Goal: Task Accomplishment & Management: Use online tool/utility

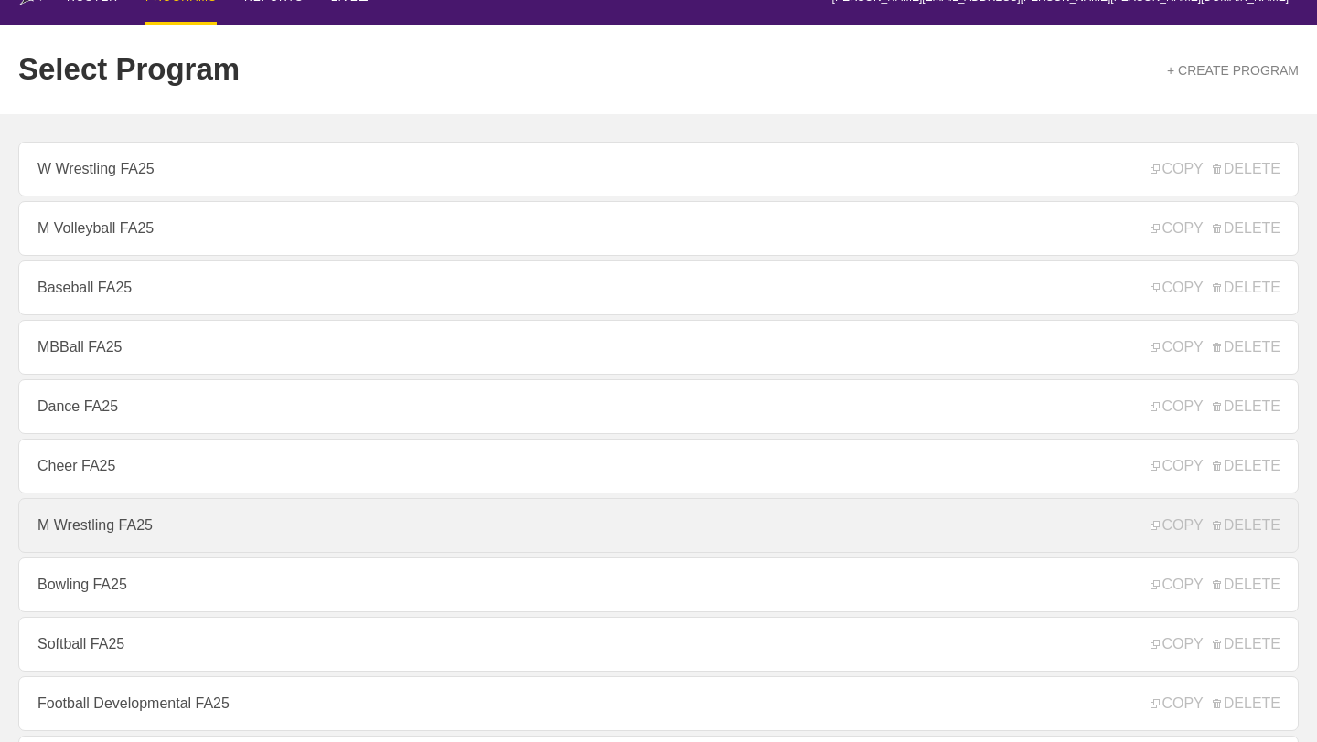
scroll to position [30, 0]
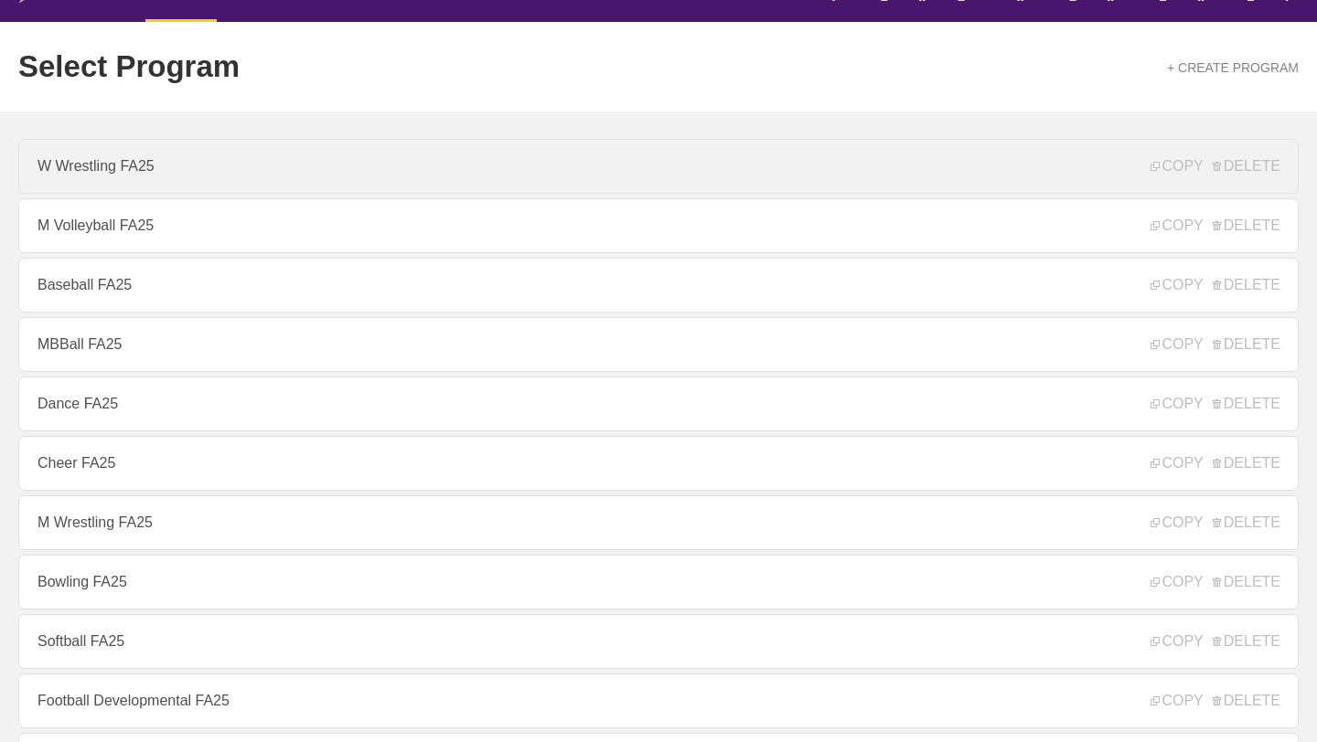
click at [292, 176] on link "W Wrestling FA25" at bounding box center [658, 166] width 1280 height 55
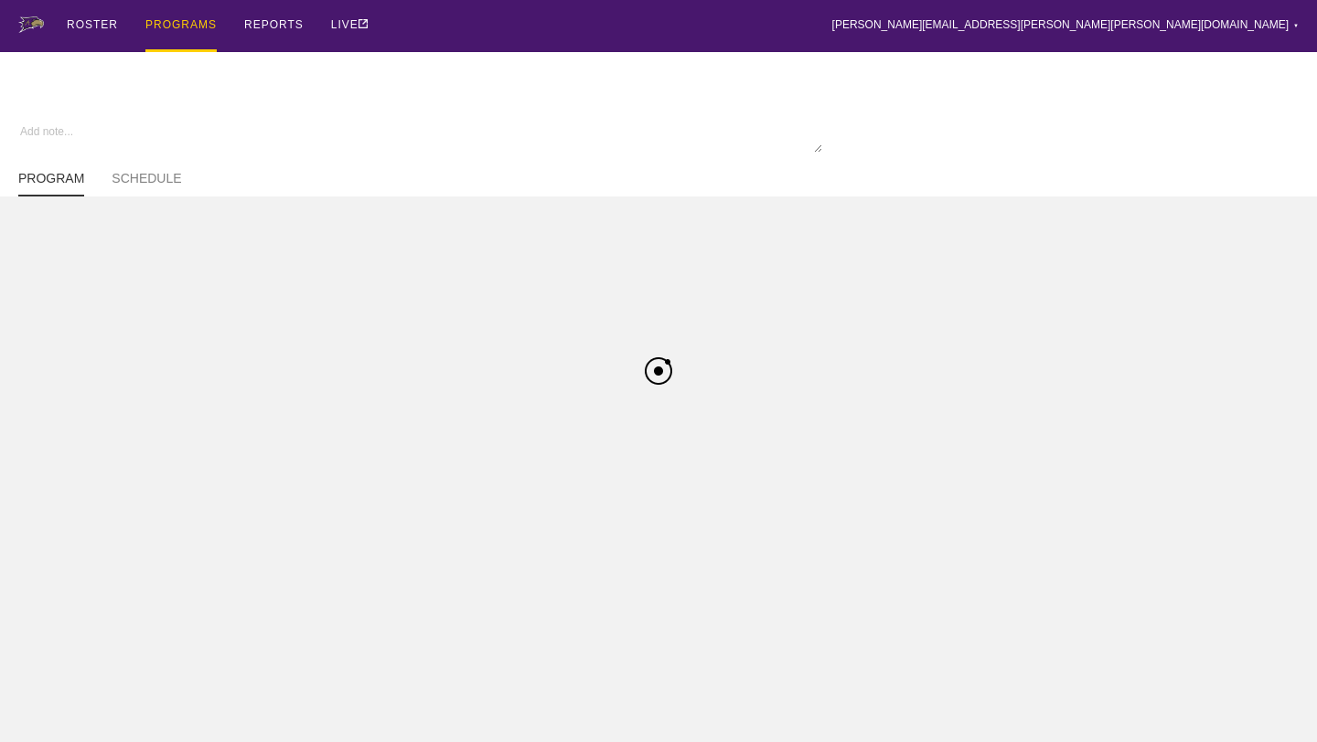
type textarea "x"
type input "W Wrestling FA25"
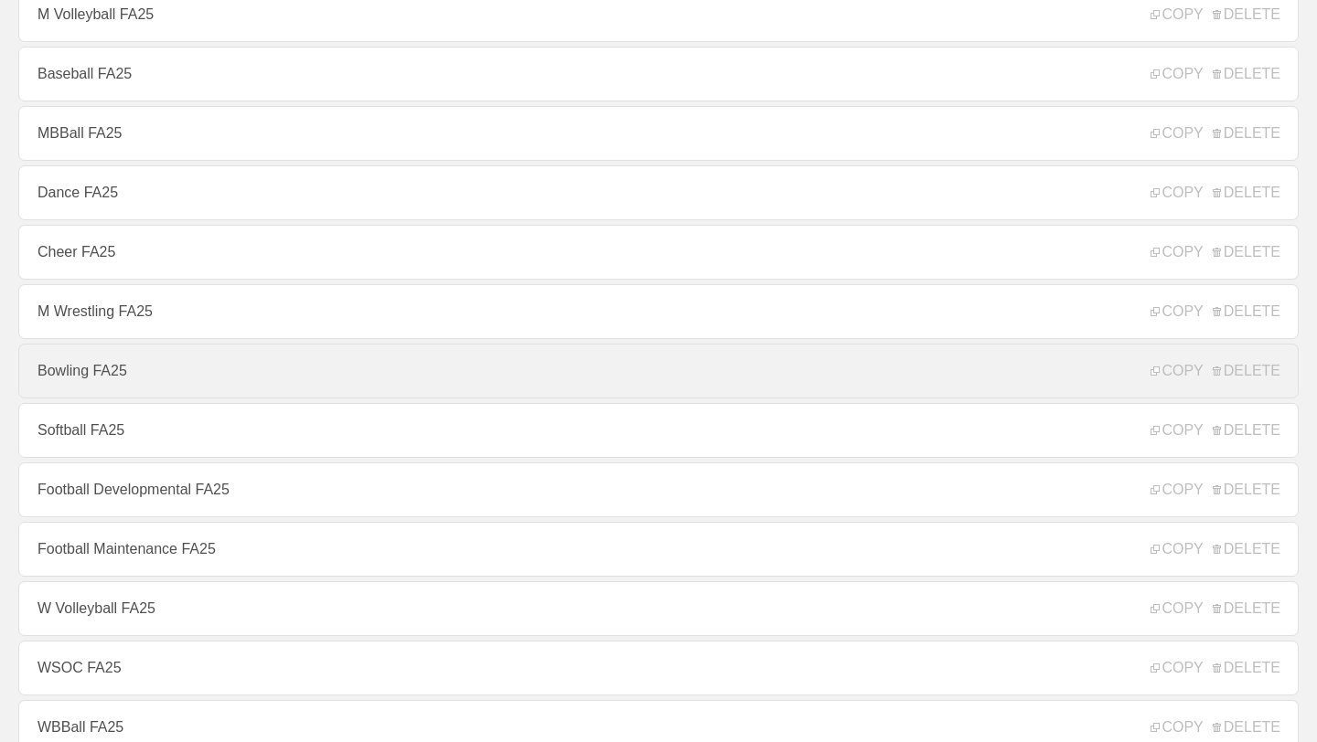
scroll to position [256, 0]
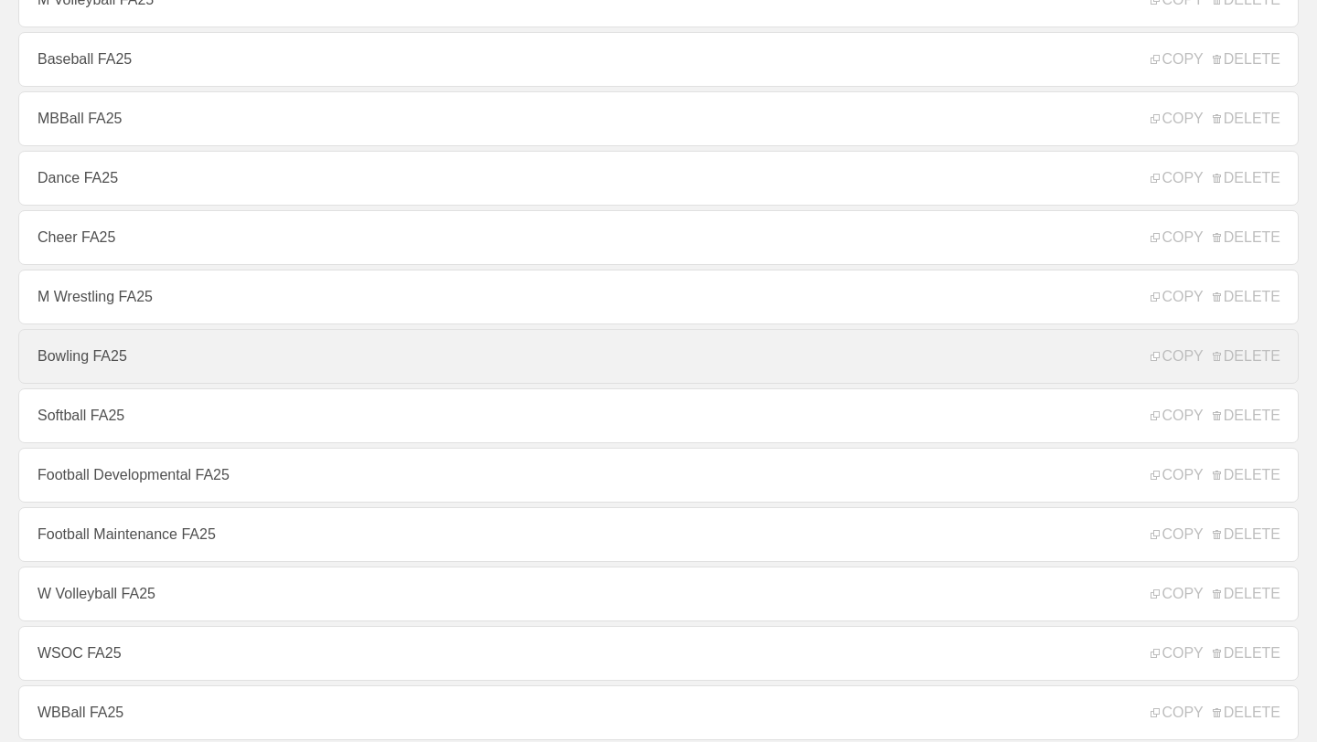
click at [148, 585] on link "W Volleyball FA25" at bounding box center [658, 594] width 1280 height 55
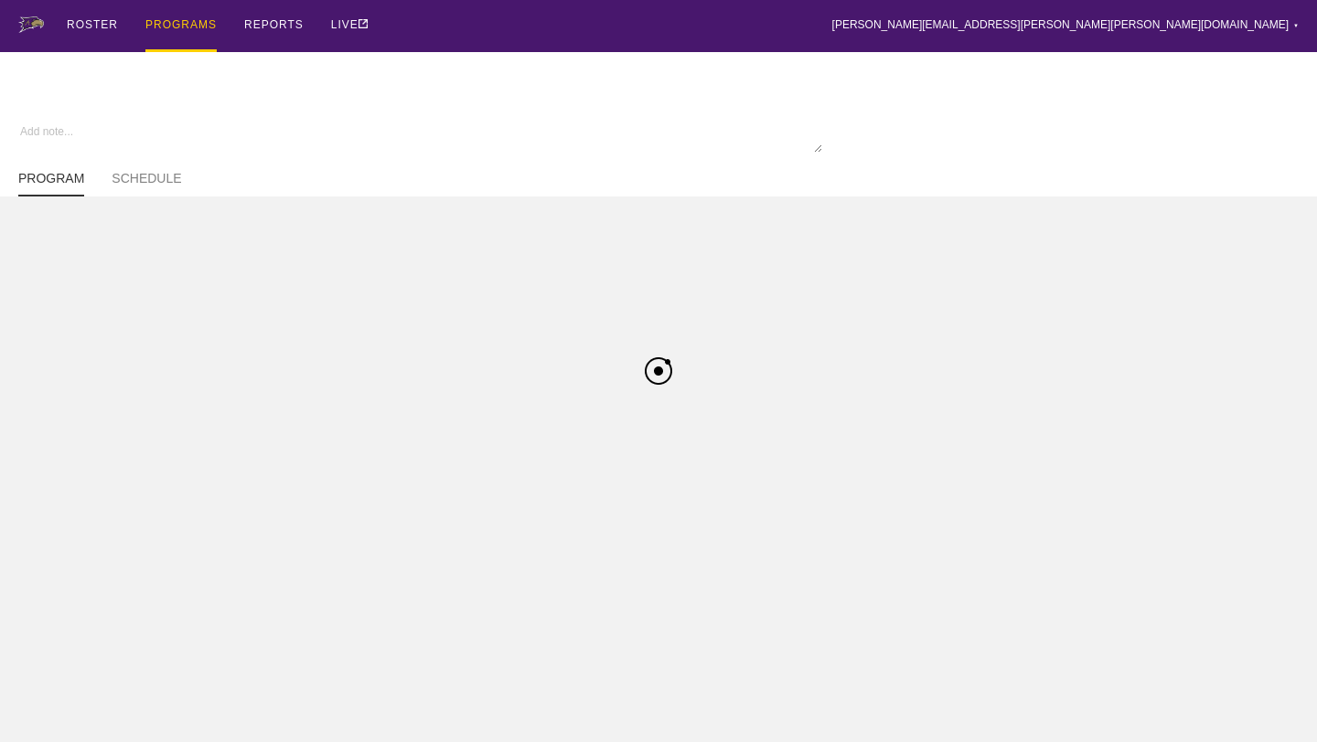
type textarea "x"
type input "W Volleyball FA25"
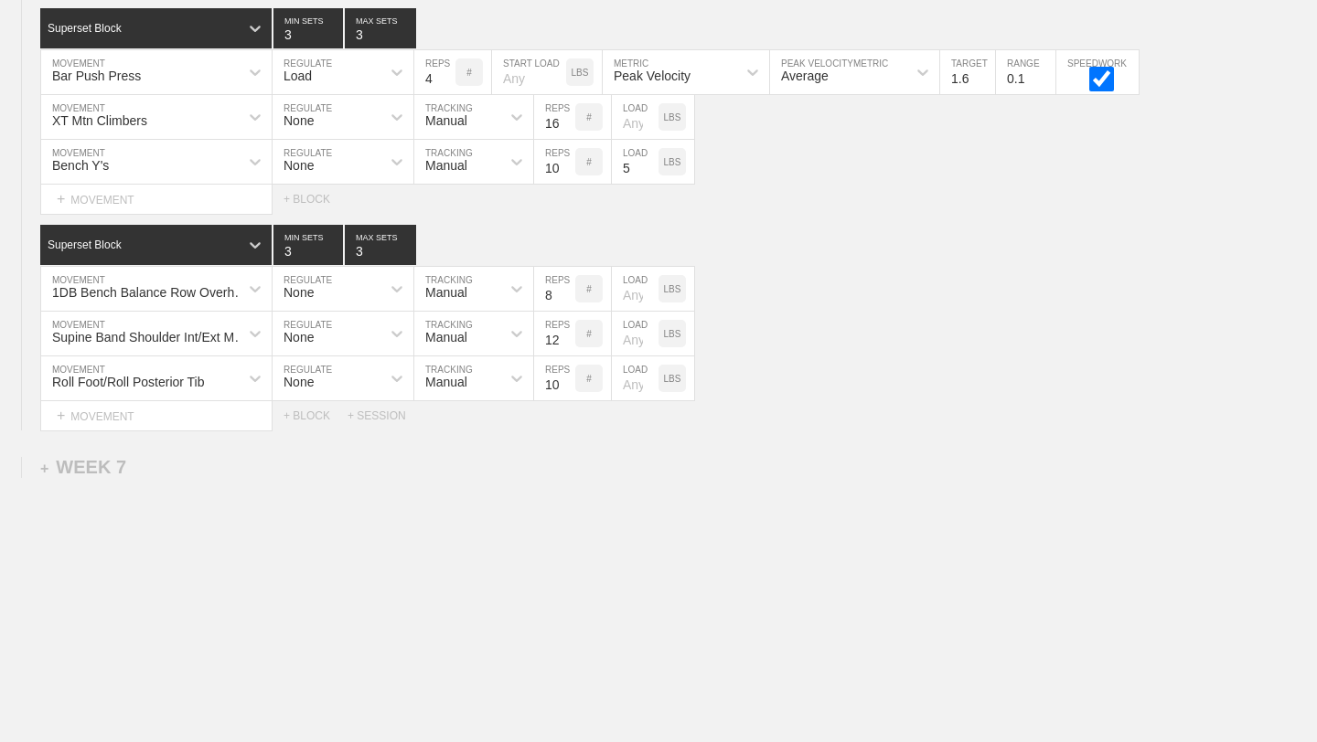
scroll to position [10400, 0]
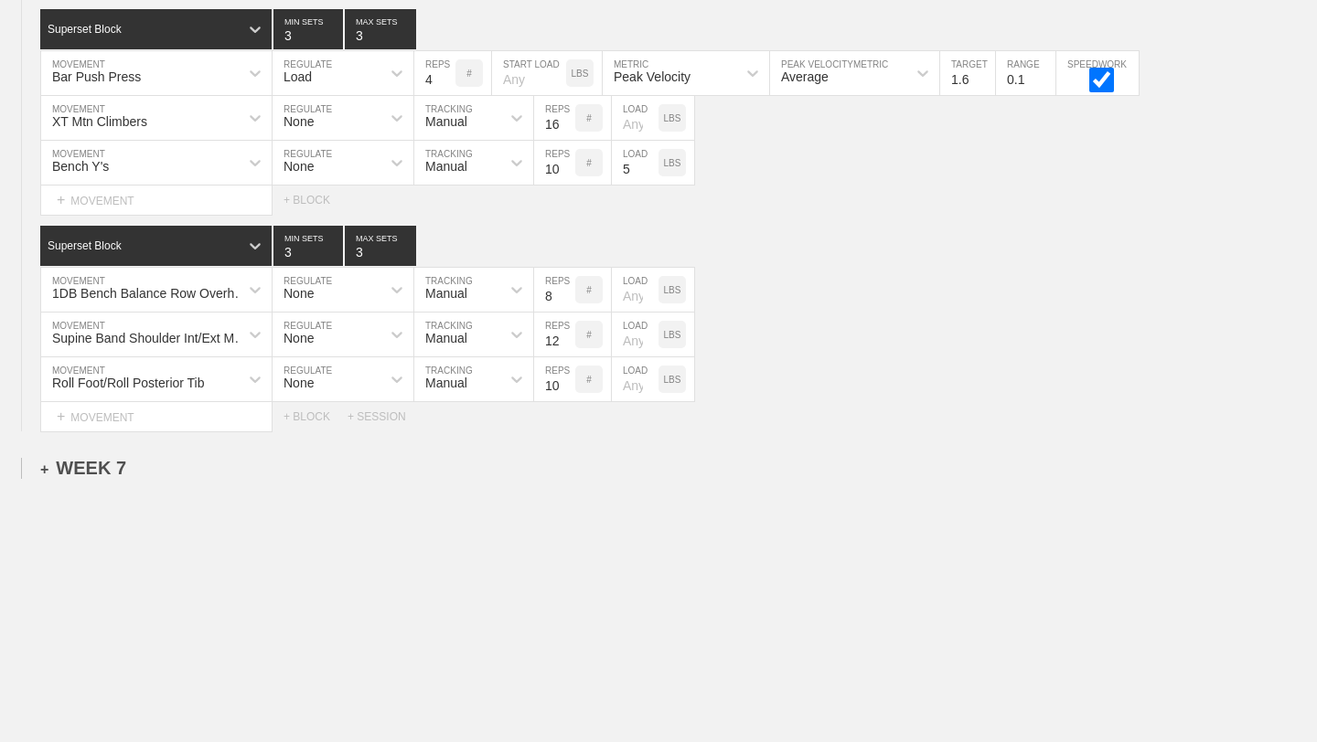
click at [123, 471] on div "+ WEEK 7" at bounding box center [83, 468] width 86 height 21
click at [101, 488] on div "+ SESSION 1" at bounding box center [75, 487] width 70 height 16
click at [252, 521] on div "+ BLOCK" at bounding box center [155, 520] width 230 height 29
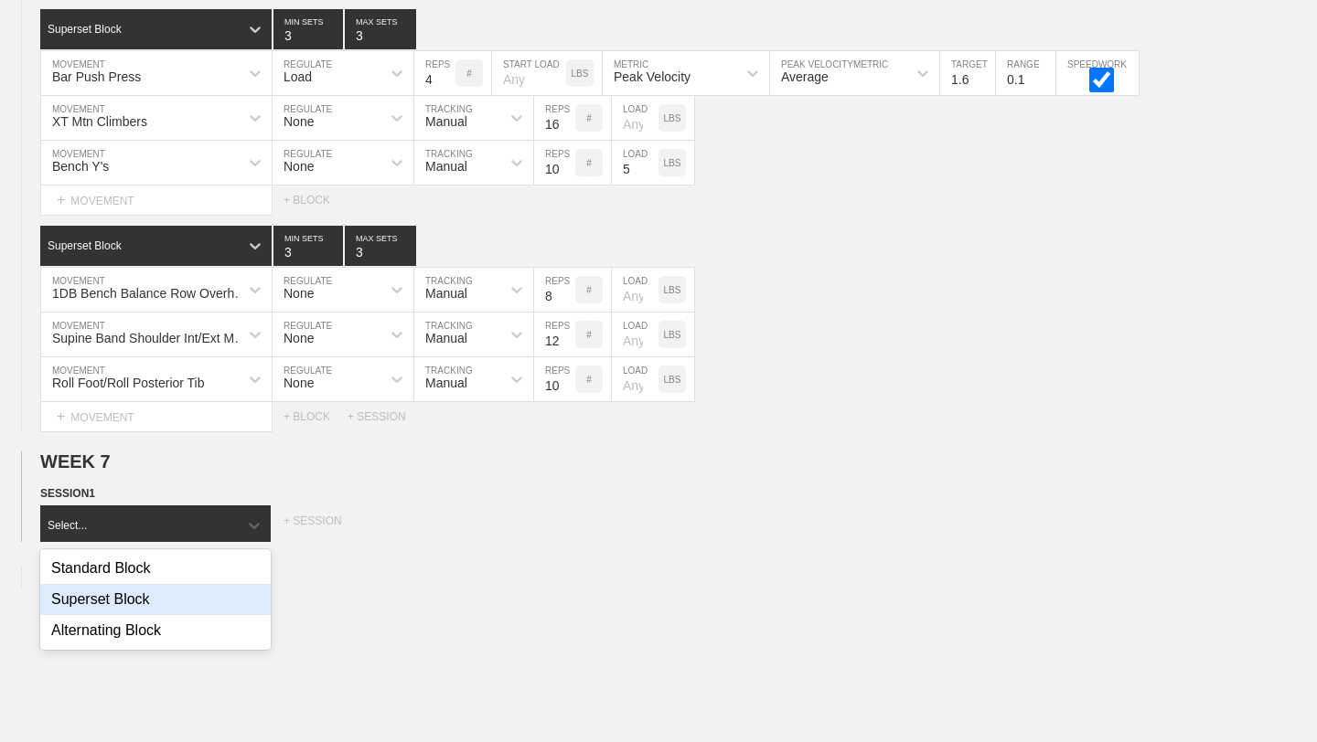
click at [177, 597] on div "Superset Block" at bounding box center [155, 599] width 230 height 31
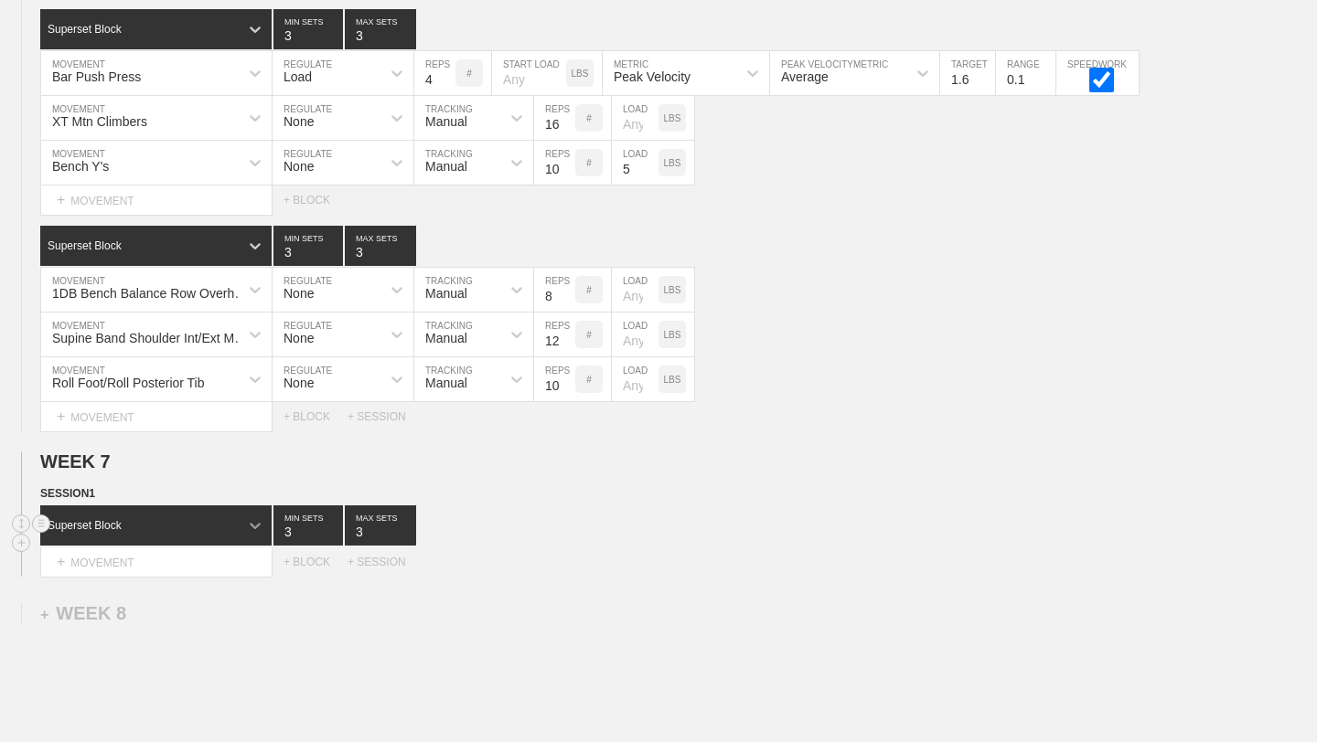
click at [243, 522] on div at bounding box center [255, 525] width 33 height 33
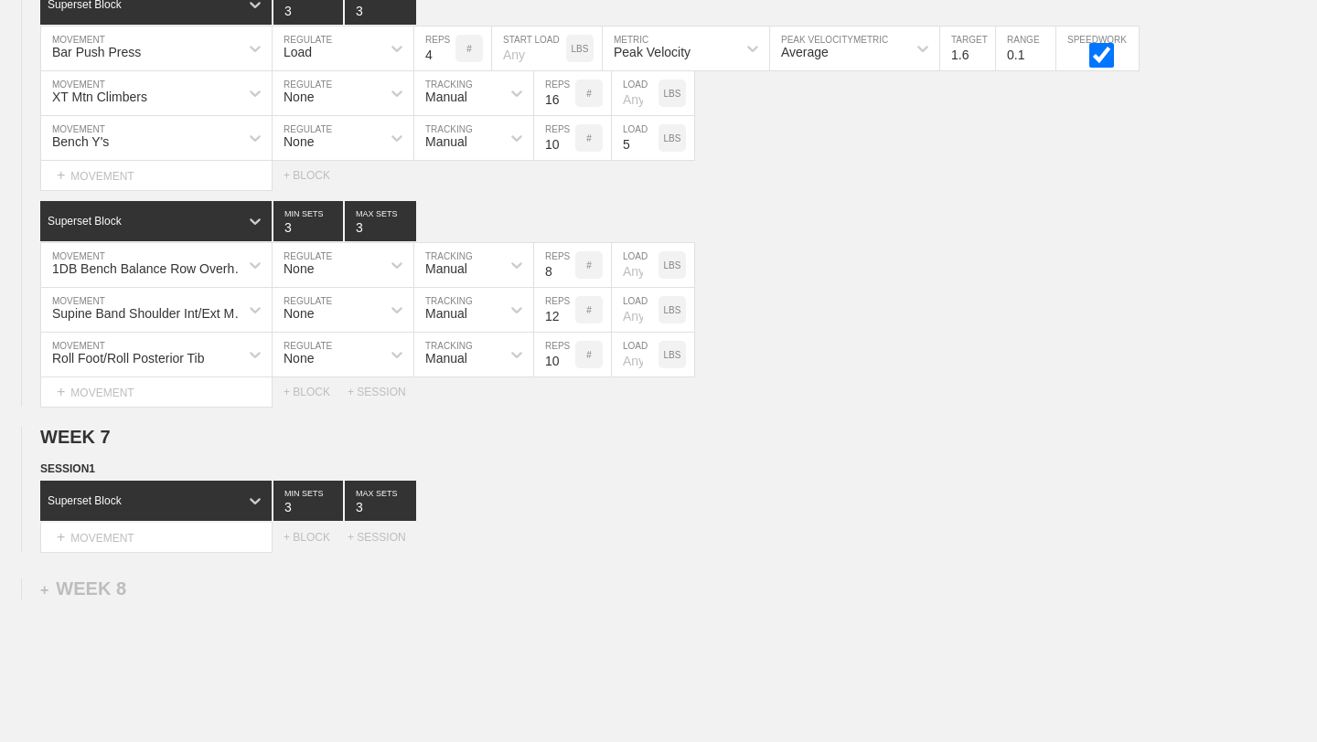
scroll to position [10556, 0]
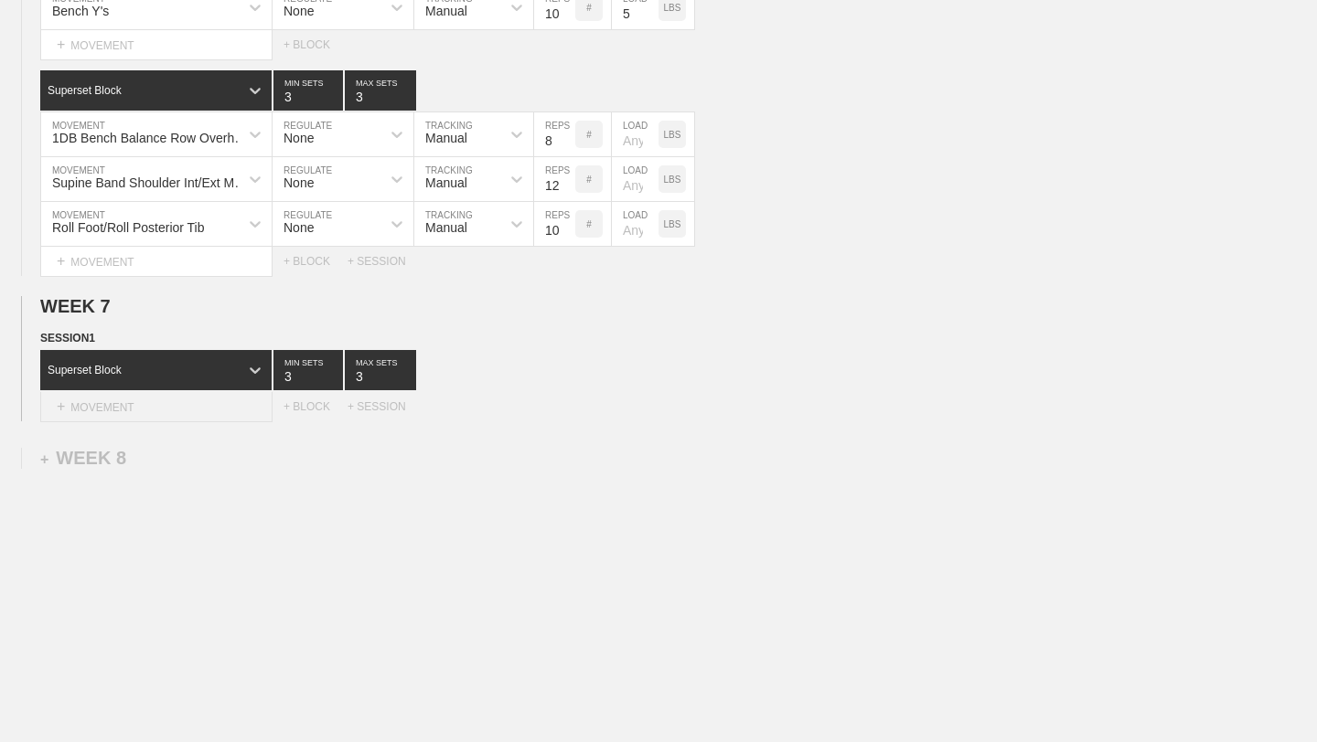
click at [190, 412] on div "+ MOVEMENT" at bounding box center [156, 407] width 232 height 30
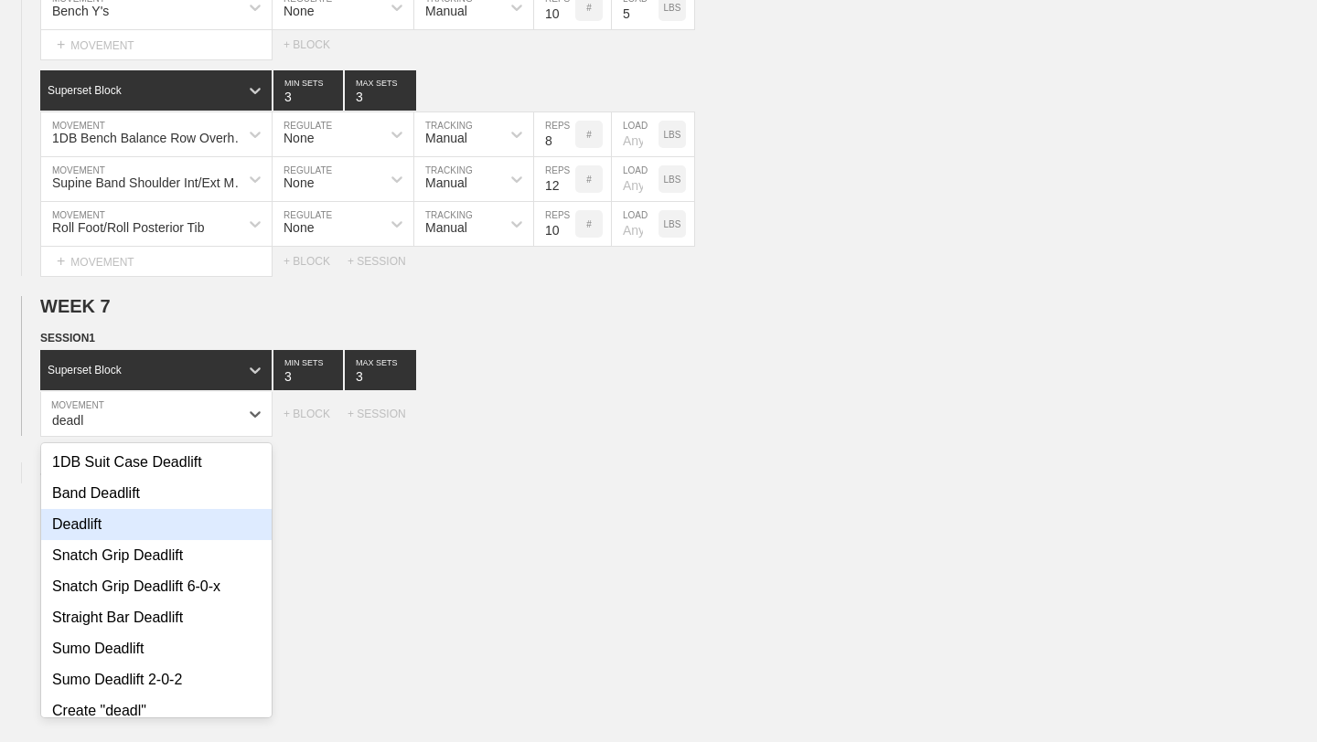
click at [80, 530] on div "Deadlift" at bounding box center [156, 524] width 230 height 31
type input "deadl"
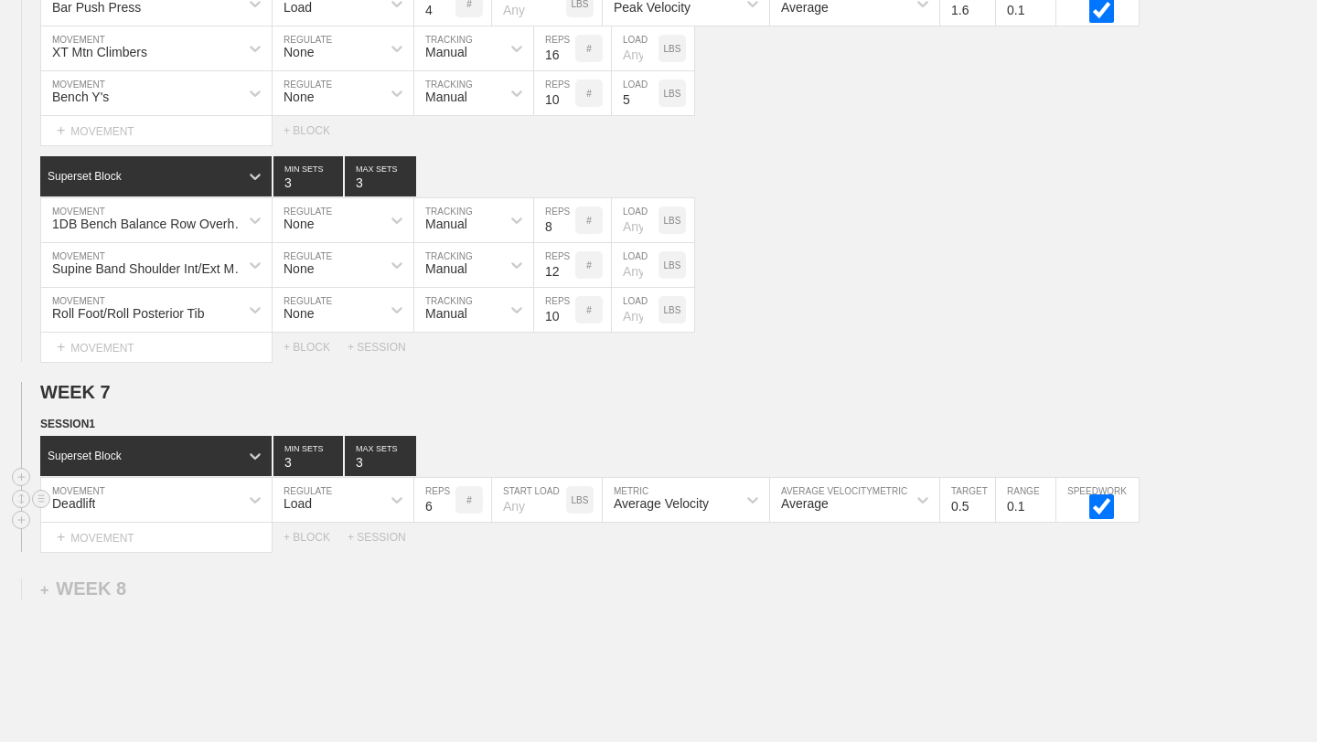
scroll to position [10467, 0]
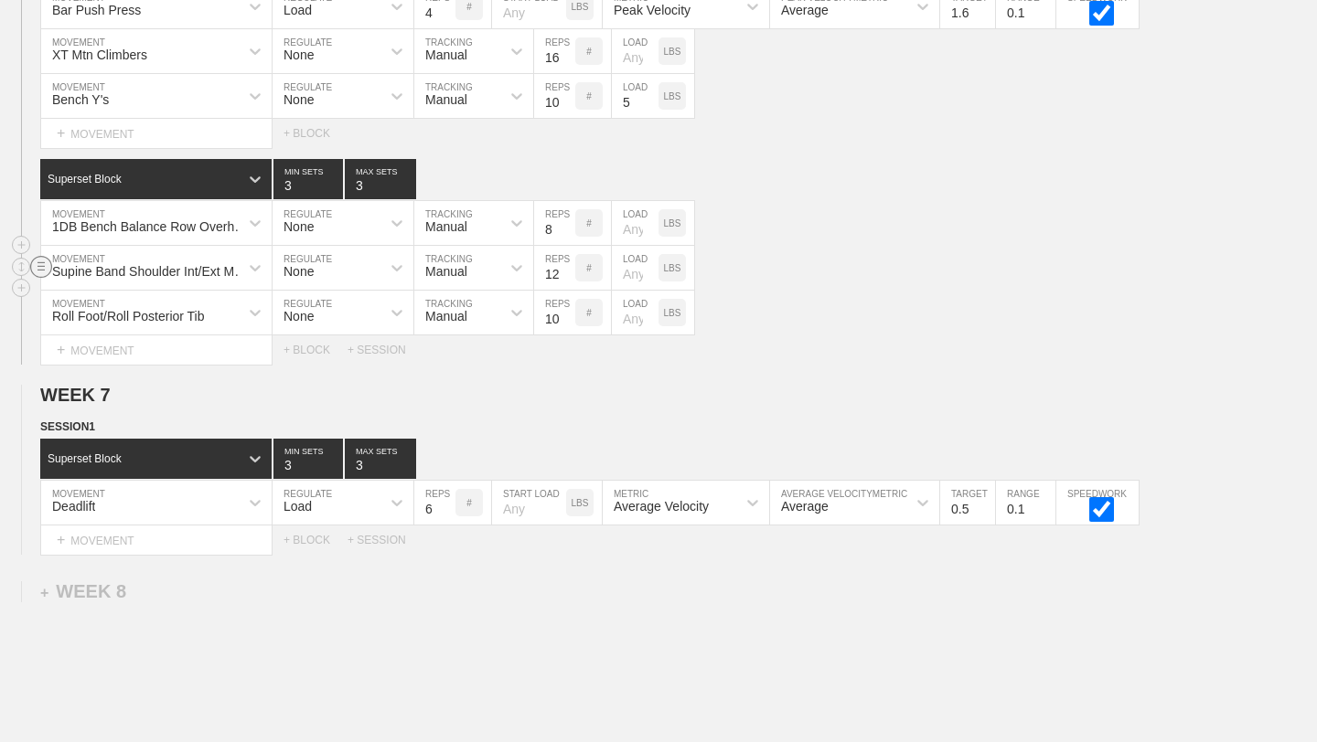
drag, startPoint x: 43, startPoint y: 224, endPoint x: 42, endPoint y: 259, distance: 34.8
click at [42, 259] on div "Superset Block 3 MIN SETS 3 MAX SETS DUPLICATE INSERT MOVEMENT AFTER DELETE 1DB…" at bounding box center [658, 262] width 1317 height 206
drag, startPoint x: 41, startPoint y: 262, endPoint x: 42, endPoint y: 219, distance: 43.0
click at [42, 219] on div "Superset Block 3 MIN SETS 3 MAX SETS DUPLICATE INSERT MOVEMENT AFTER DELETE 1DB…" at bounding box center [658, 262] width 1317 height 206
click at [42, 219] on circle at bounding box center [41, 221] width 21 height 21
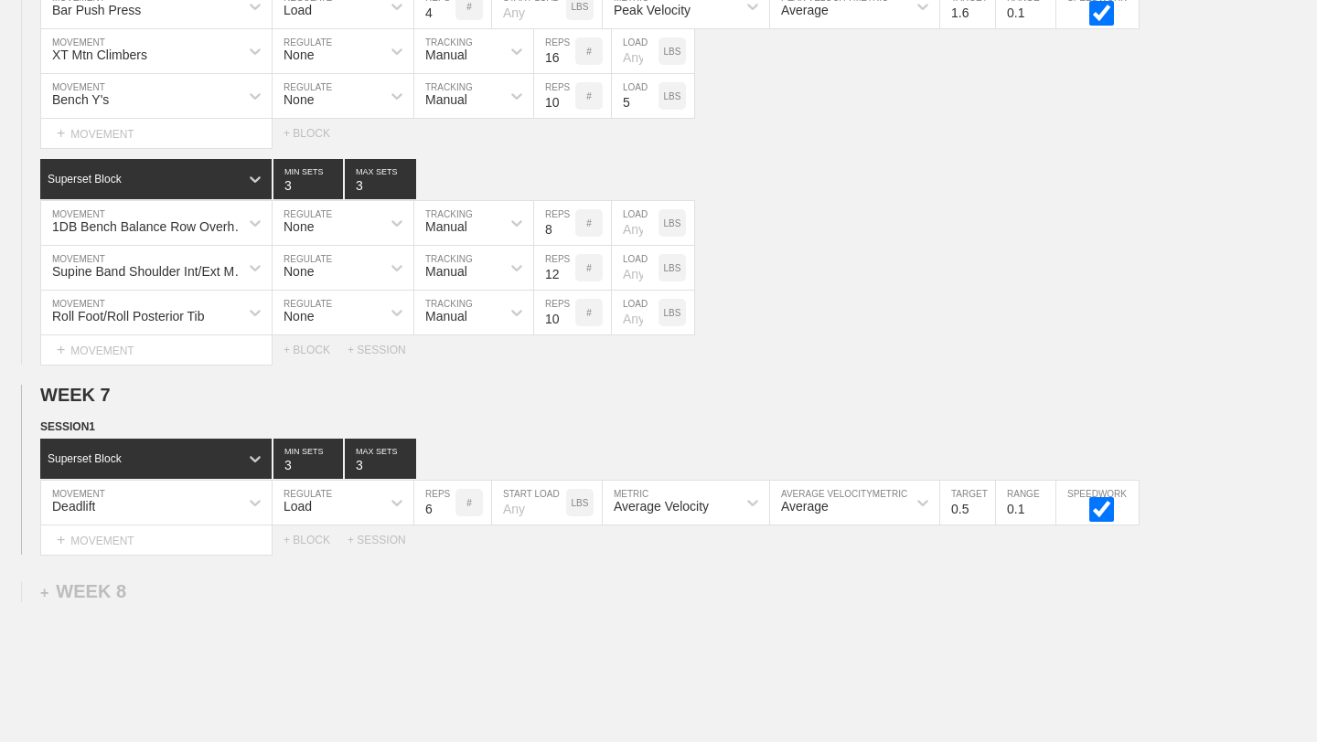
click at [484, 410] on div "WEEK 7 DUPLICATE DELETE SESSION 1 Superset Block 3 MIN SETS 3 MAX SETS DUPLICAT…" at bounding box center [658, 470] width 1317 height 170
click at [22, 220] on circle at bounding box center [21, 221] width 21 height 21
click at [892, 273] on div "Supine Band Shoulder Int/Ext MOB MOVEMENT None REGULATE Manual TRACKING 12 REPS…" at bounding box center [658, 268] width 1317 height 45
click at [836, 314] on div "Roll Foot/Roll Posterior Tib MOVEMENT None REGULATE Manual TRACKING 10 REPS # L…" at bounding box center [658, 313] width 1317 height 45
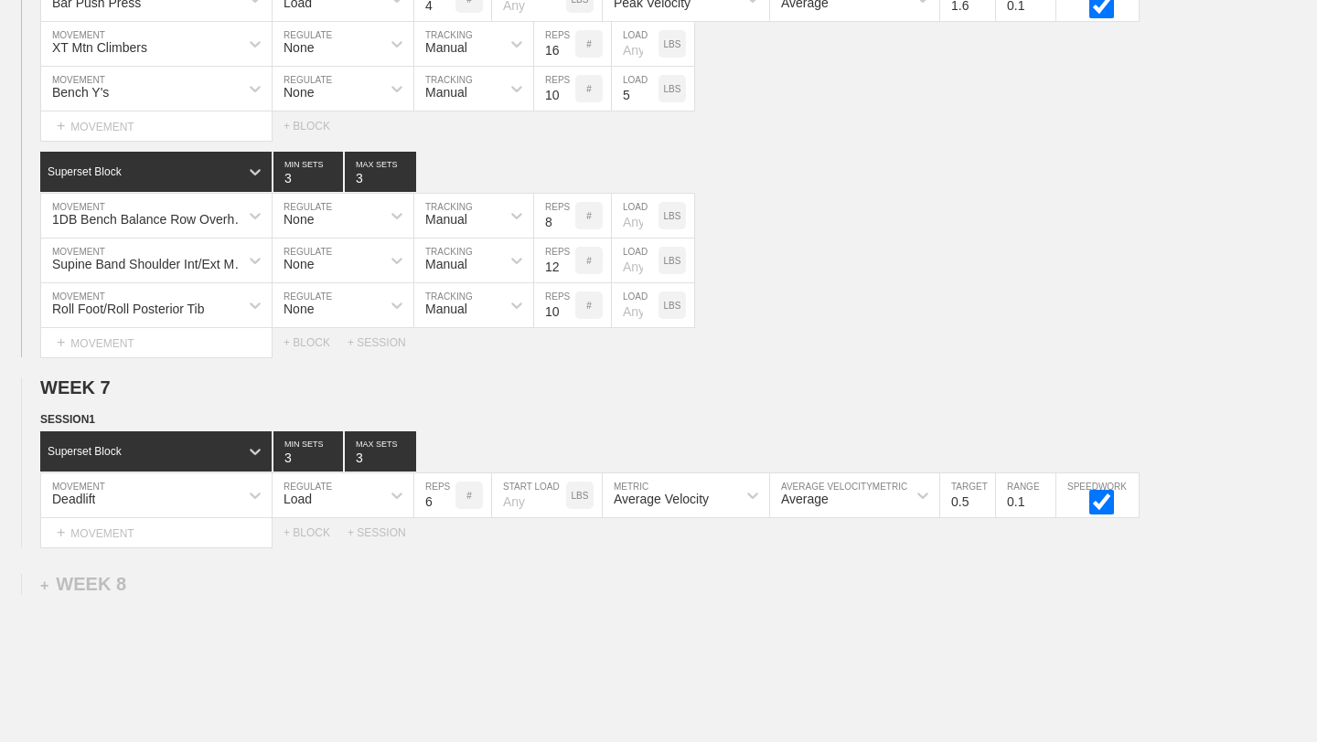
scroll to position [10552, 0]
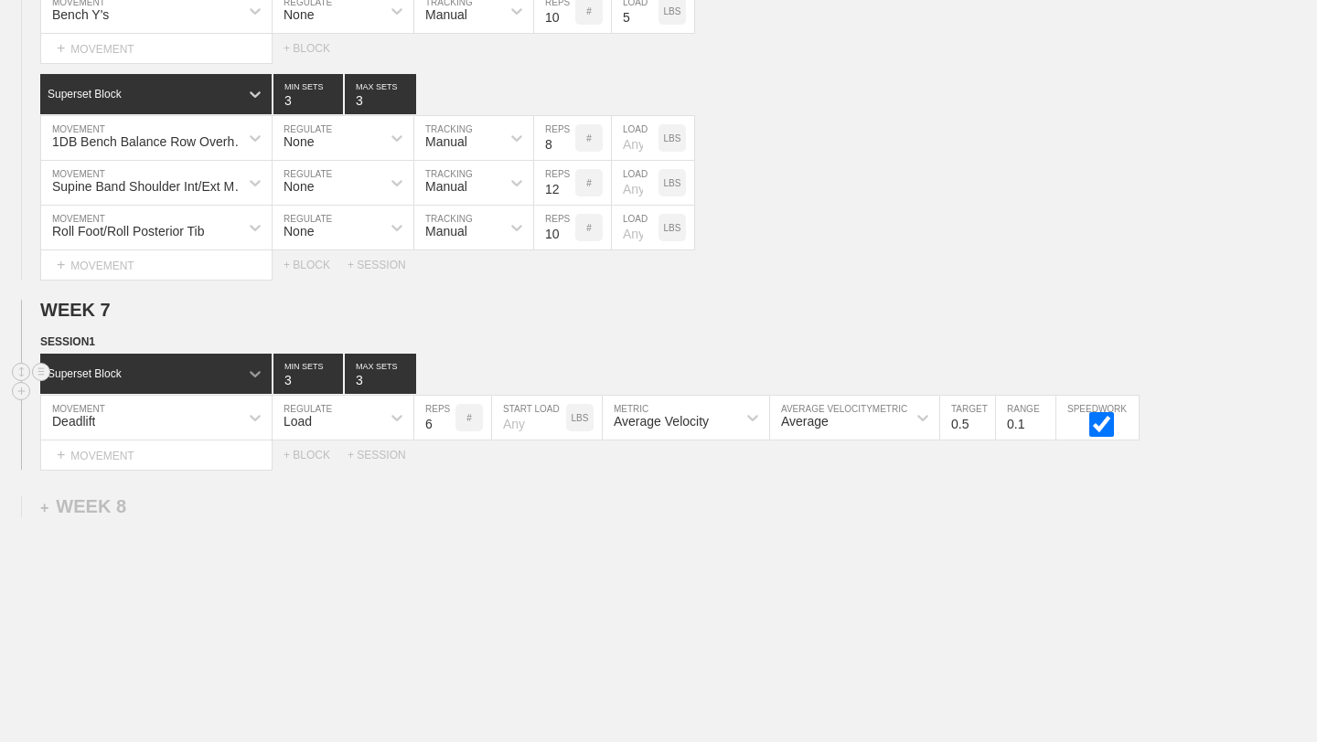
click at [251, 368] on icon at bounding box center [255, 374] width 18 height 18
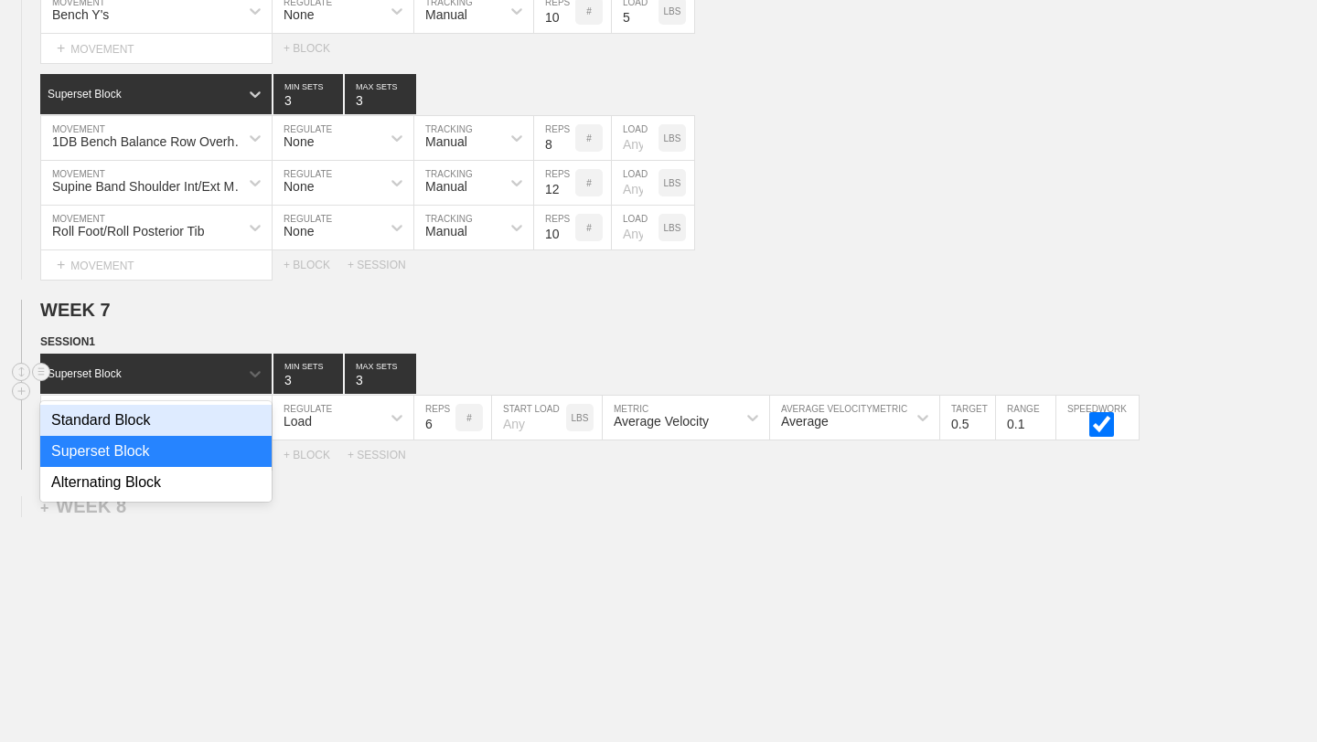
click at [199, 423] on div "Standard Block" at bounding box center [155, 420] width 231 height 31
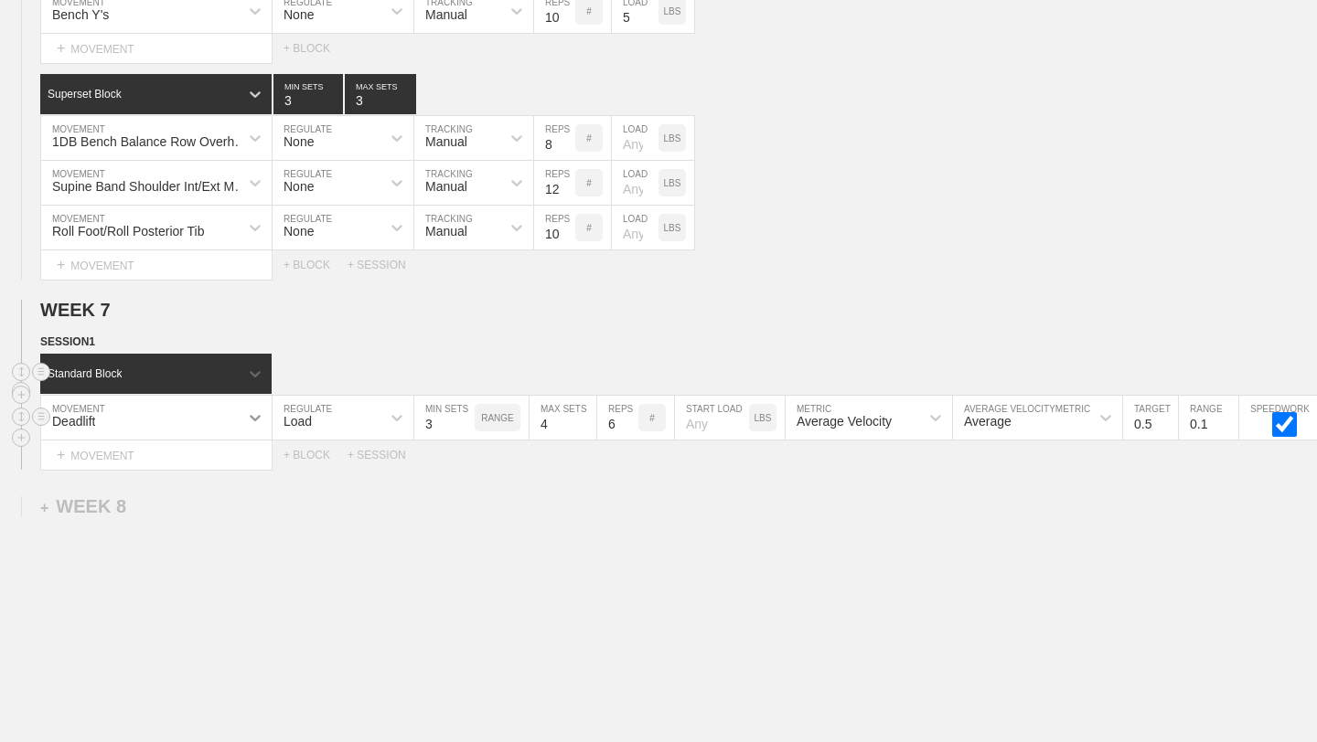
click at [257, 421] on icon at bounding box center [255, 418] width 18 height 18
type input "im"
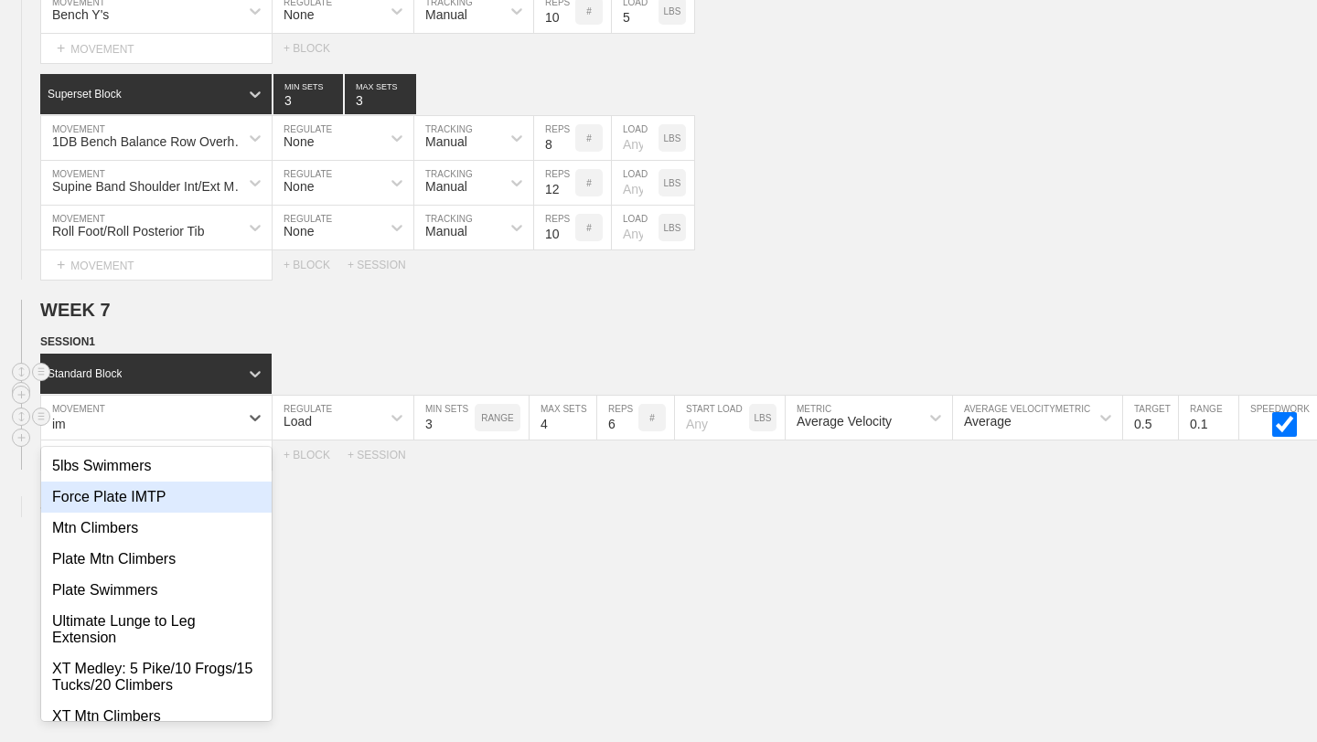
click at [176, 497] on div "Force Plate IMTP" at bounding box center [156, 497] width 230 height 31
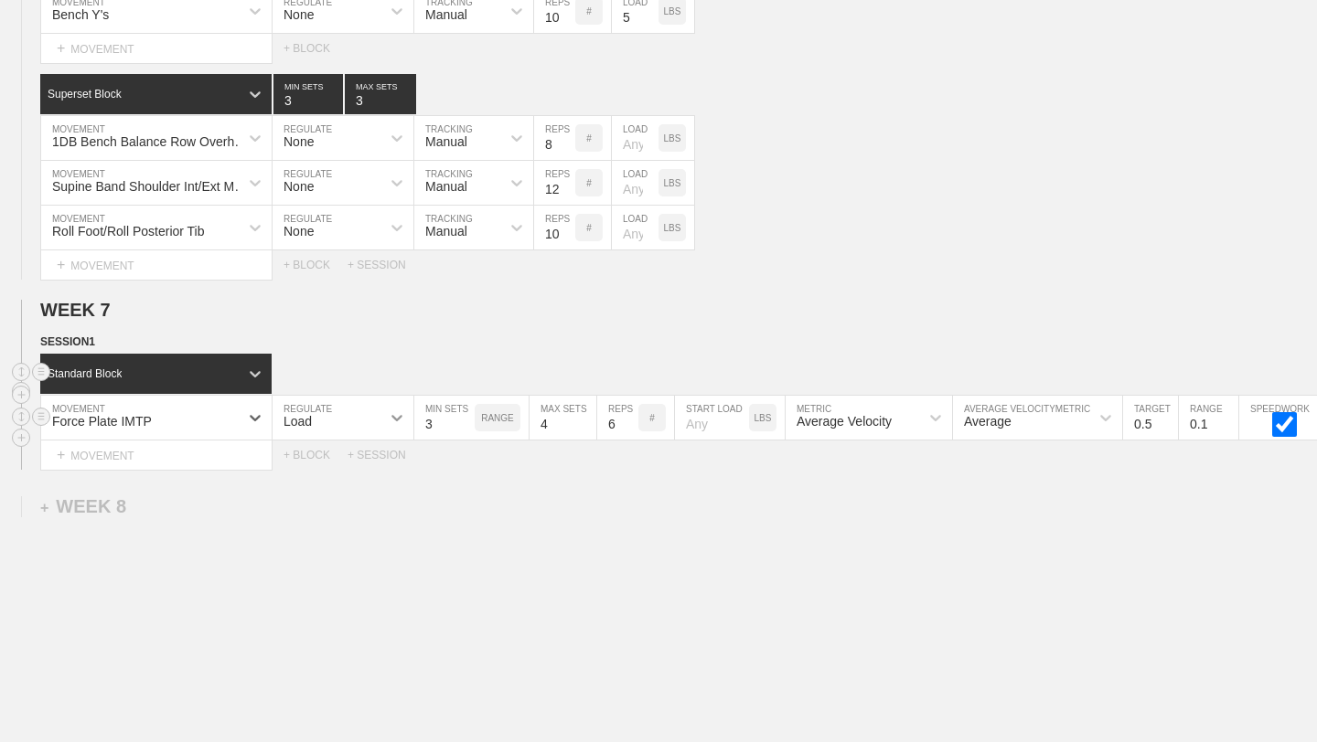
click at [396, 419] on icon at bounding box center [396, 418] width 11 height 6
click at [343, 463] on div "None" at bounding box center [342, 466] width 141 height 31
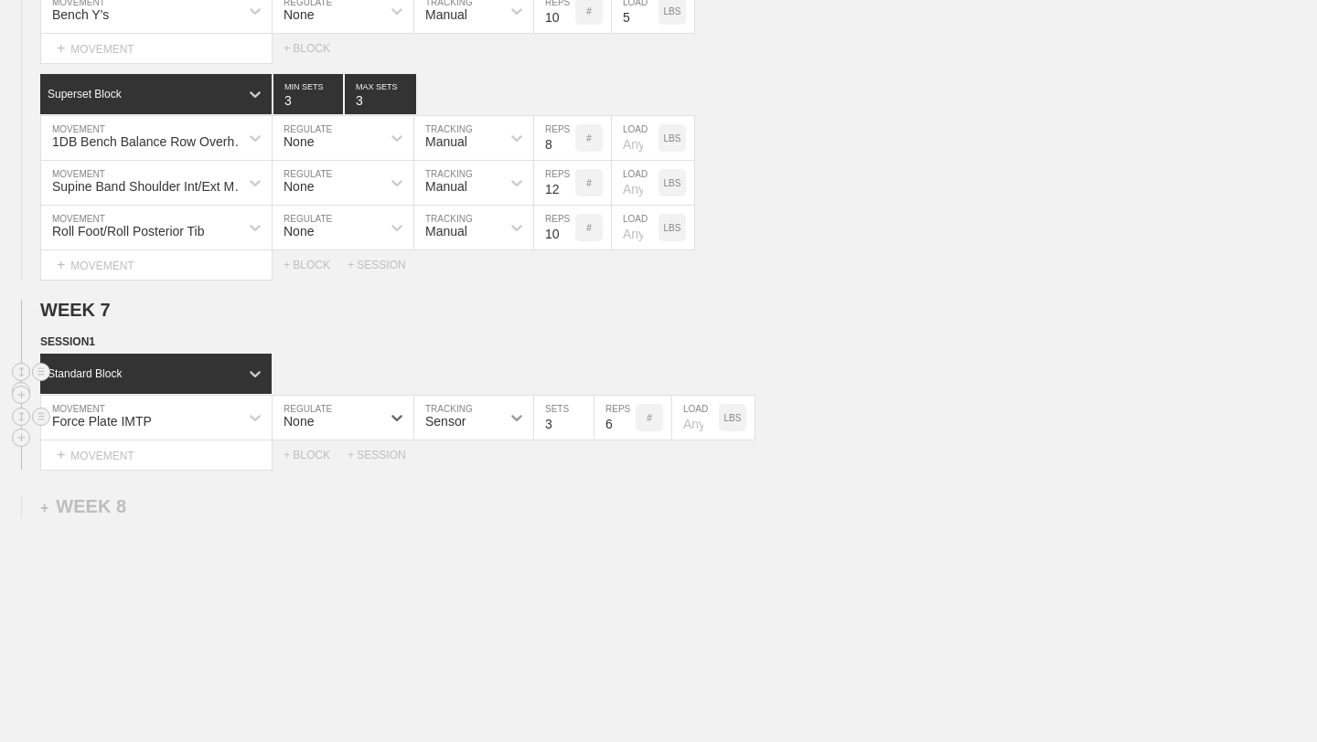
click at [520, 418] on icon at bounding box center [516, 418] width 18 height 18
click at [478, 496] on div "Manual" at bounding box center [473, 497] width 119 height 31
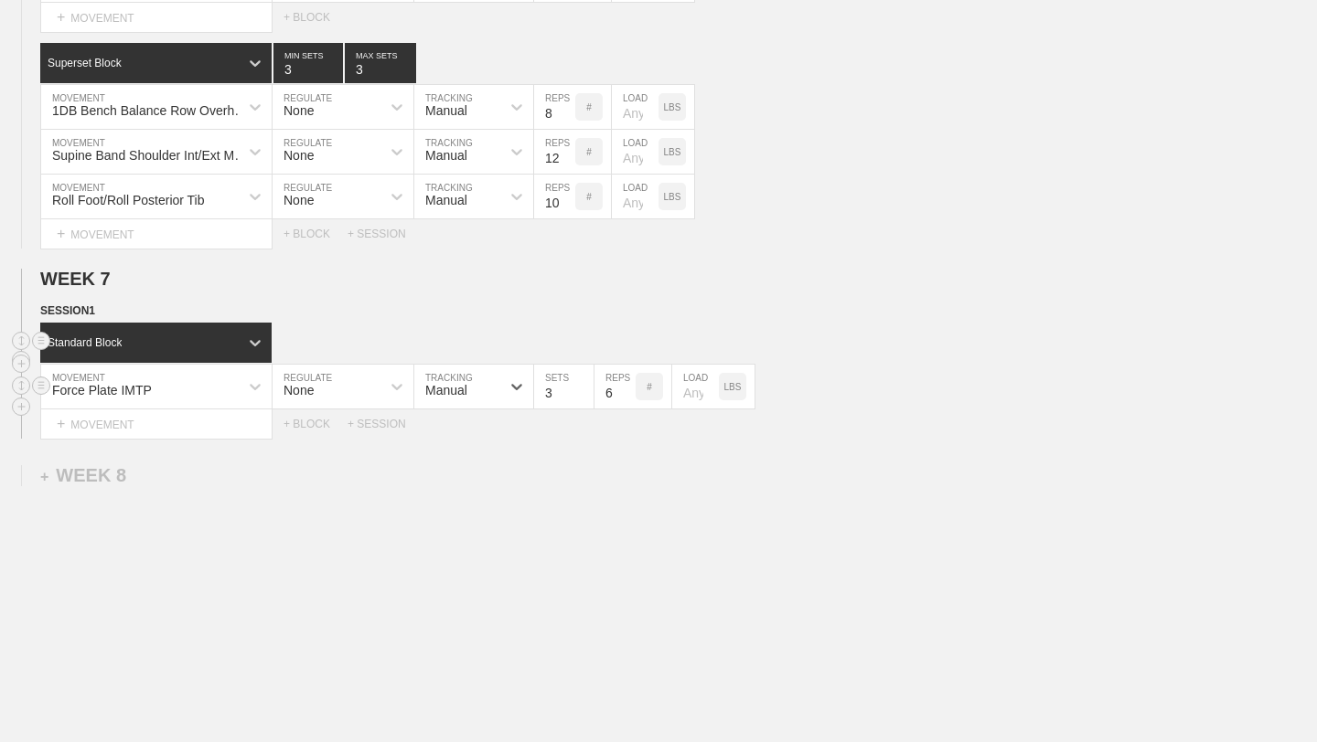
scroll to position [10578, 0]
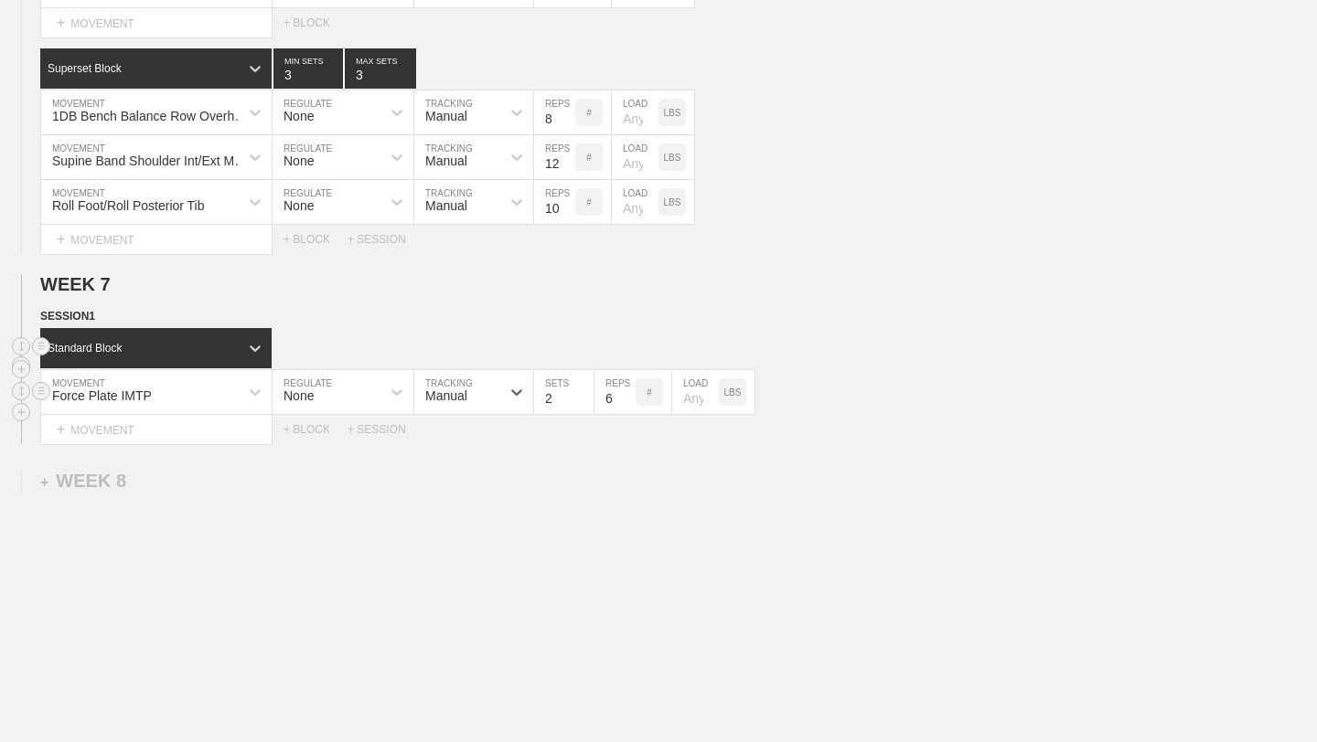
click at [584, 401] on input "2" at bounding box center [563, 392] width 59 height 44
type input "1"
click at [584, 401] on input "1" at bounding box center [563, 392] width 59 height 44
click at [627, 402] on input "5" at bounding box center [614, 392] width 41 height 44
click at [627, 402] on input "4" at bounding box center [614, 392] width 41 height 44
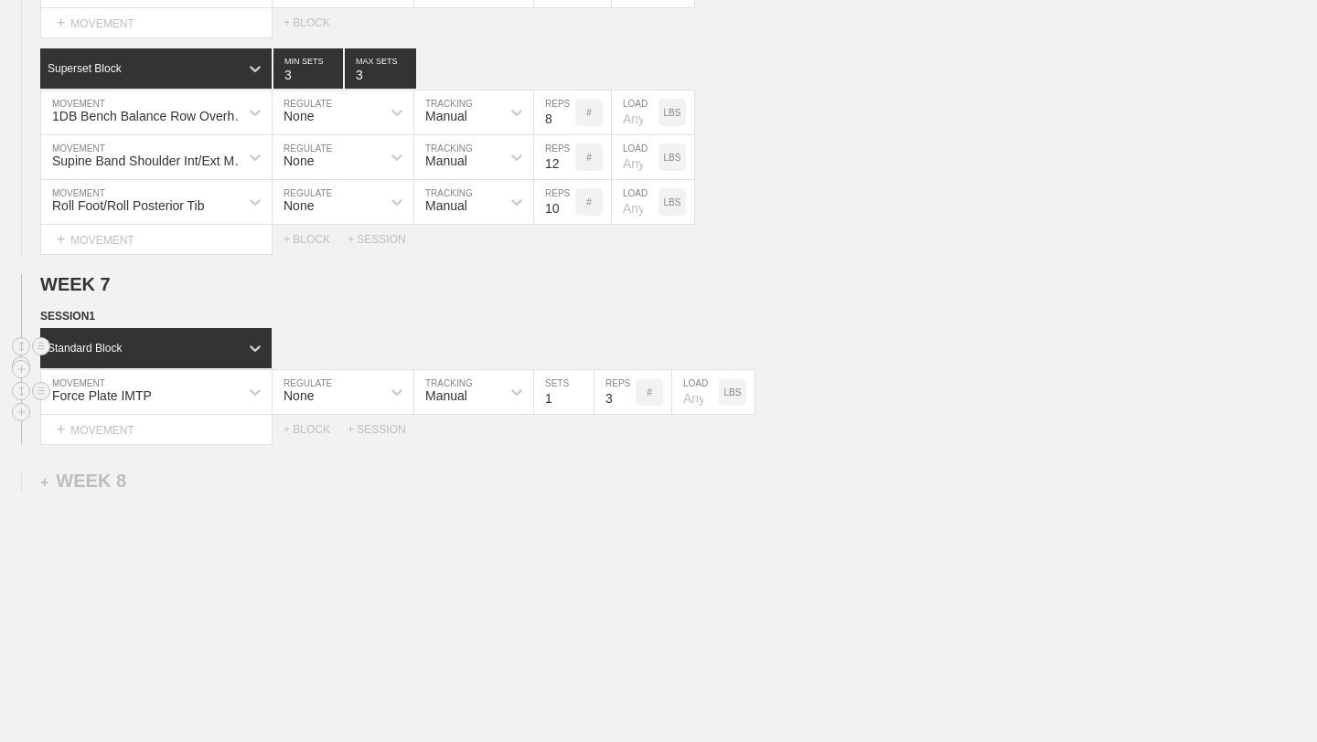
click at [627, 402] on input "3" at bounding box center [614, 392] width 41 height 44
click at [627, 402] on input "2" at bounding box center [614, 392] width 41 height 44
type input "1"
click at [627, 402] on input "1" at bounding box center [614, 392] width 41 height 44
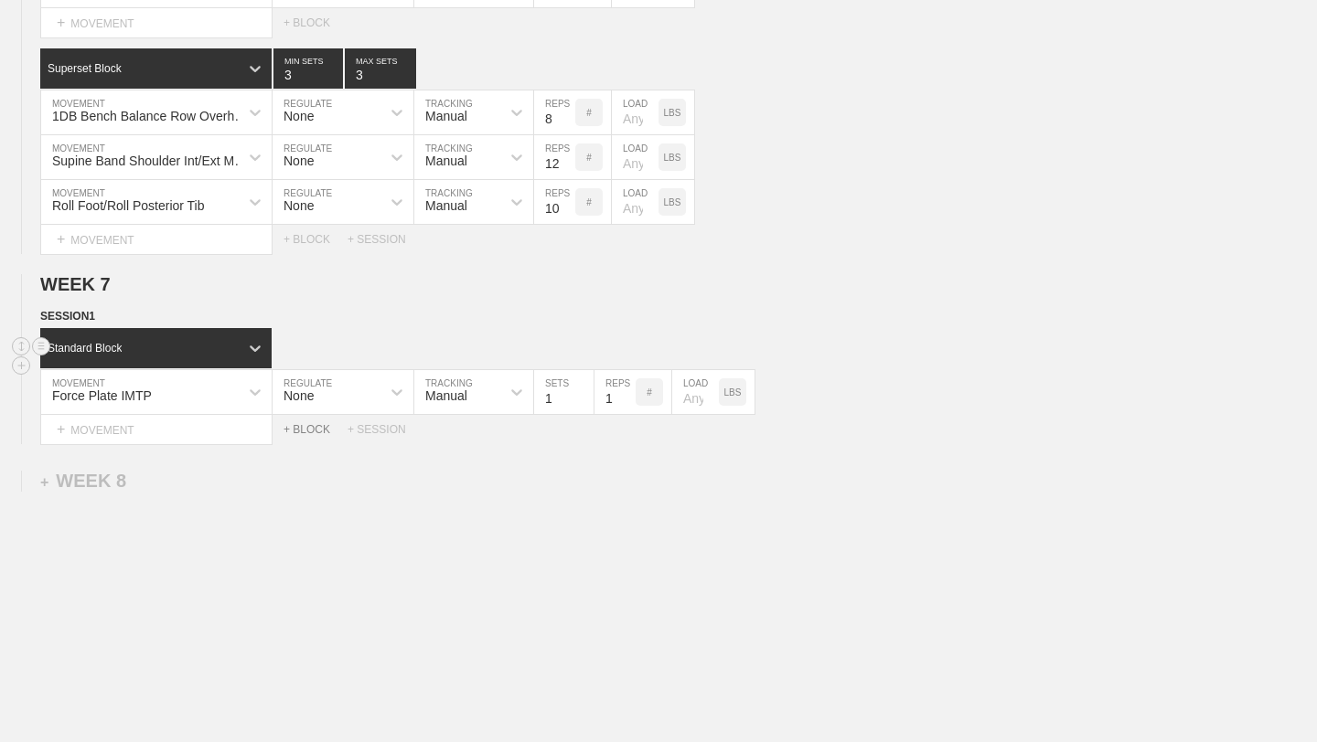
click at [312, 433] on div "+ BLOCK" at bounding box center [315, 429] width 64 height 13
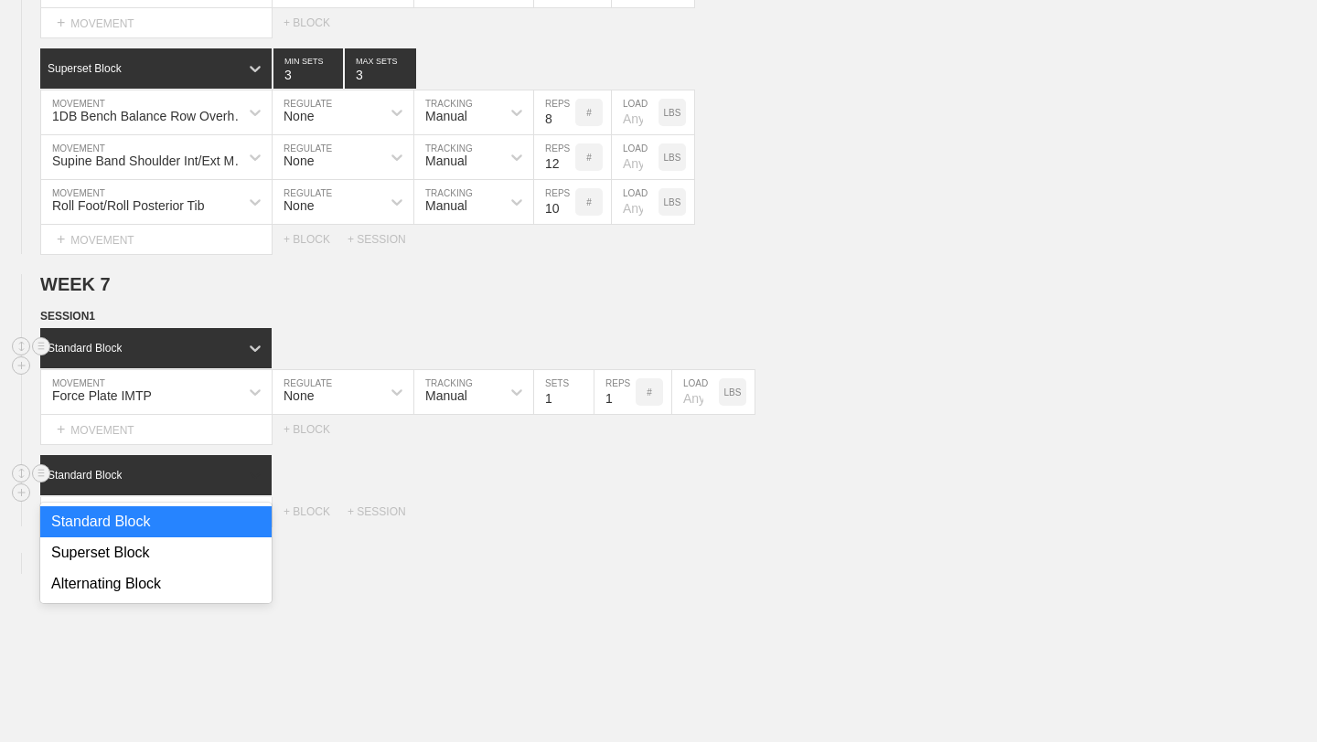
click at [246, 482] on icon at bounding box center [255, 475] width 18 height 18
click at [215, 551] on div "Superset Block" at bounding box center [155, 553] width 231 height 31
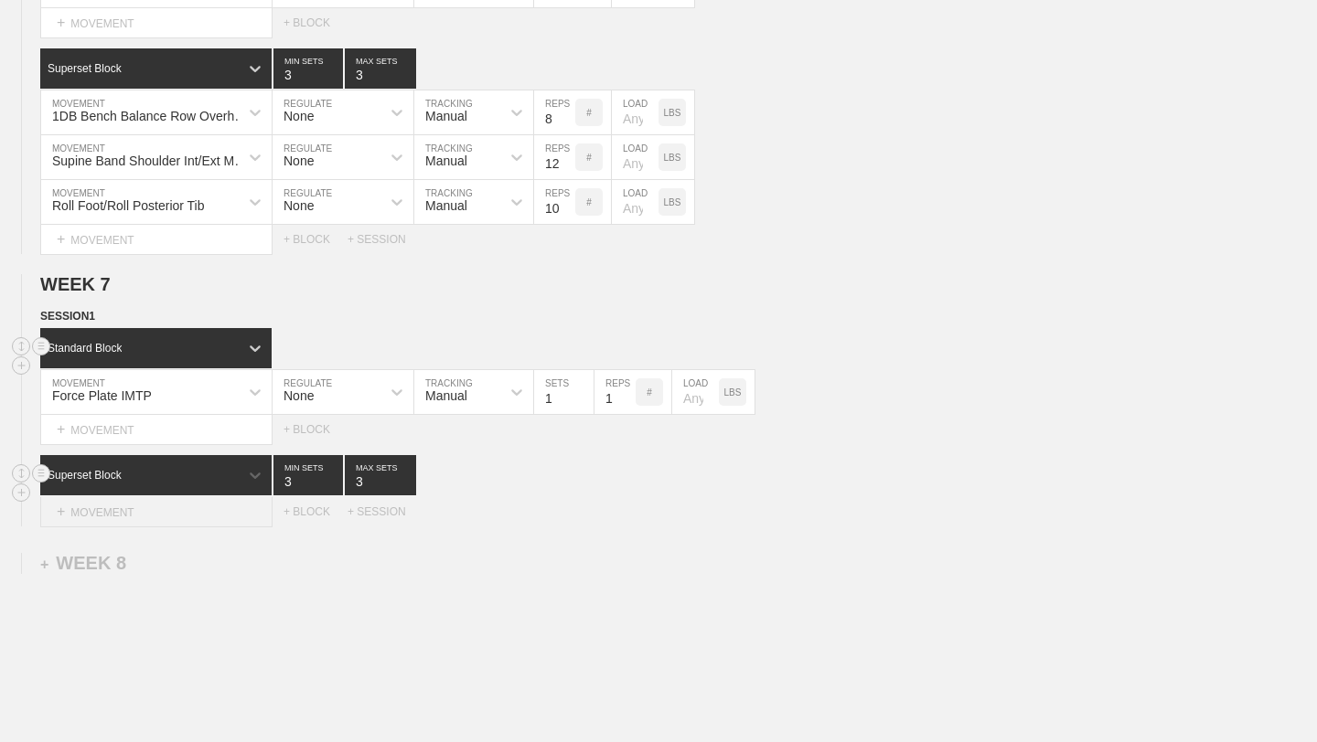
click at [249, 516] on div "+ MOVEMENT" at bounding box center [156, 512] width 232 height 30
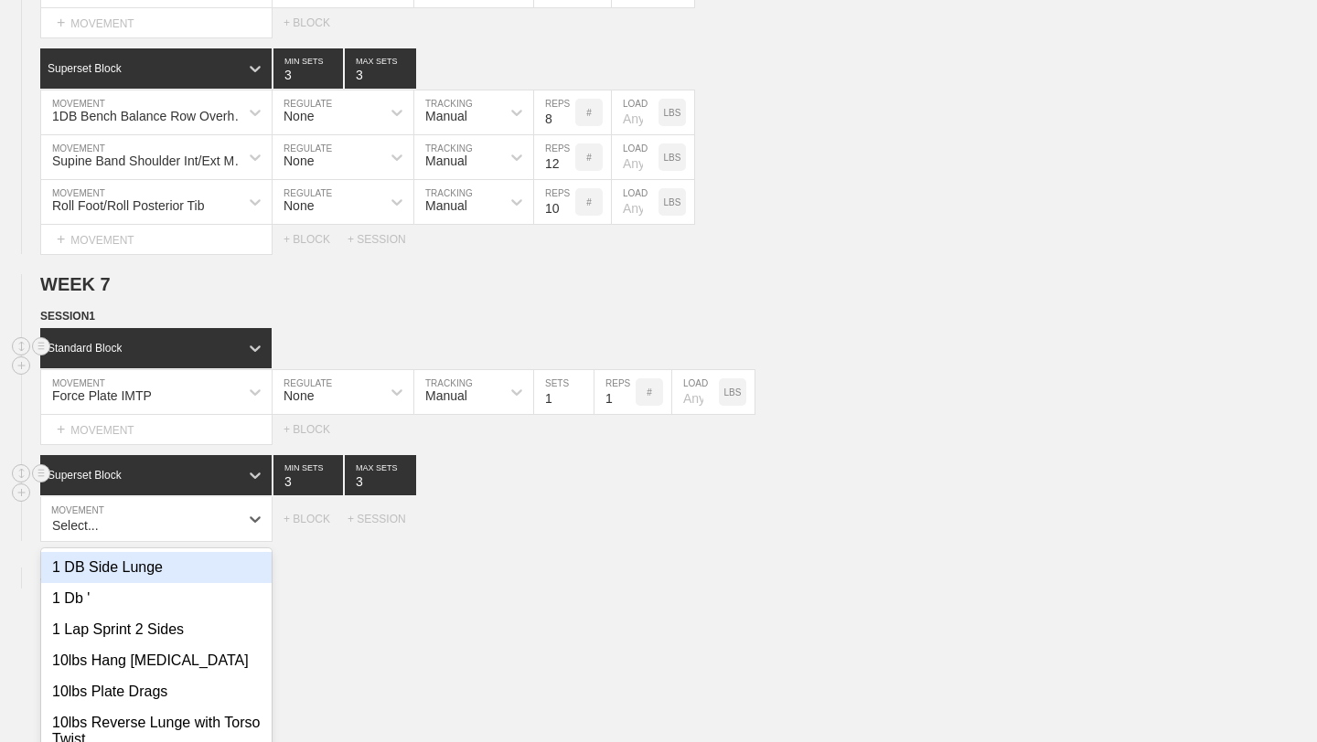
scroll to position [10665, 0]
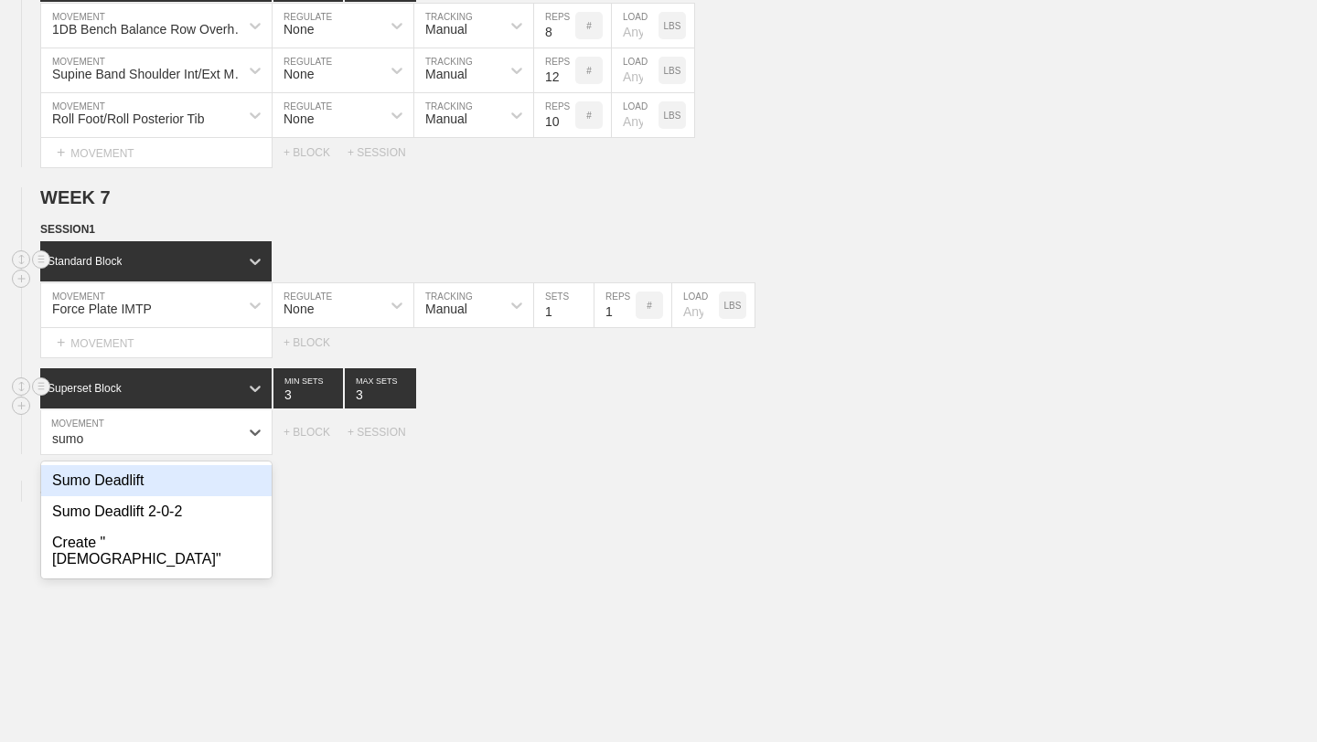
click at [208, 473] on div "Sumo Deadlift" at bounding box center [156, 480] width 230 height 31
type input "sumo"
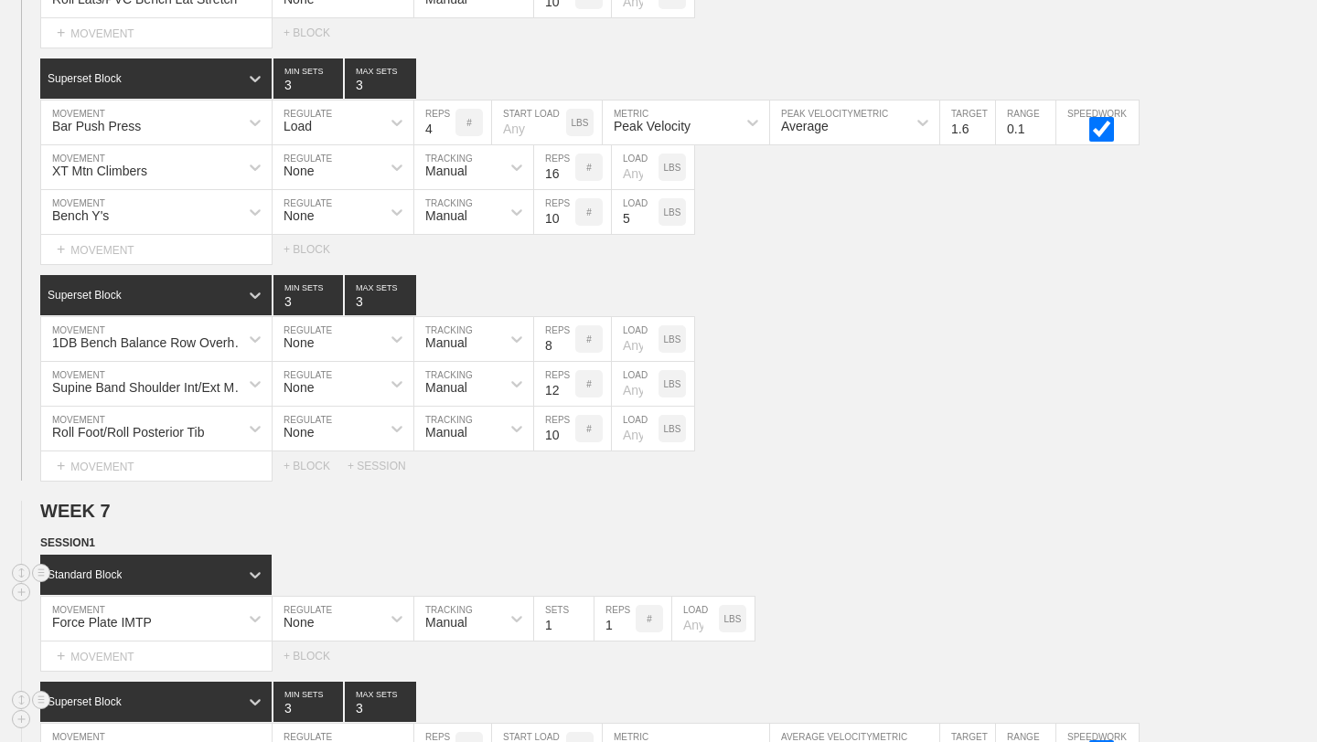
scroll to position [10728, 0]
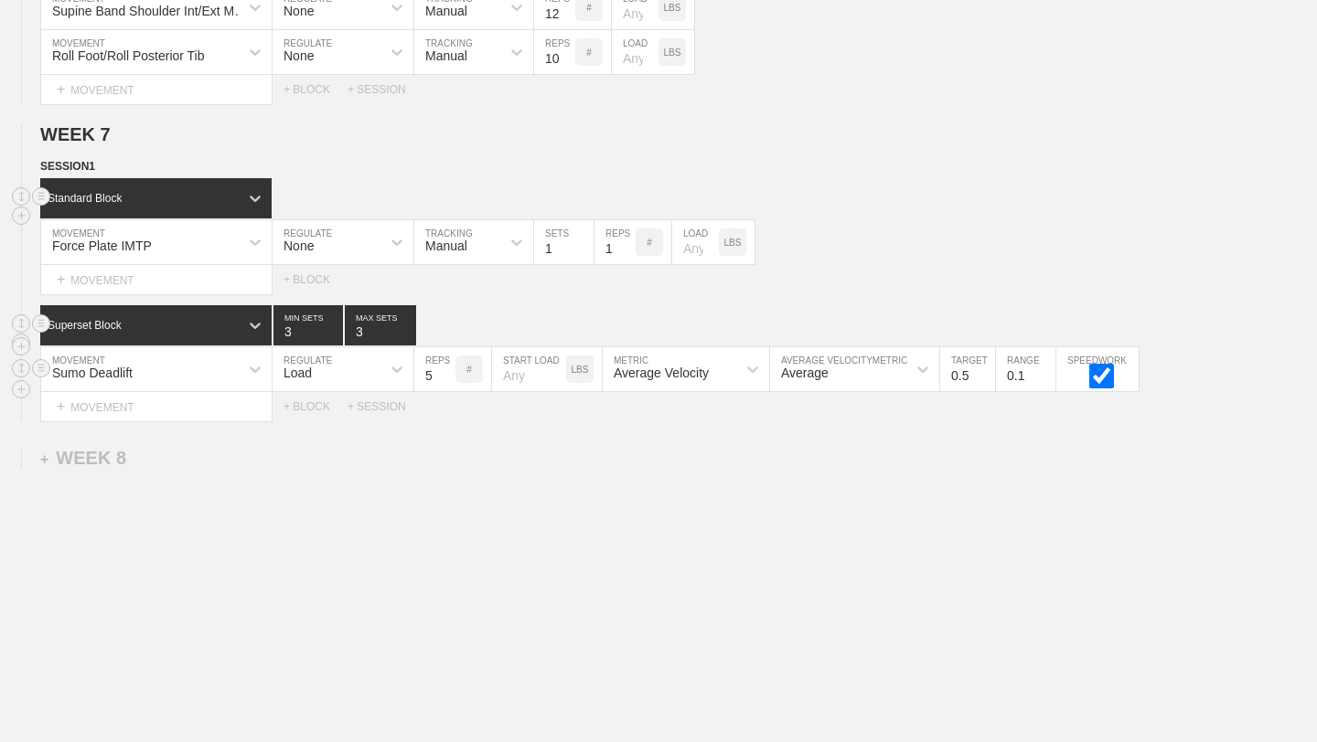
click at [445, 379] on input "5" at bounding box center [434, 369] width 41 height 44
click at [445, 379] on input "4" at bounding box center [434, 369] width 41 height 44
type input "3"
click at [445, 379] on input "3" at bounding box center [434, 369] width 41 height 44
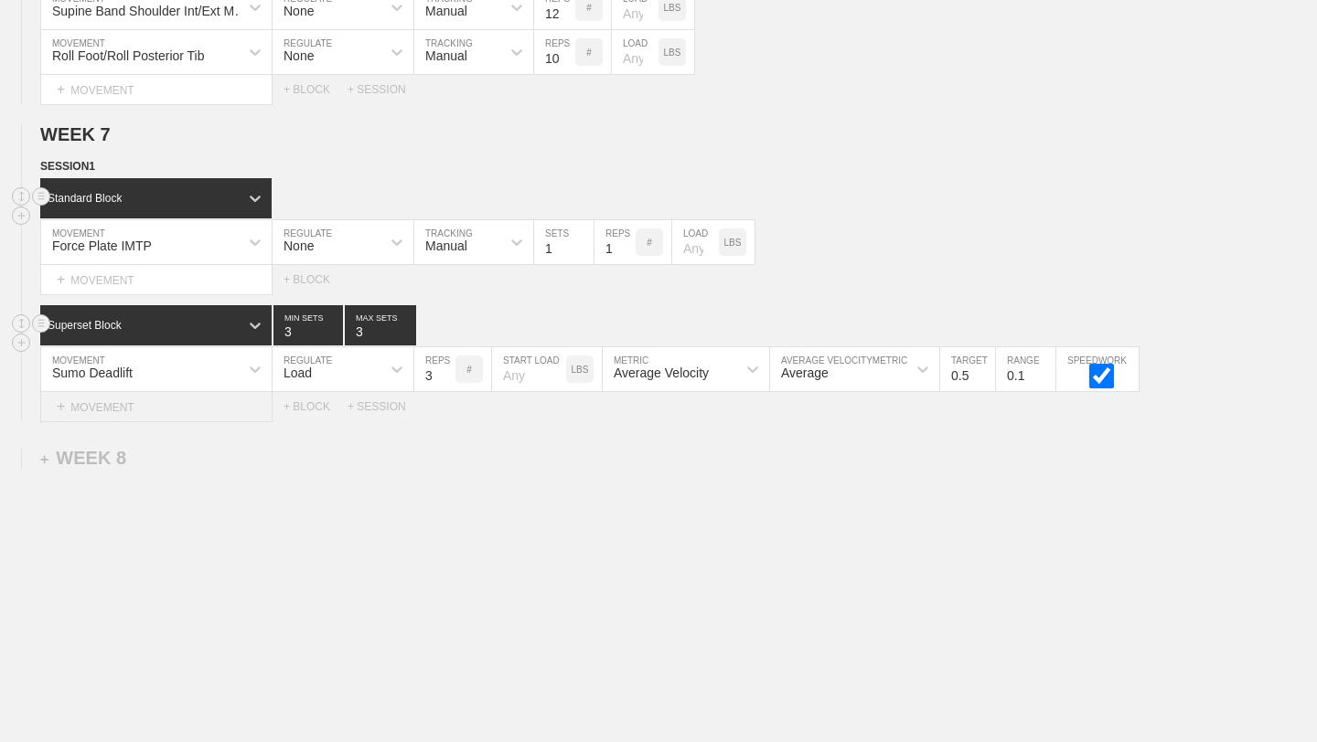
click at [221, 404] on div "+ MOVEMENT" at bounding box center [156, 407] width 232 height 30
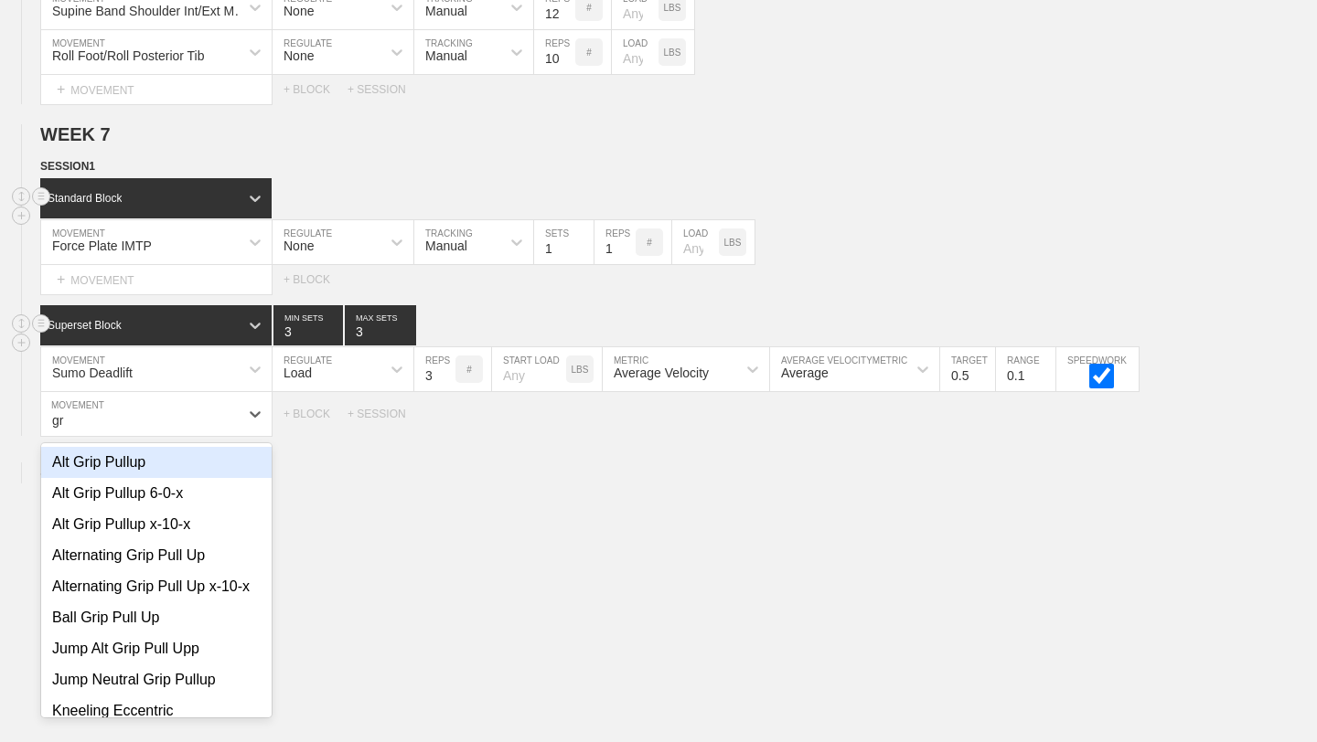
type input "g"
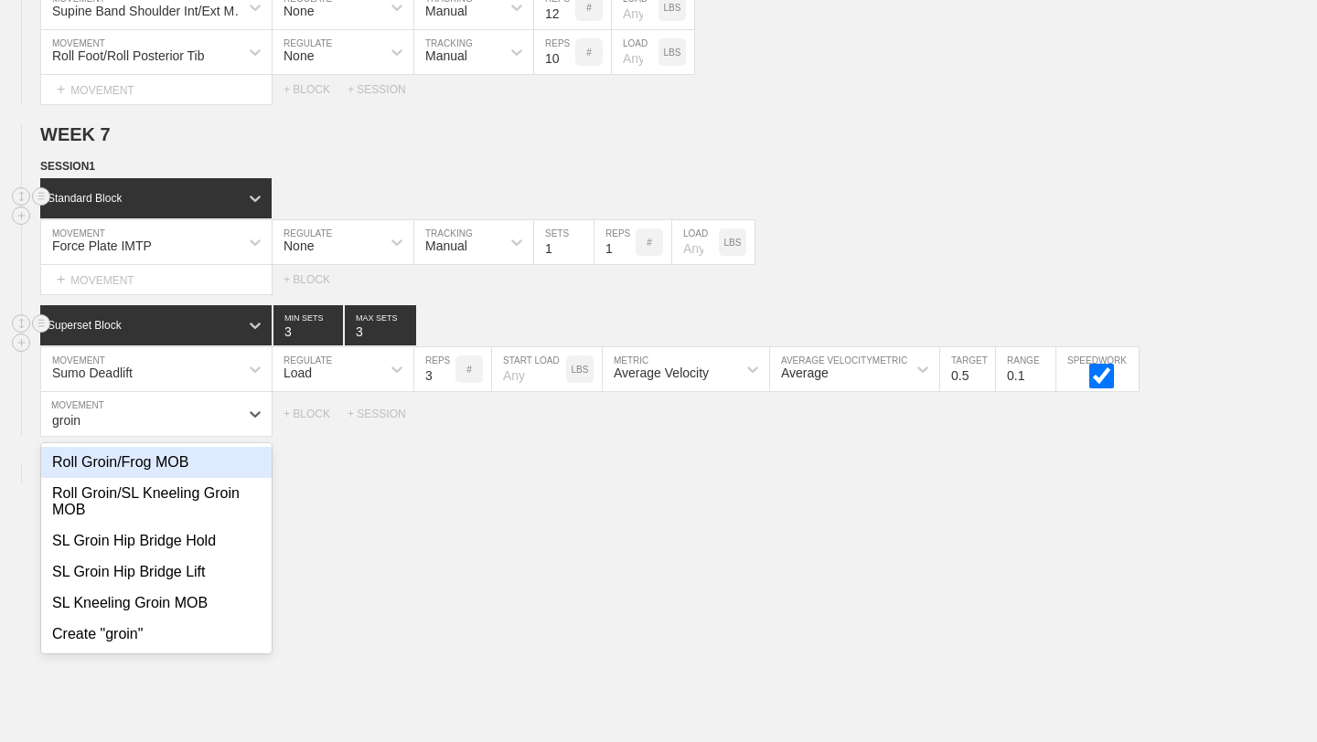
click at [201, 461] on div "Roll Groin/Frog MOB" at bounding box center [156, 462] width 230 height 31
type input "groin"
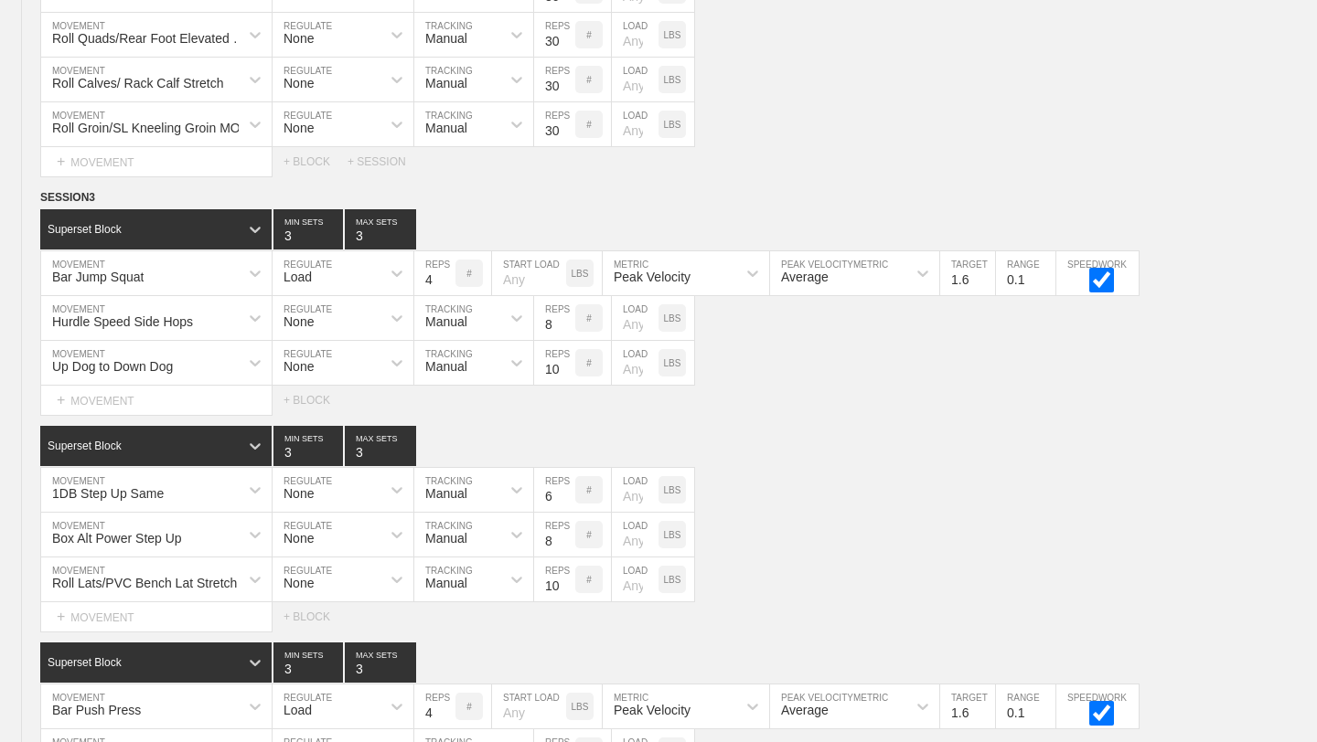
scroll to position [10772, 0]
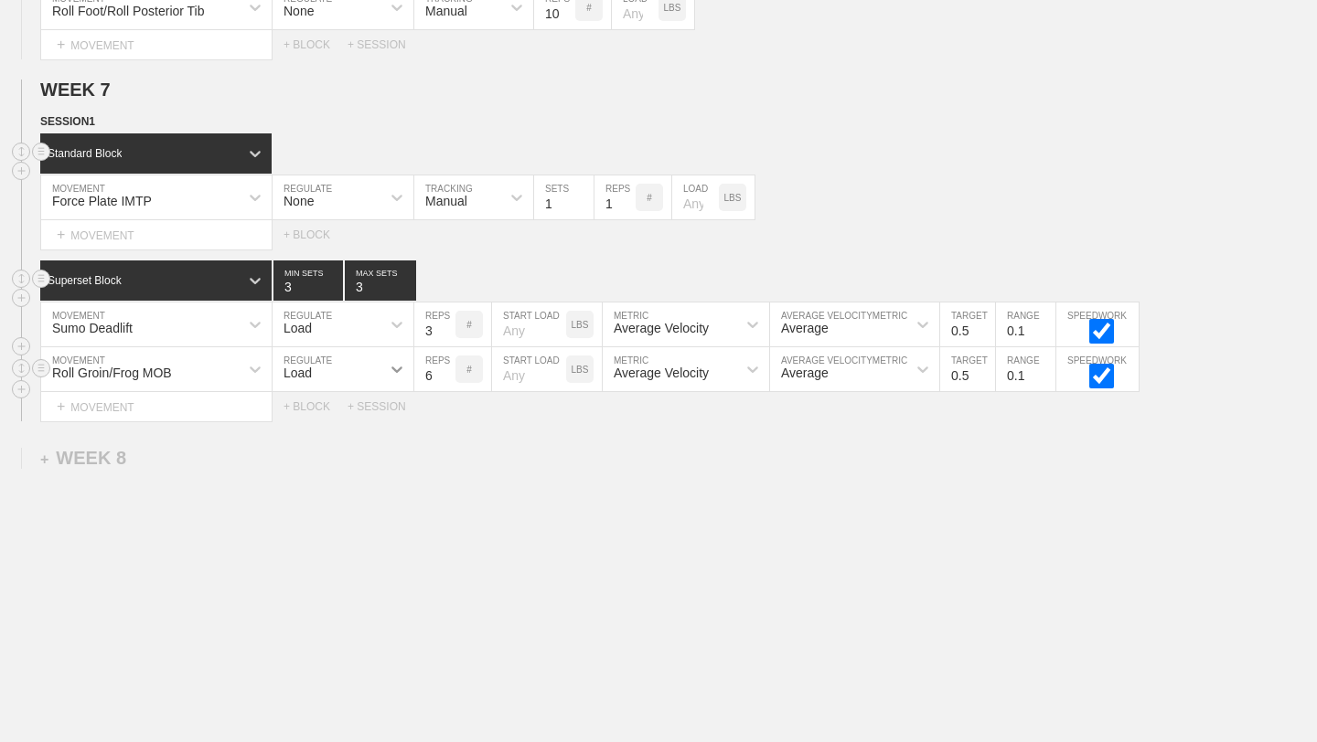
click at [396, 369] on icon at bounding box center [396, 370] width 11 height 6
click at [364, 422] on div "None" at bounding box center [342, 417] width 141 height 31
click at [520, 371] on icon at bounding box center [516, 369] width 18 height 18
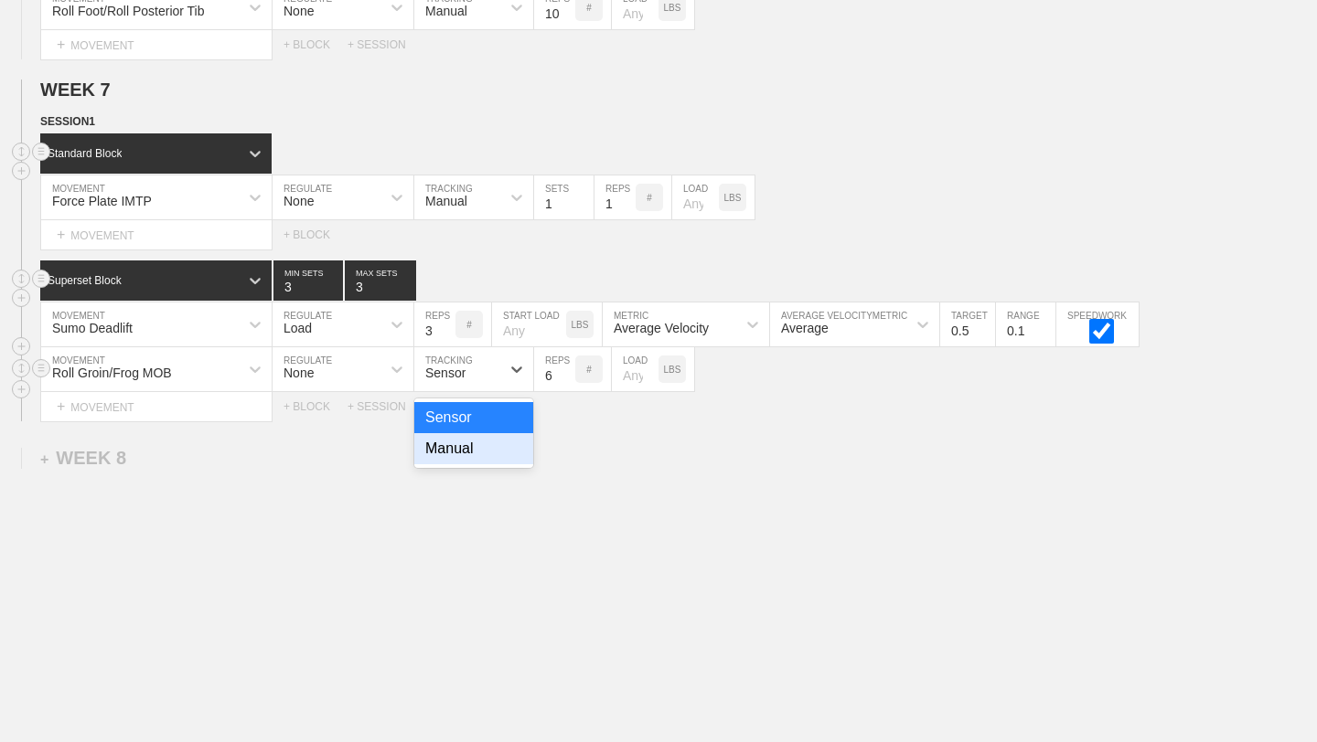
click at [497, 452] on div "Manual" at bounding box center [473, 448] width 119 height 31
click at [568, 368] on input "7" at bounding box center [554, 369] width 41 height 44
click at [568, 368] on input "8" at bounding box center [554, 369] width 41 height 44
click at [568, 368] on input "9" at bounding box center [554, 369] width 41 height 44
type input "10"
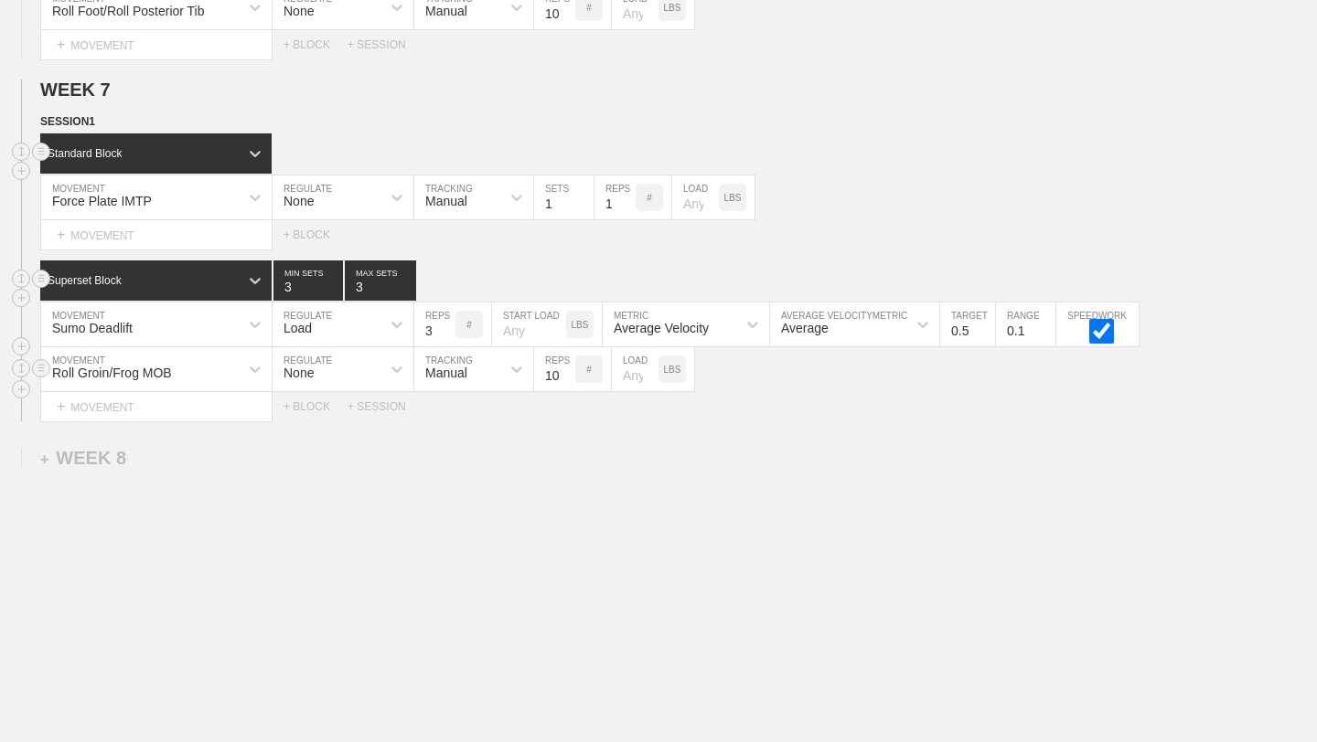
click at [568, 368] on input "10" at bounding box center [554, 369] width 41 height 44
click at [218, 406] on div "+ MOVEMENT" at bounding box center [156, 407] width 232 height 30
click at [517, 101] on div "WEEK 7 DUPLICATE DELETE SESSION 1 Standard Block DUPLICATE INSERT MOVEMENT AFTE…" at bounding box center [658, 251] width 1317 height 342
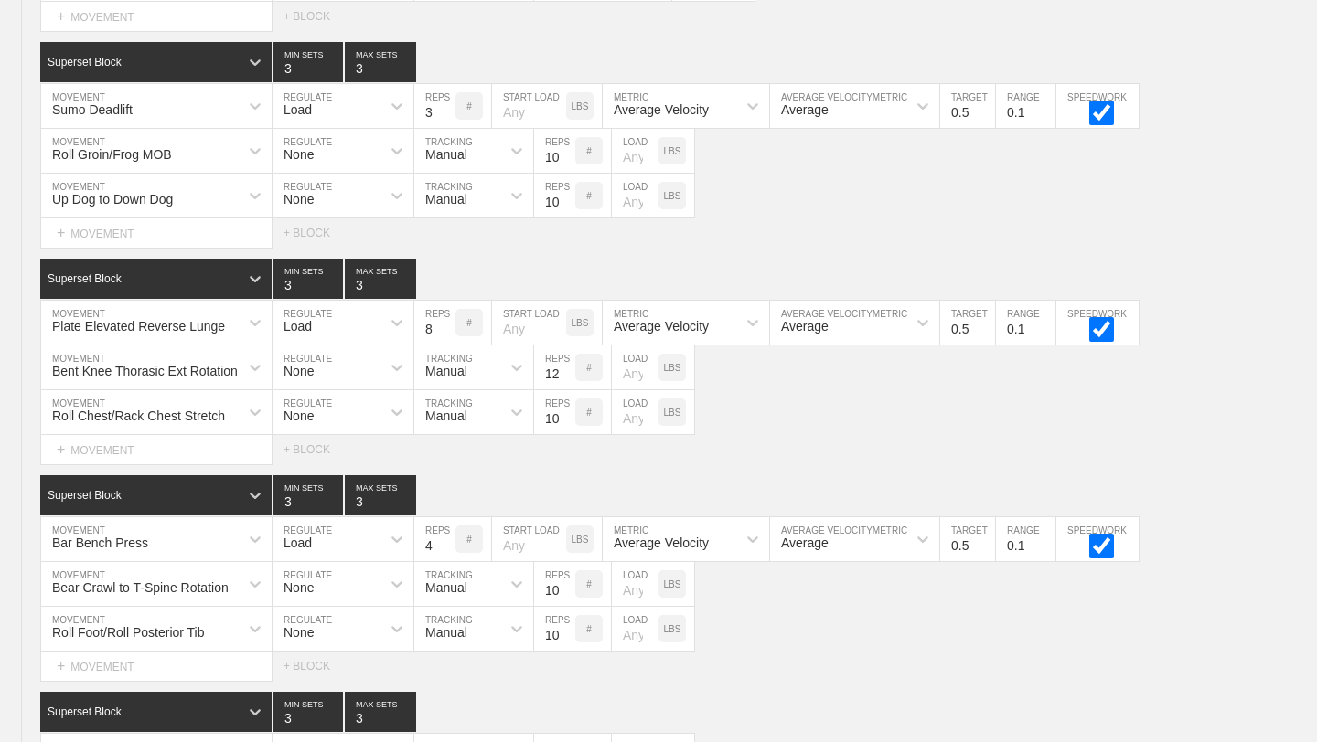
scroll to position [8102, 0]
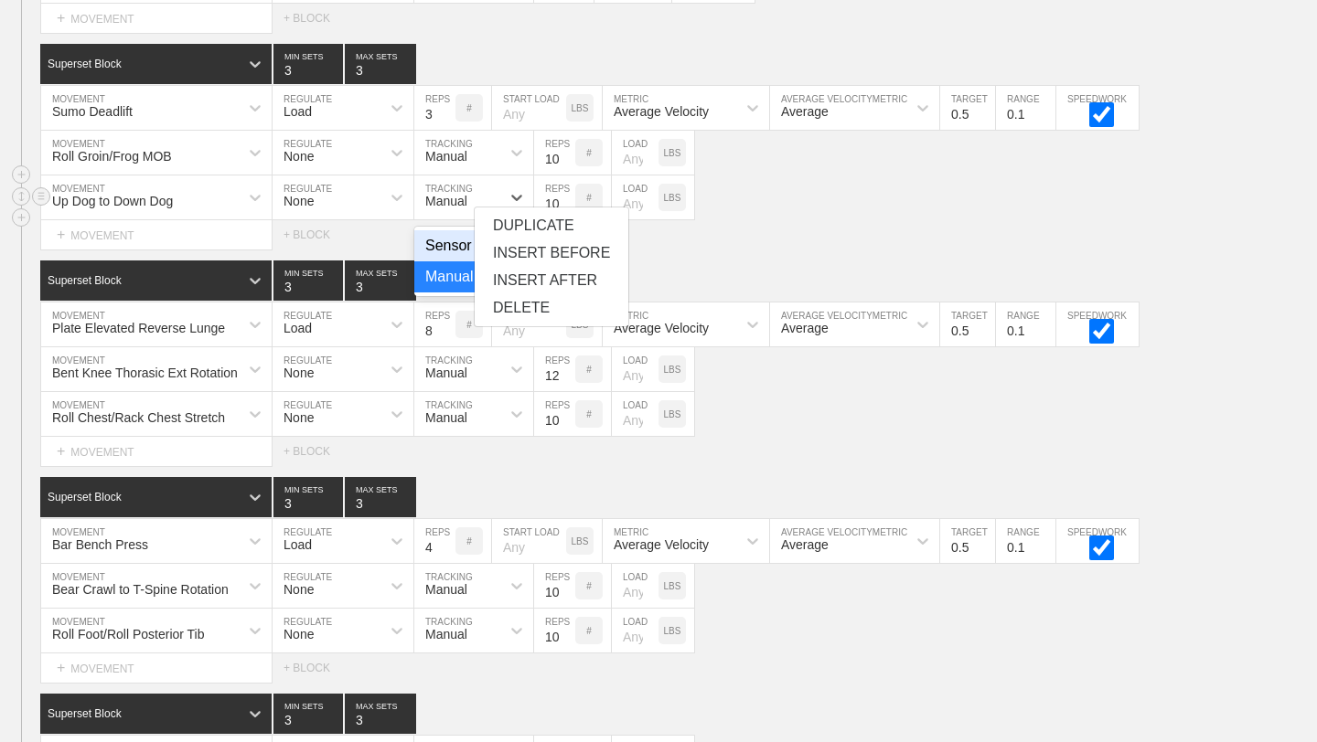
click at [474, 205] on div "Manual" at bounding box center [457, 197] width 86 height 31
click at [785, 223] on div "Select... MOVEMENT + MOVEMENT + BLOCK" at bounding box center [658, 234] width 1317 height 29
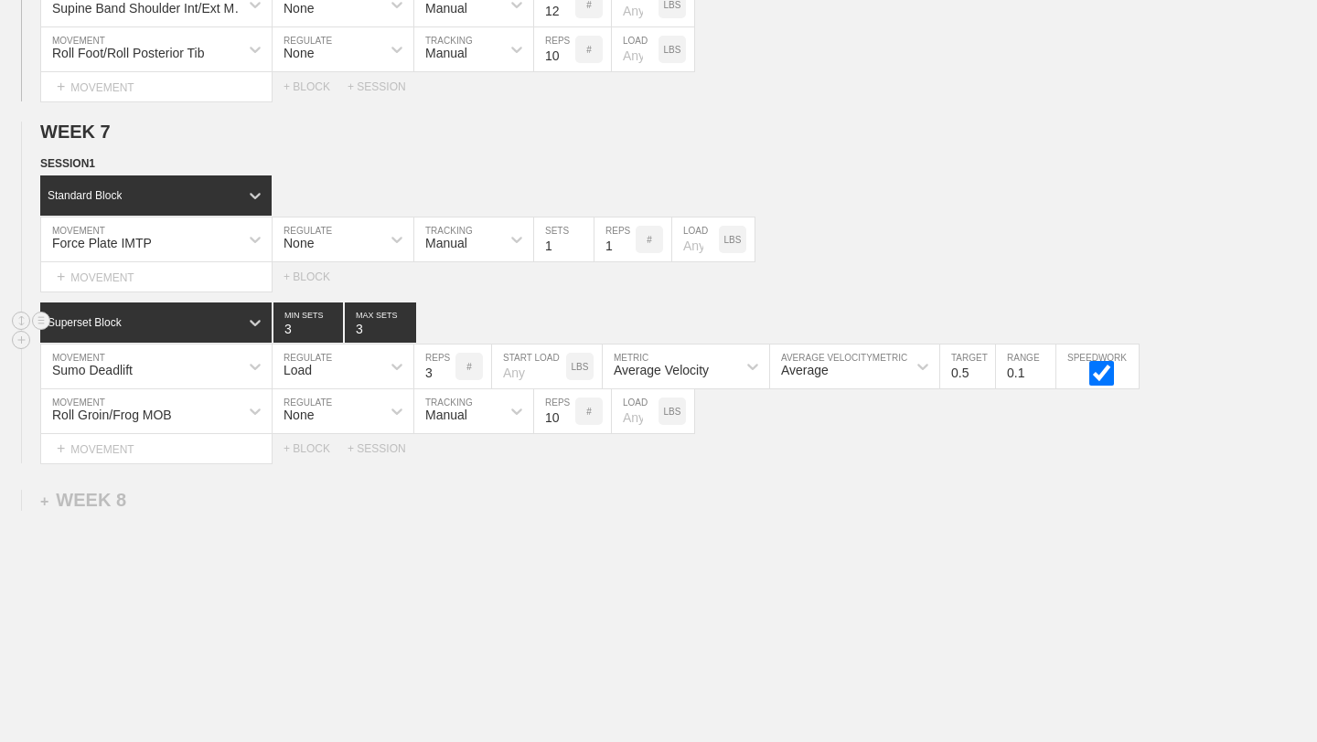
scroll to position [10772, 0]
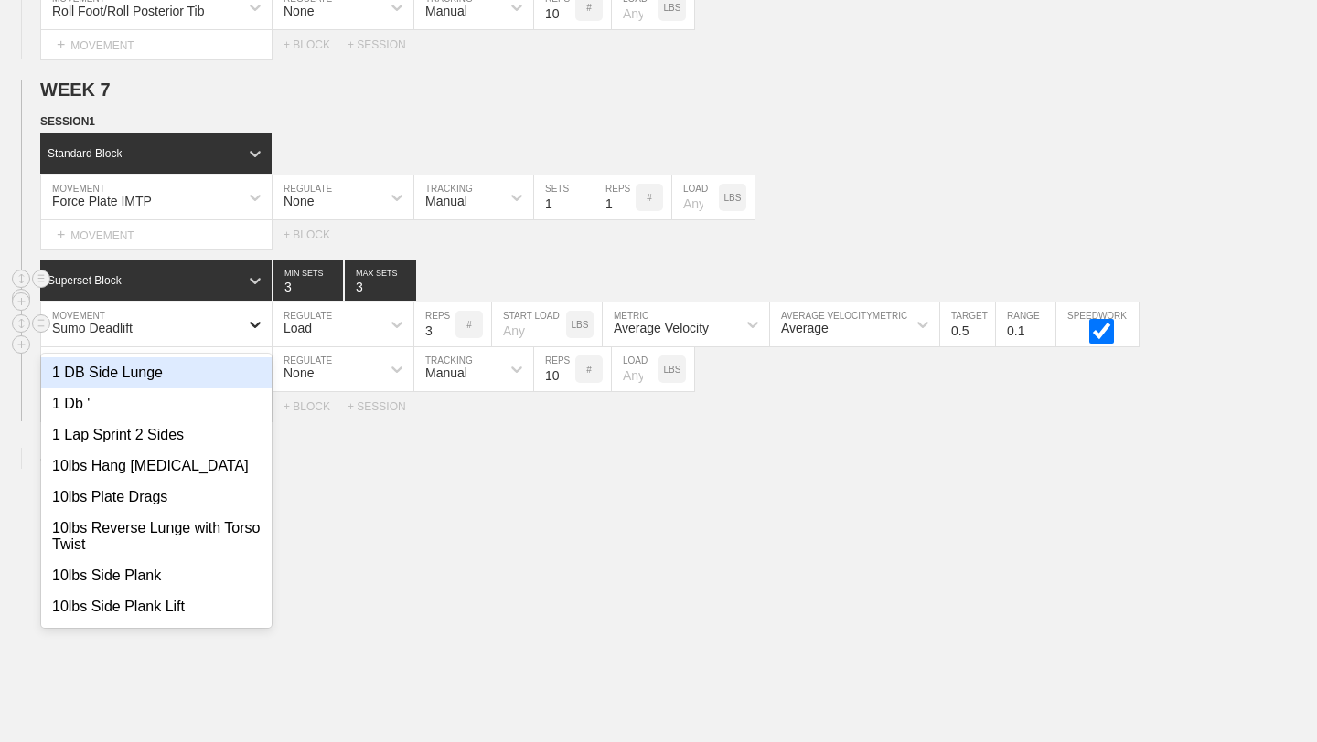
click at [253, 325] on icon at bounding box center [255, 325] width 11 height 6
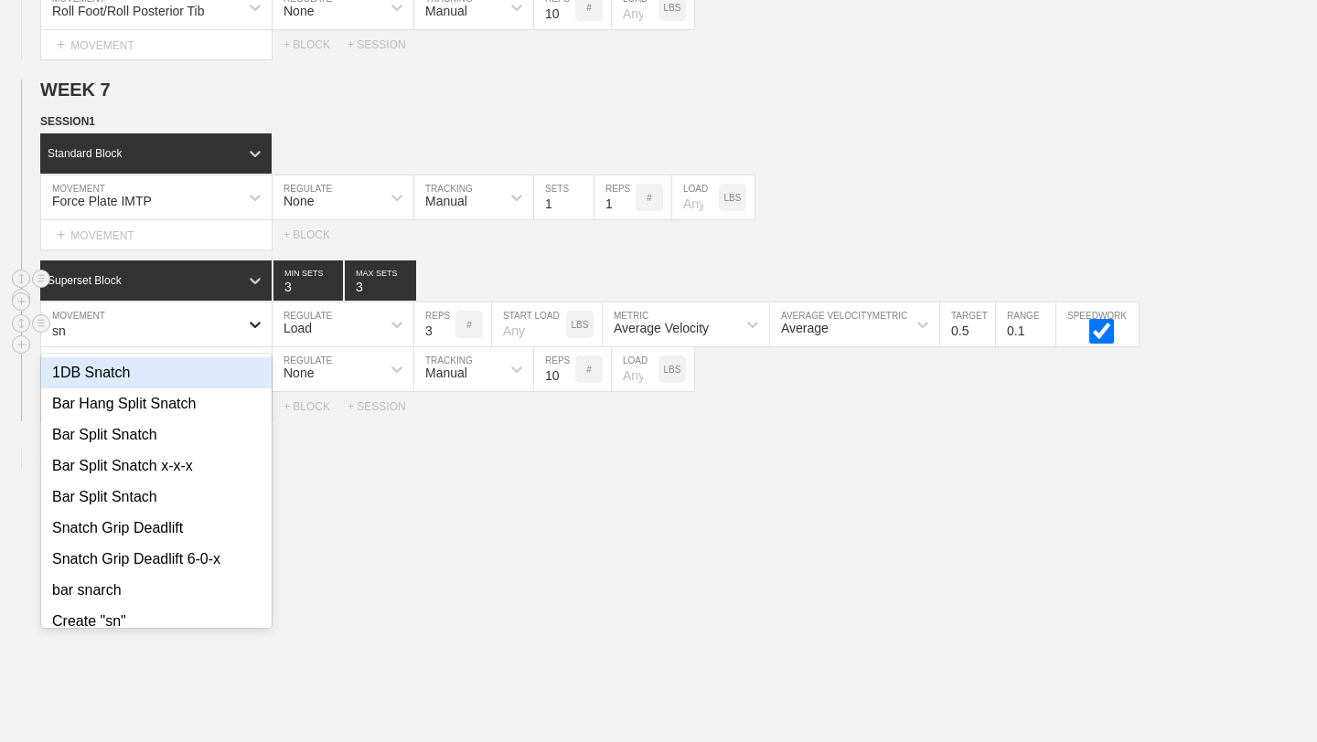
type input "sna"
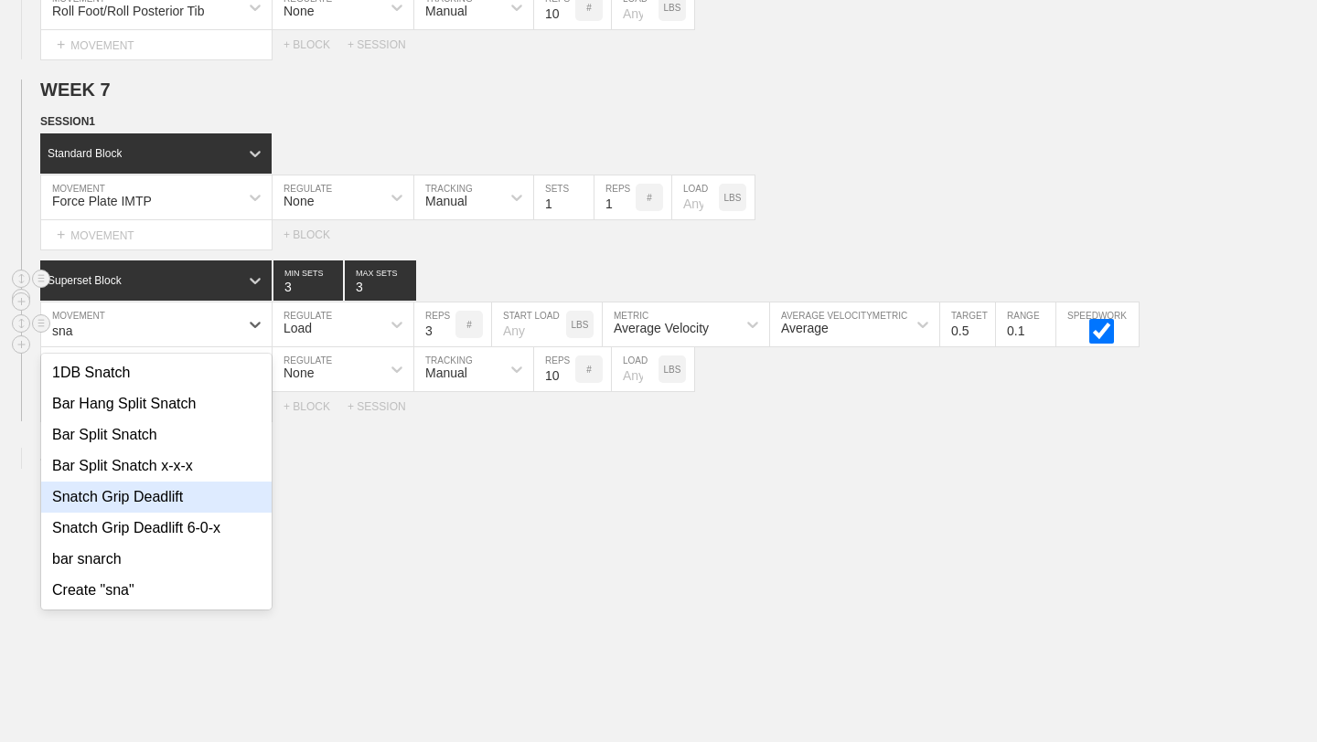
click at [186, 507] on div "Snatch Grip Deadlift" at bounding box center [156, 497] width 230 height 31
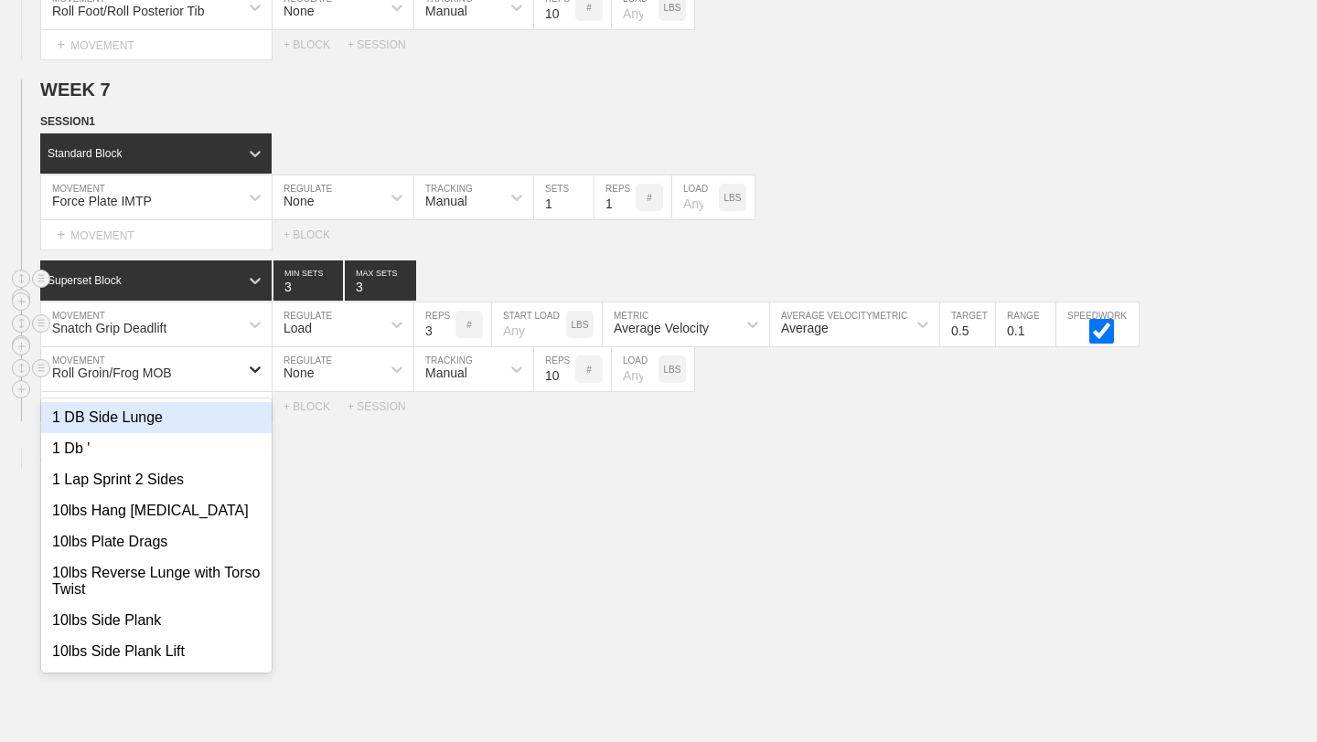
click at [259, 374] on icon at bounding box center [255, 369] width 18 height 18
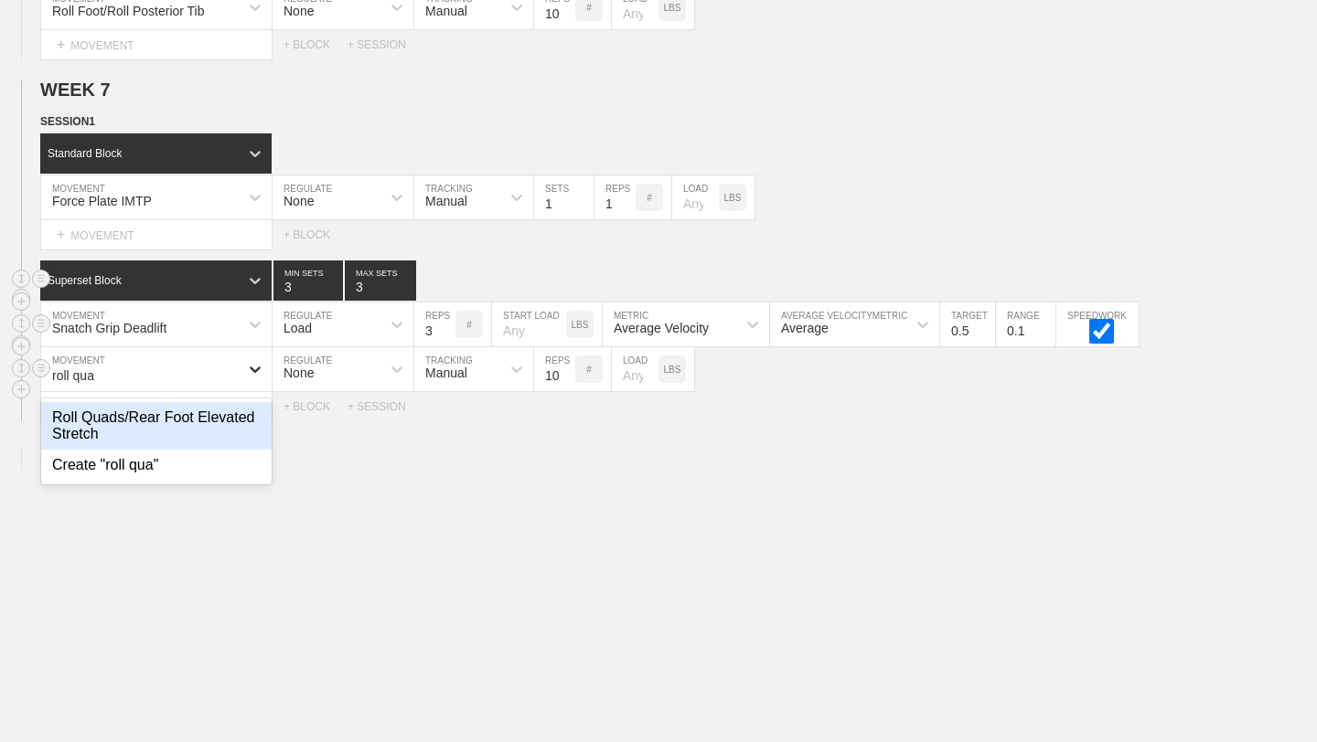
type input "roll quad"
click at [233, 433] on div "Roll Quads/Rear Foot Elevated Stretch" at bounding box center [156, 426] width 230 height 48
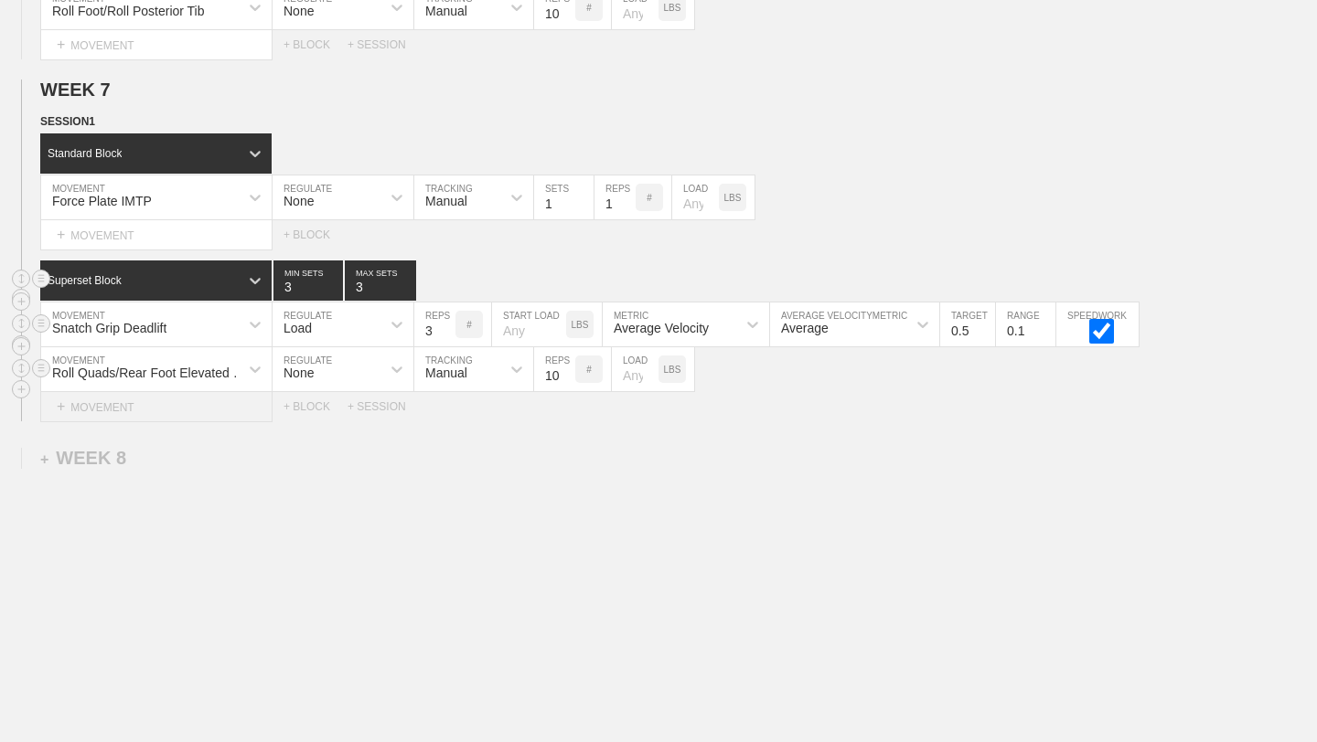
click at [205, 400] on div "+ MOVEMENT" at bounding box center [156, 407] width 232 height 30
click at [224, 413] on div "+ MOVEMENT" at bounding box center [156, 407] width 232 height 30
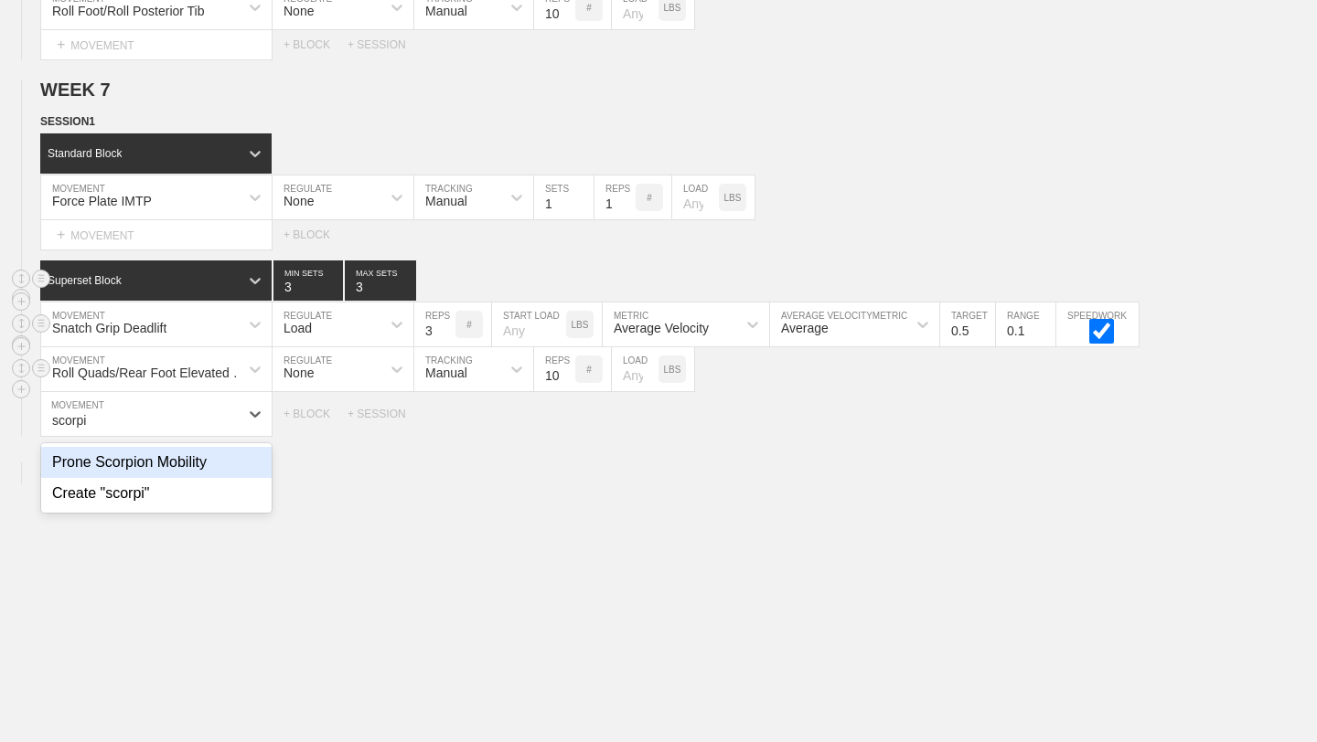
click at [217, 467] on div "Prone Scorpion Mobility" at bounding box center [156, 462] width 230 height 31
type input "scorpi"
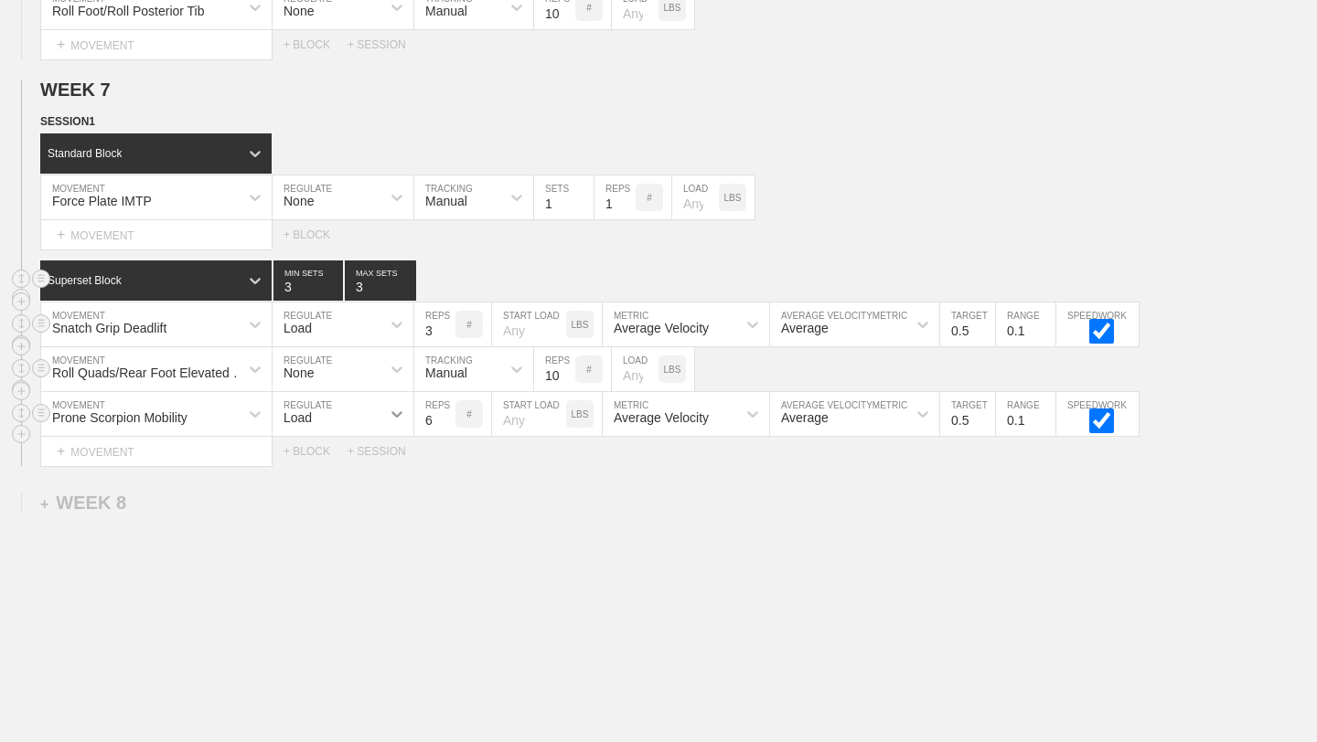
click at [401, 422] on icon at bounding box center [397, 414] width 18 height 18
click at [352, 455] on div "None" at bounding box center [342, 462] width 141 height 31
click at [529, 414] on div at bounding box center [516, 414] width 33 height 33
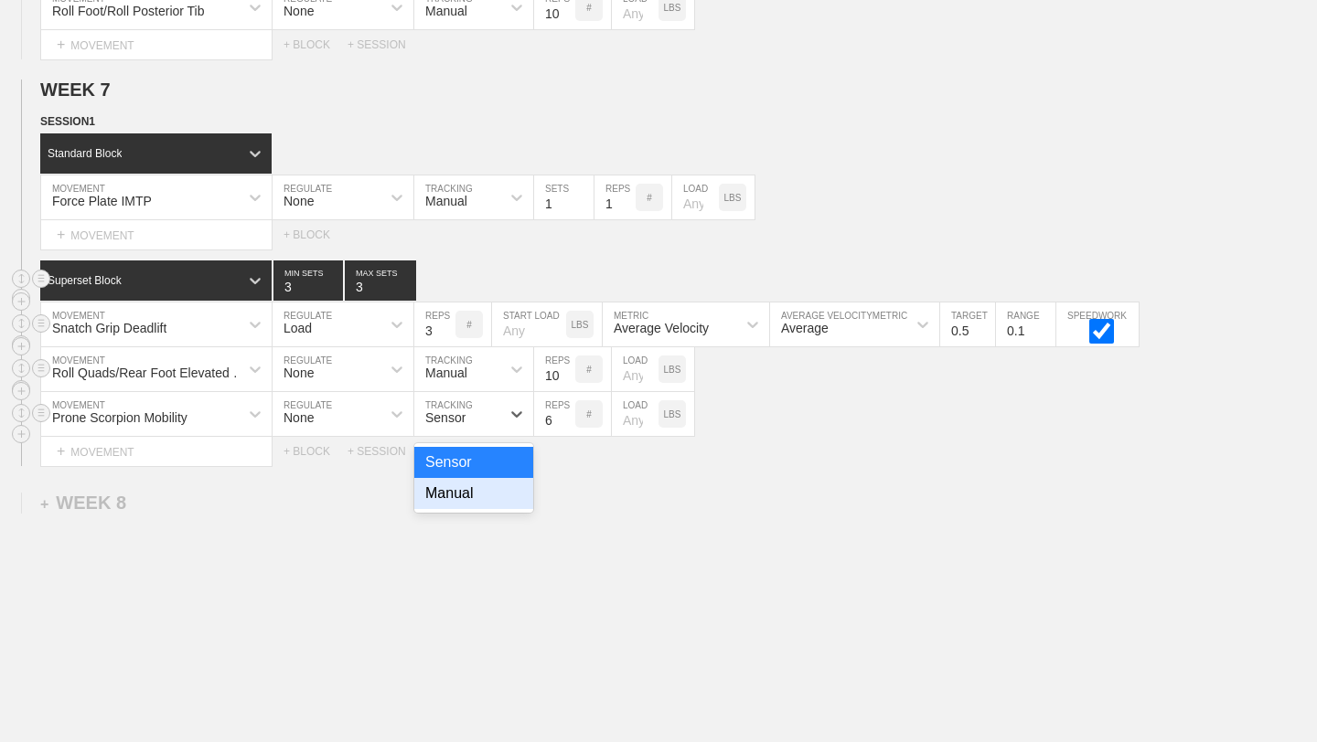
click at [474, 483] on div "Manual" at bounding box center [473, 493] width 119 height 31
click at [566, 411] on input "7" at bounding box center [554, 414] width 41 height 44
click at [566, 411] on input "8" at bounding box center [554, 414] width 41 height 44
click at [566, 411] on input "9" at bounding box center [554, 414] width 41 height 44
type input "10"
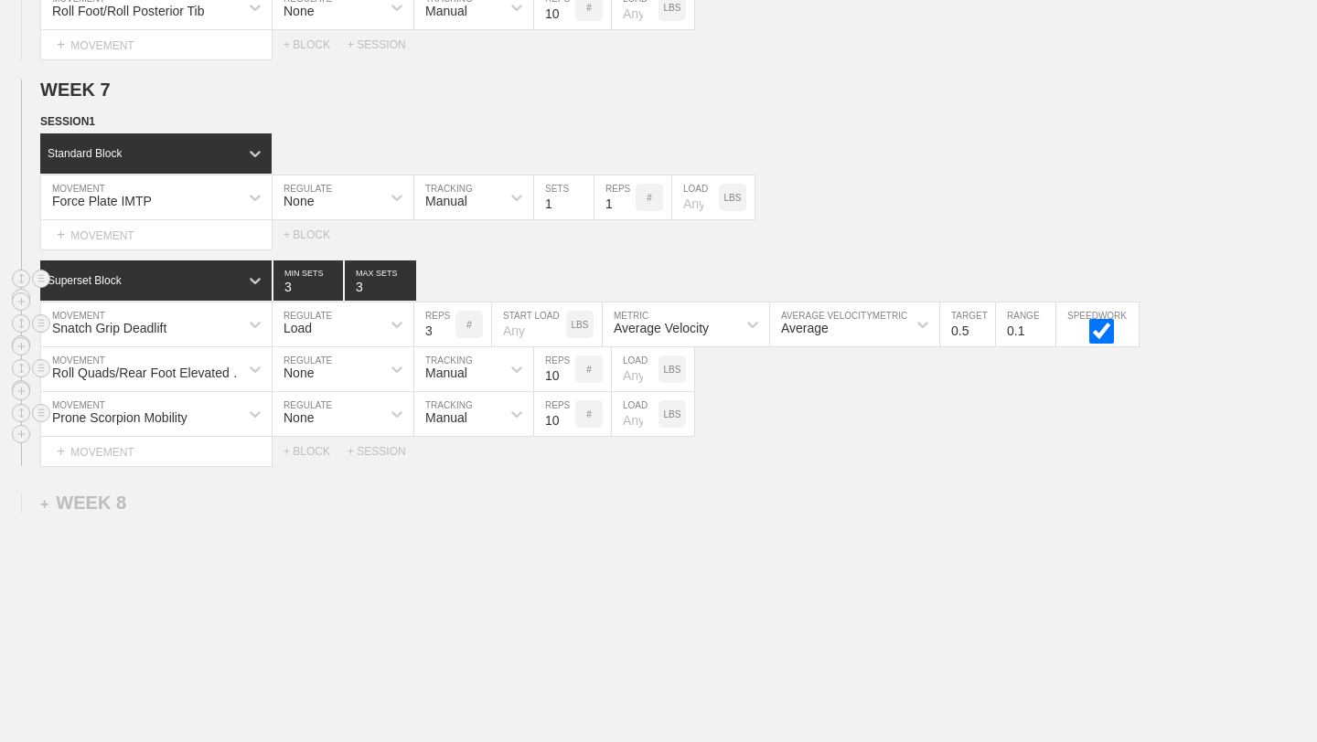
click at [566, 411] on input "10" at bounding box center [554, 414] width 41 height 44
click at [297, 450] on div "+ BLOCK" at bounding box center [315, 451] width 64 height 13
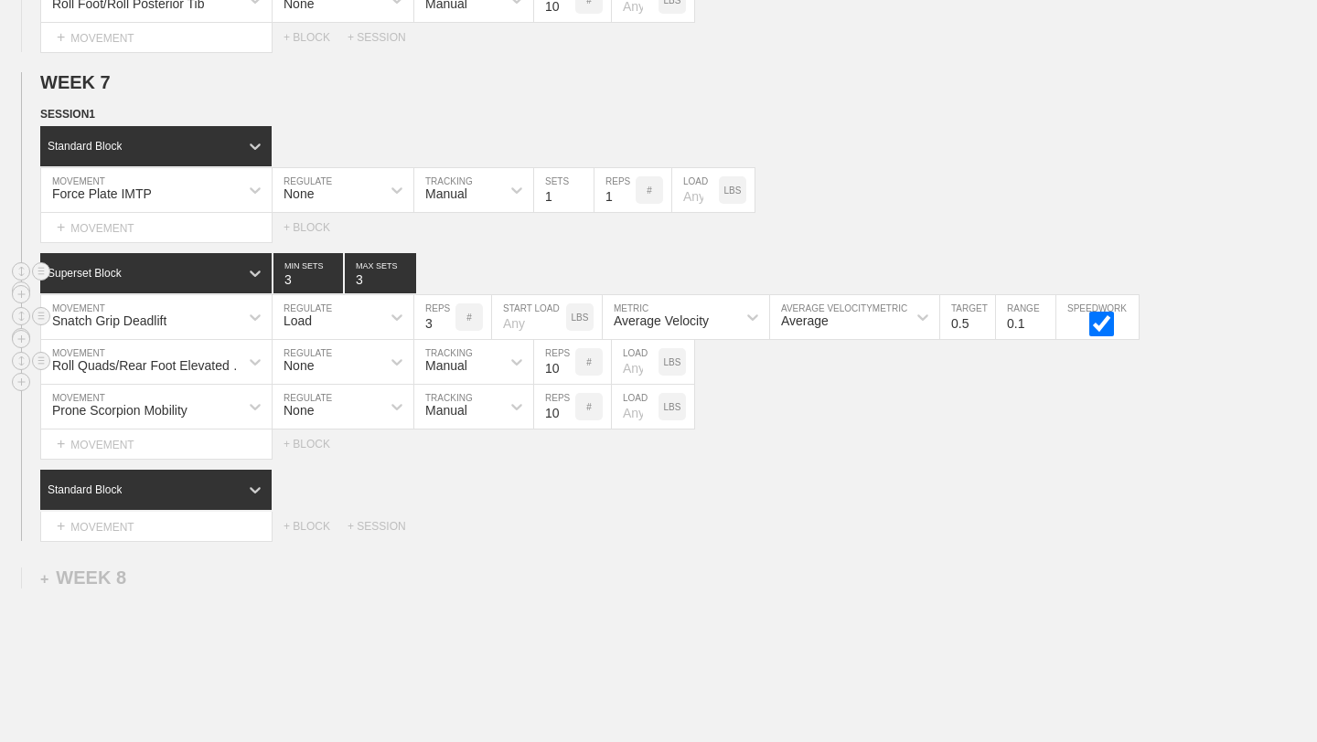
scroll to position [10781, 0]
click at [262, 477] on div at bounding box center [255, 489] width 33 height 33
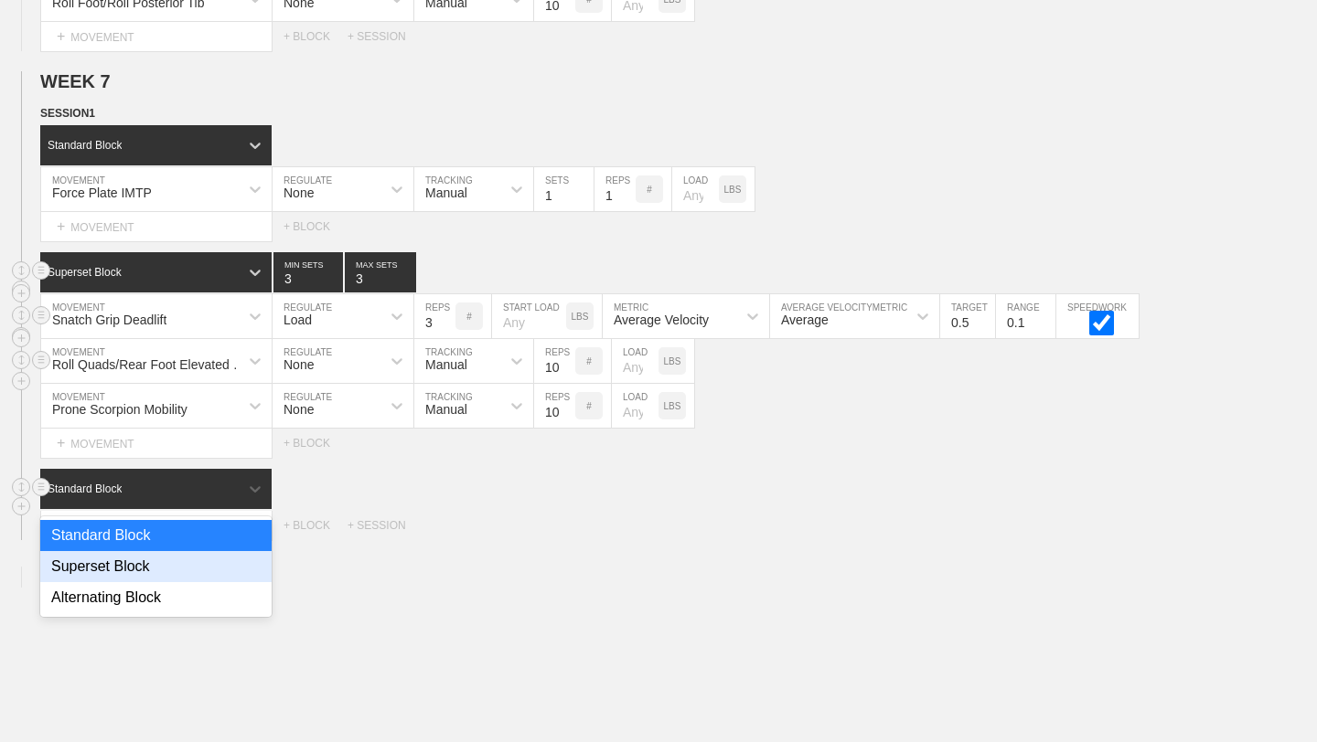
click at [203, 567] on div "Superset Block" at bounding box center [155, 566] width 231 height 31
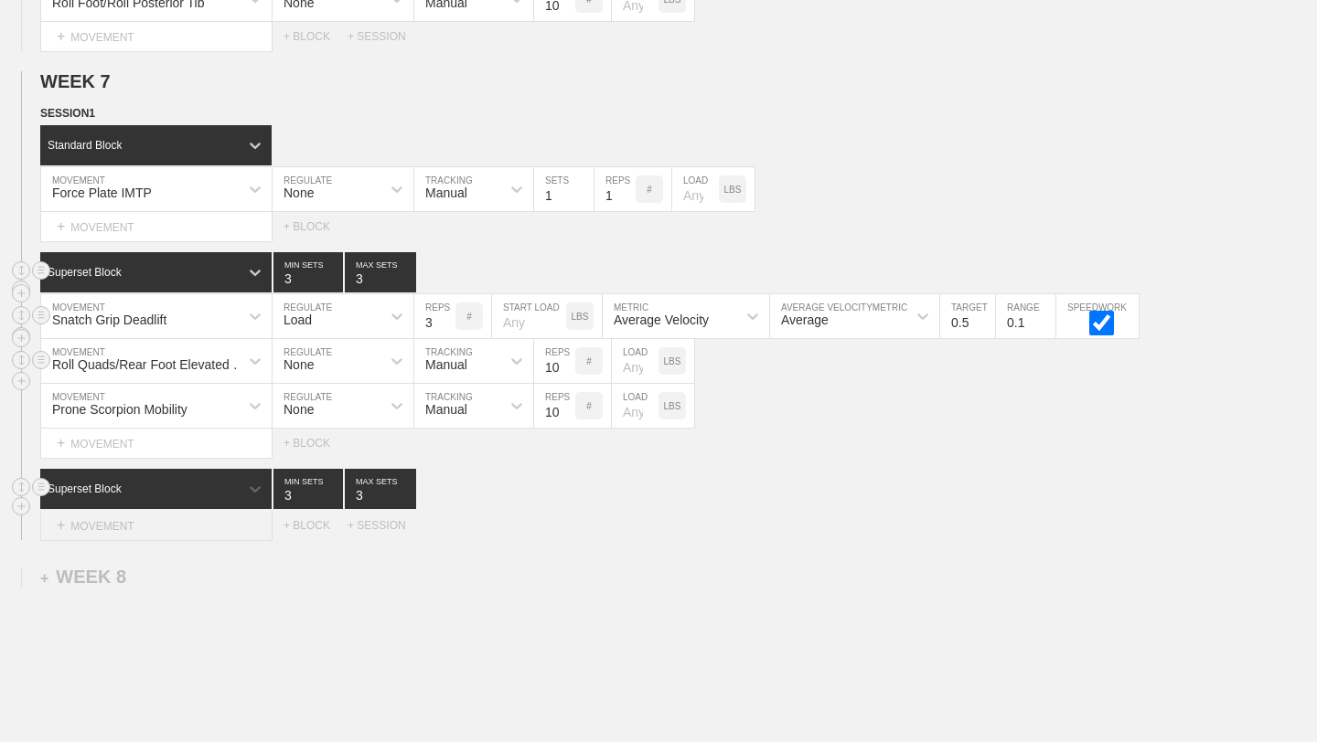
click at [210, 525] on div "+ MOVEMENT" at bounding box center [156, 526] width 232 height 30
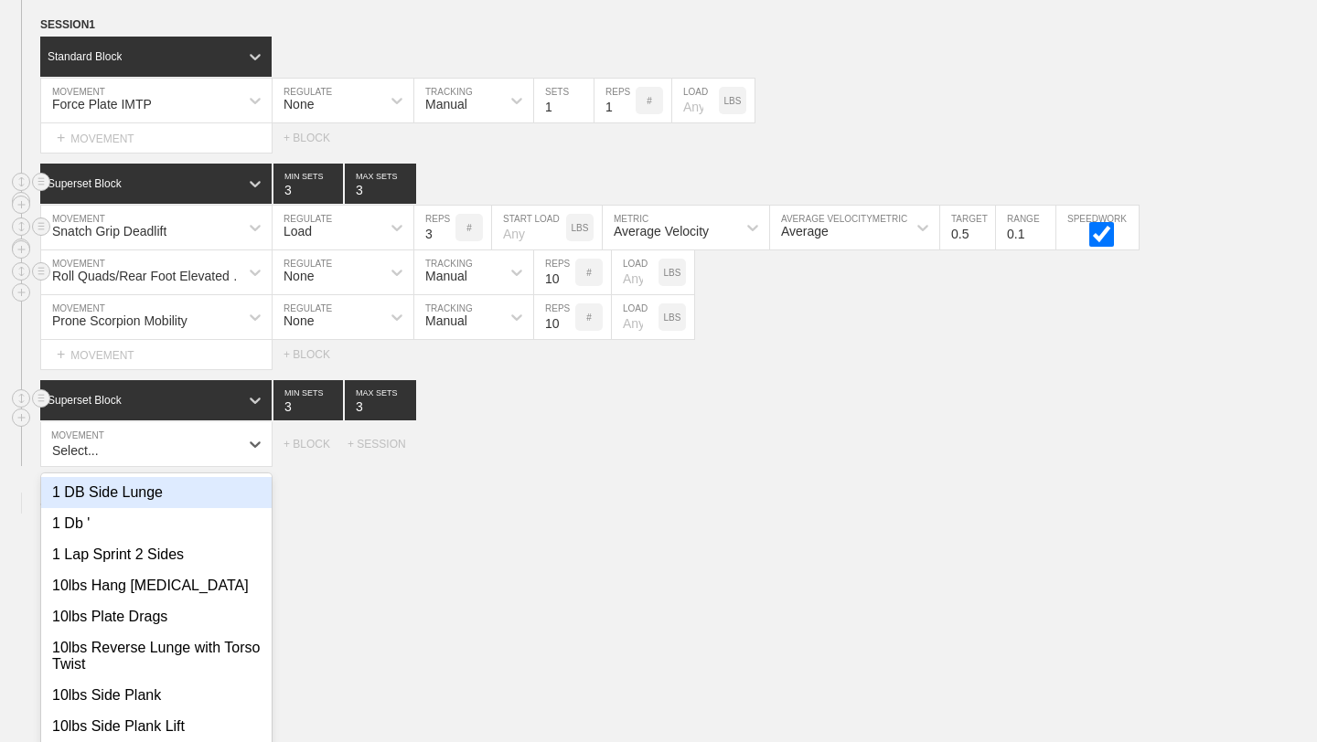
scroll to position [10881, 0]
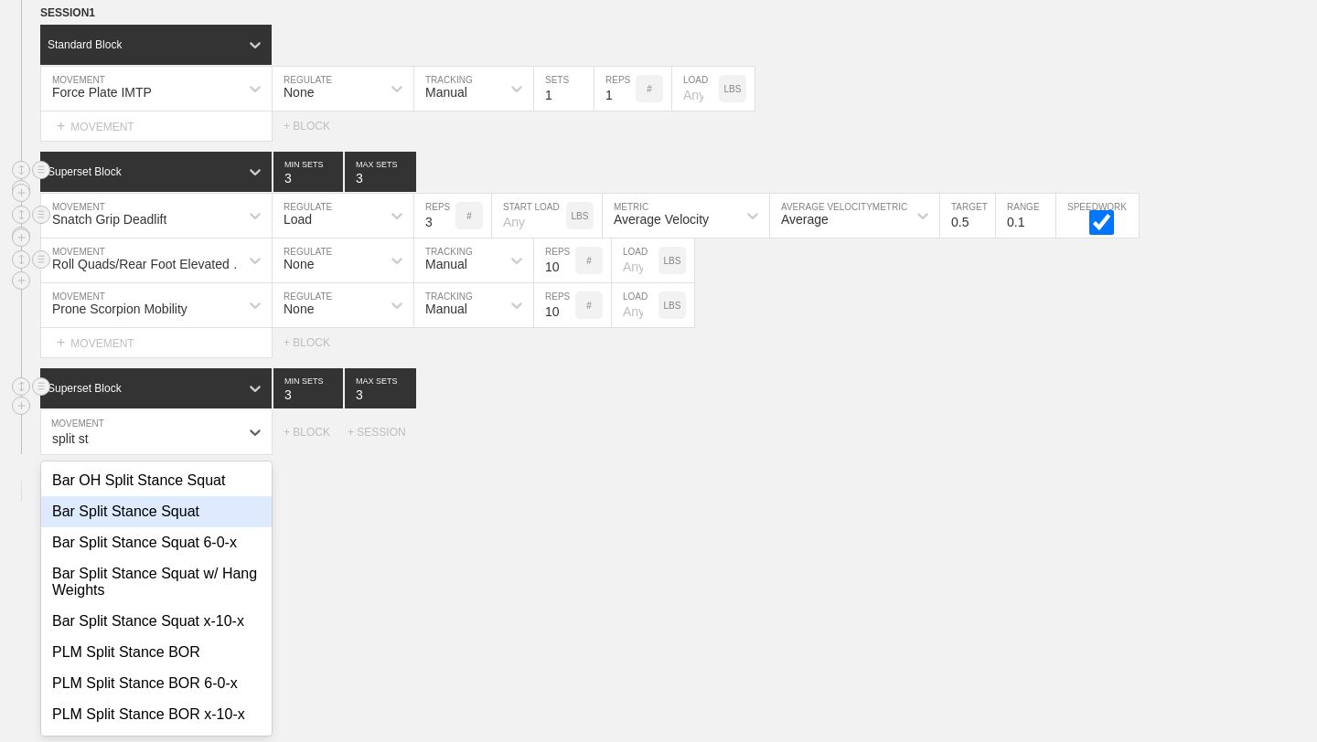
click at [194, 514] on div "Bar Split Stance Squat" at bounding box center [156, 512] width 230 height 31
type input "split st"
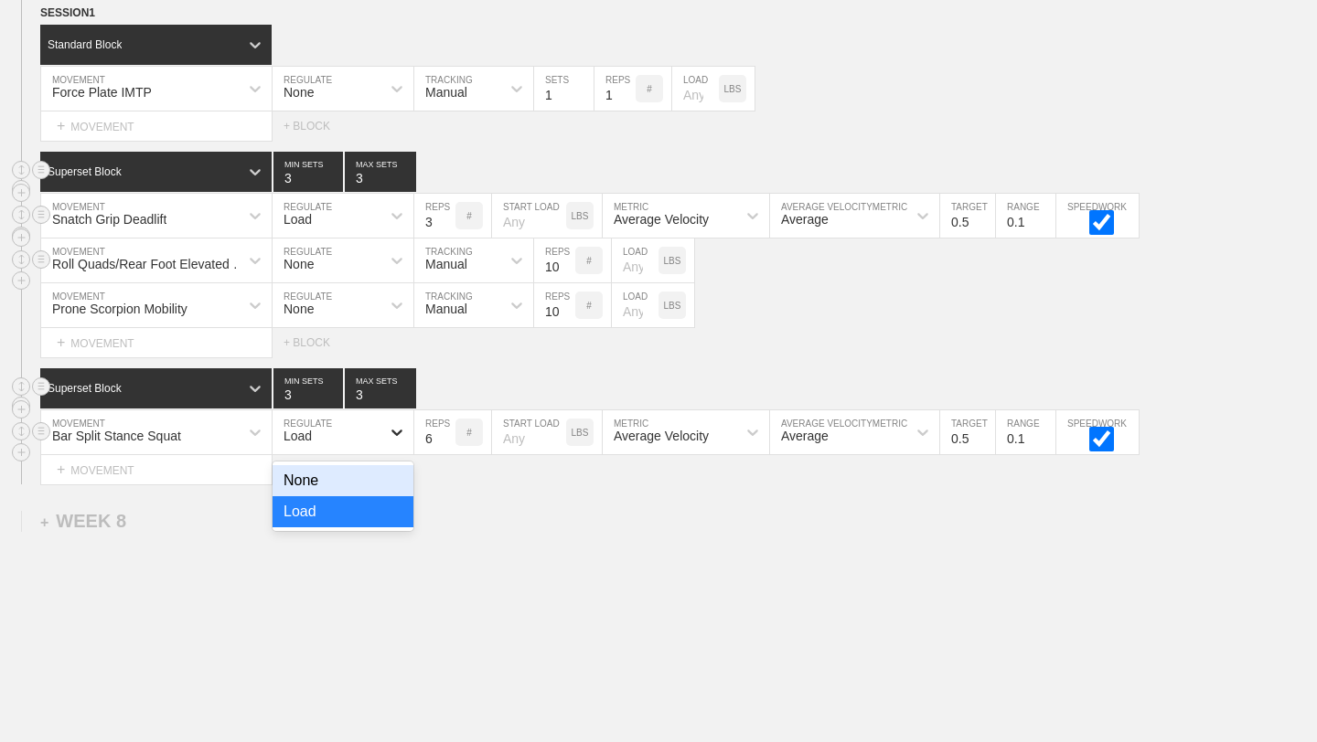
click at [382, 437] on div at bounding box center [396, 432] width 33 height 33
click at [447, 434] on input "7" at bounding box center [434, 433] width 41 height 44
click at [447, 434] on input "8" at bounding box center [434, 433] width 41 height 44
click at [447, 434] on input "9" at bounding box center [434, 433] width 41 height 44
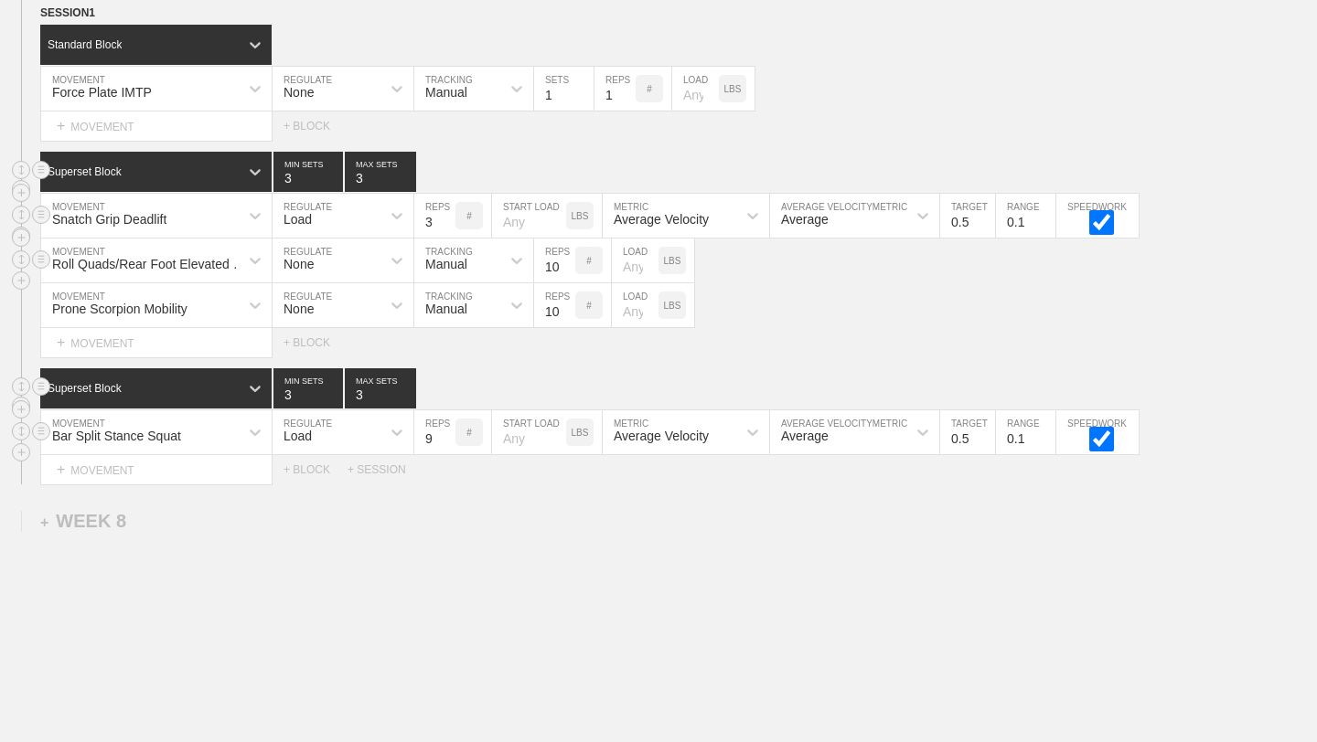
click at [453, 445] on input "9" at bounding box center [434, 433] width 41 height 44
click at [446, 444] on input "9" at bounding box center [434, 433] width 41 height 44
type input "8"
click at [446, 441] on input "8" at bounding box center [434, 433] width 41 height 44
click at [252, 470] on div "+ MOVEMENT" at bounding box center [156, 470] width 232 height 30
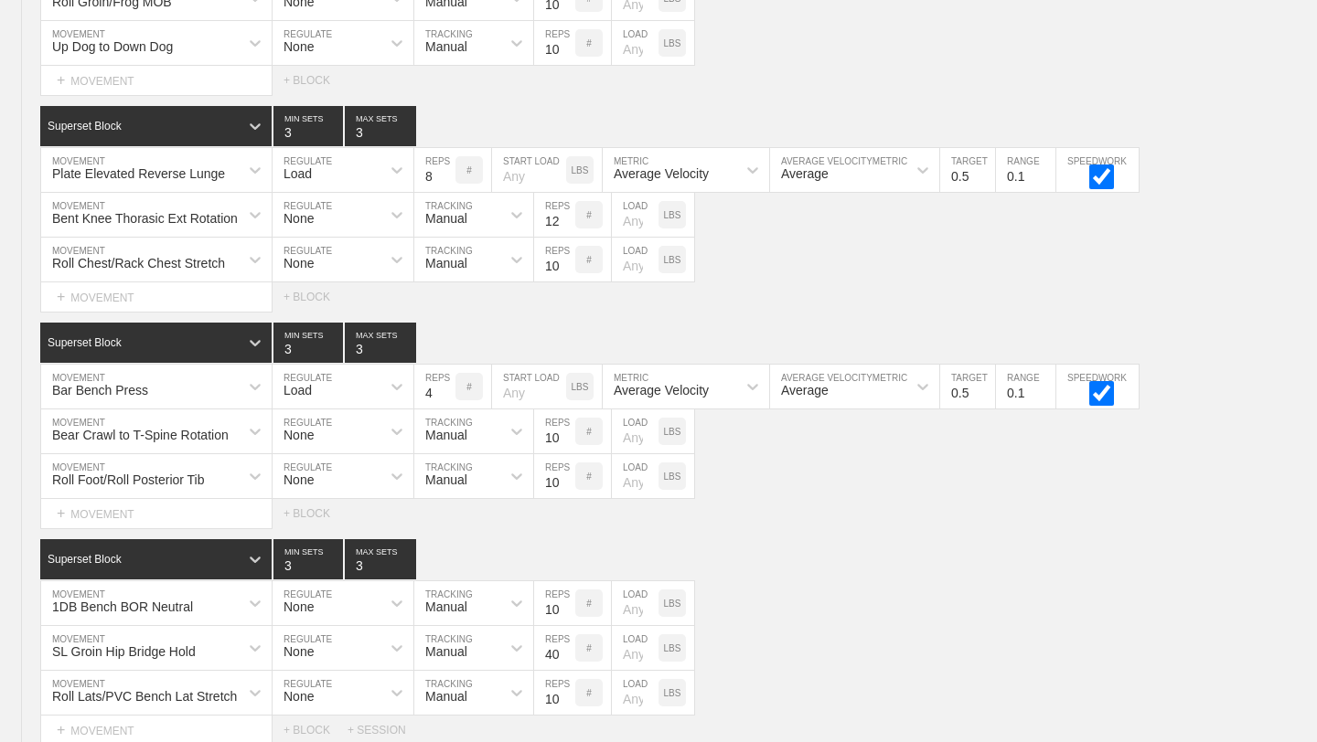
scroll to position [8266, 0]
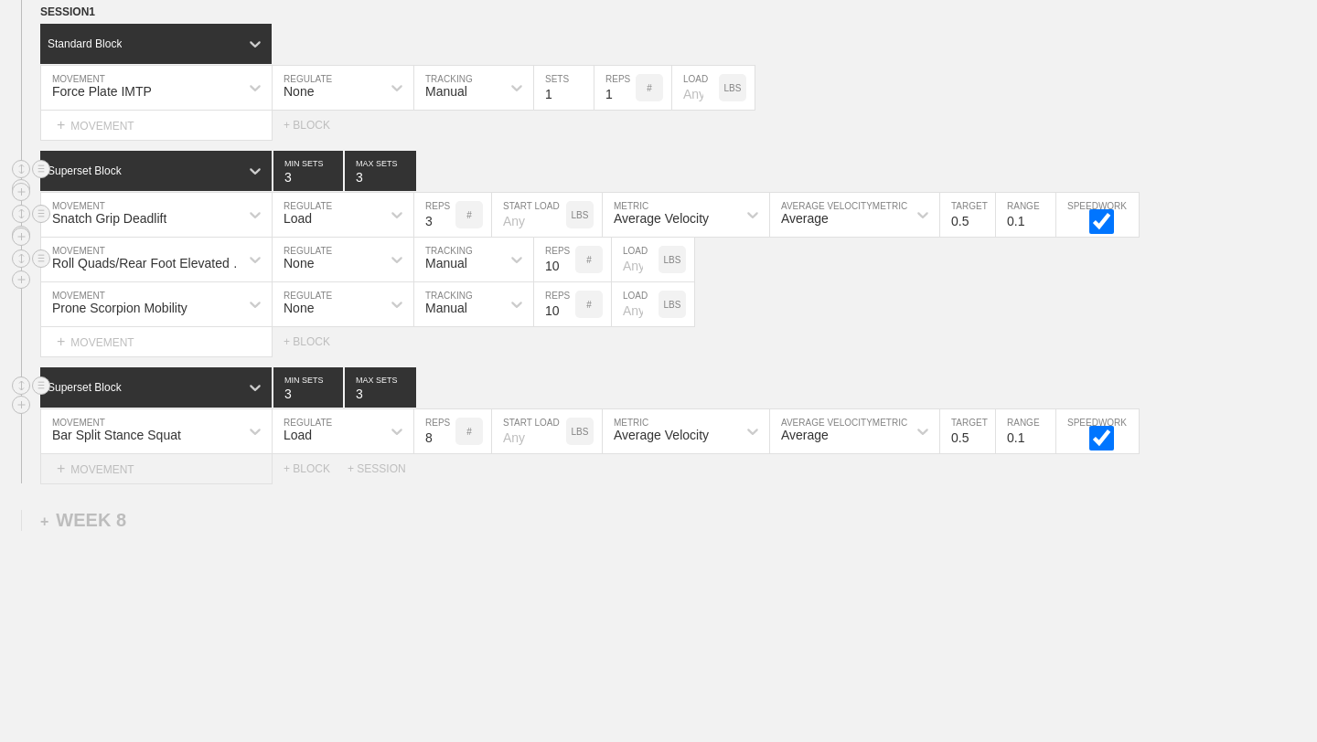
click at [228, 470] on div "+ MOVEMENT" at bounding box center [156, 469] width 232 height 30
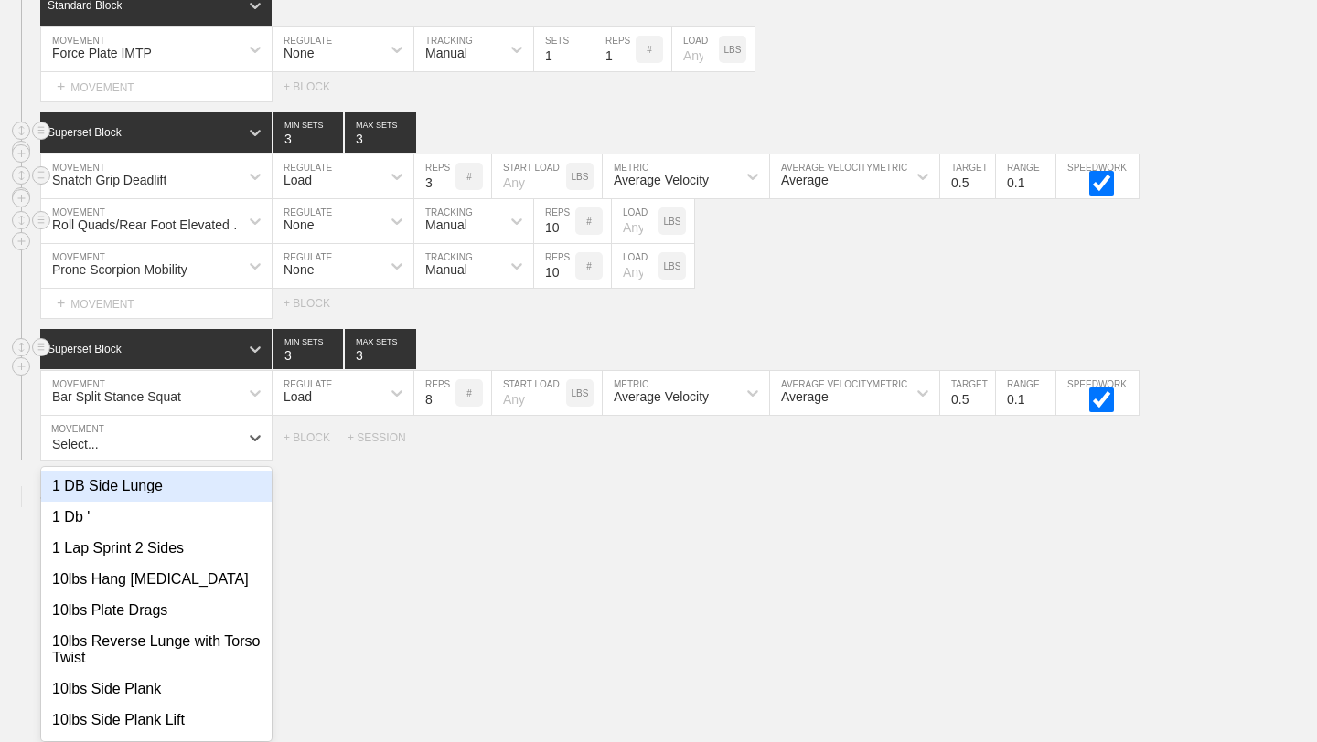
scroll to position [10926, 0]
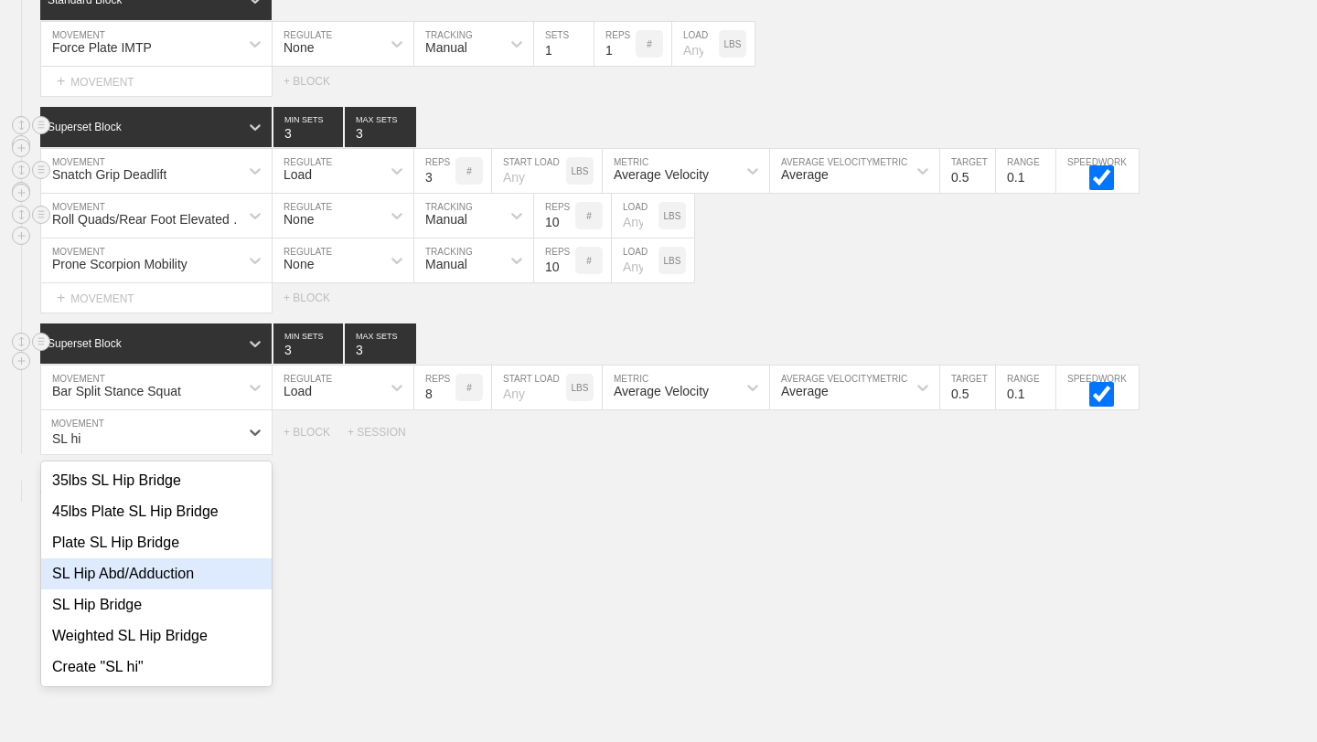
click at [229, 587] on div "SL Hip Abd/Adduction" at bounding box center [156, 574] width 230 height 31
type input "SL hi"
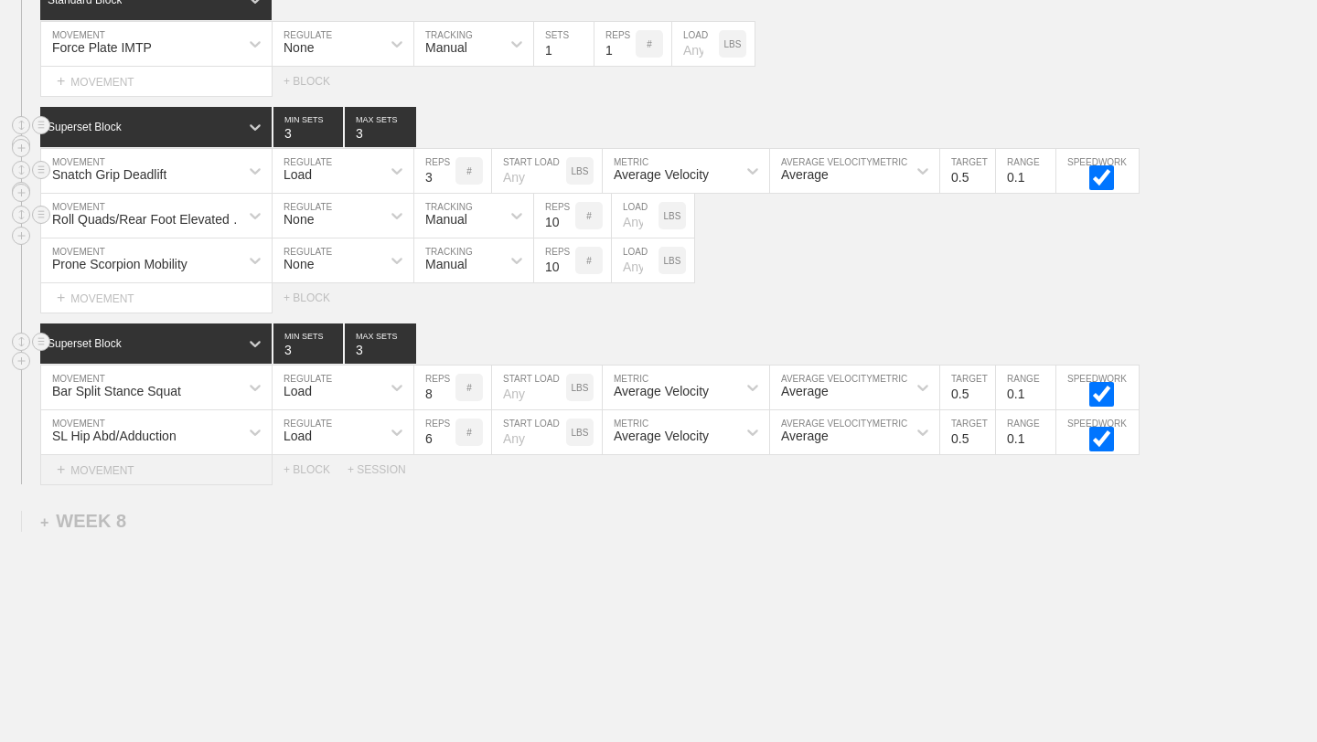
click at [219, 475] on div "+ MOVEMENT" at bounding box center [156, 470] width 232 height 30
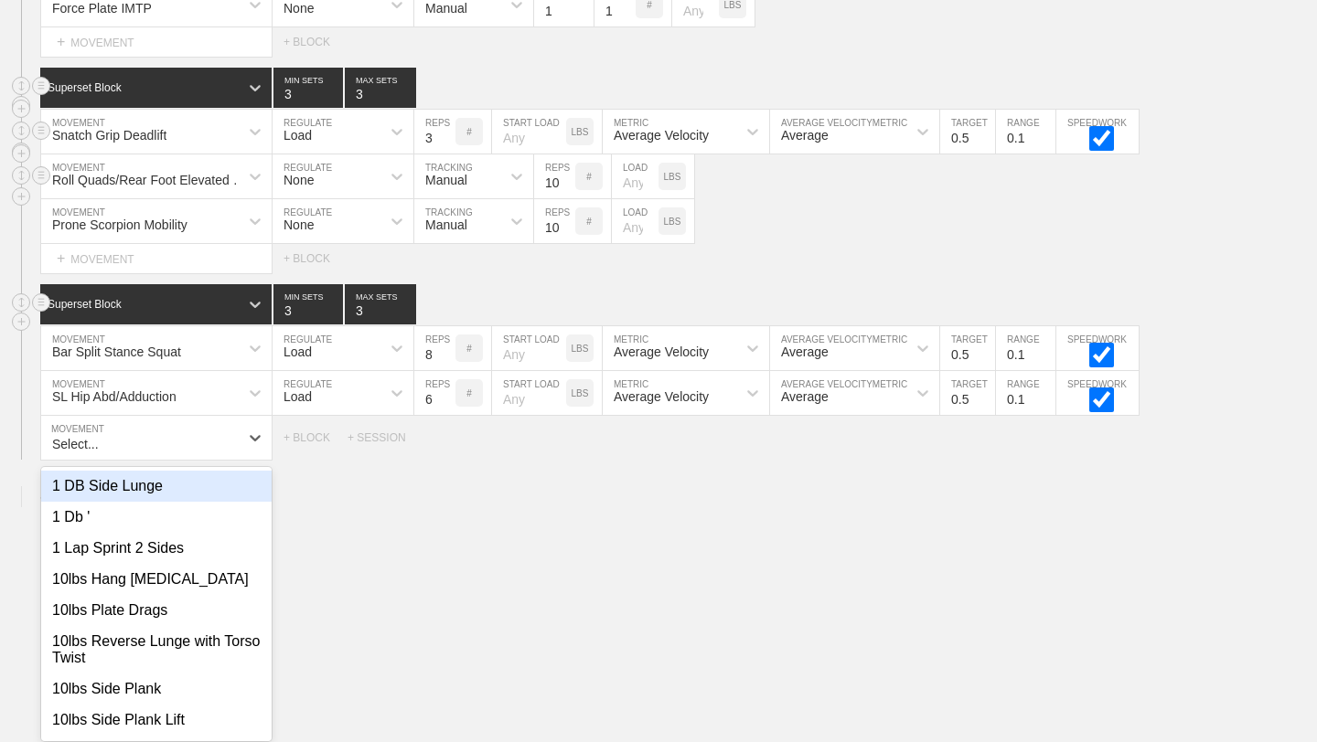
scroll to position [10971, 0]
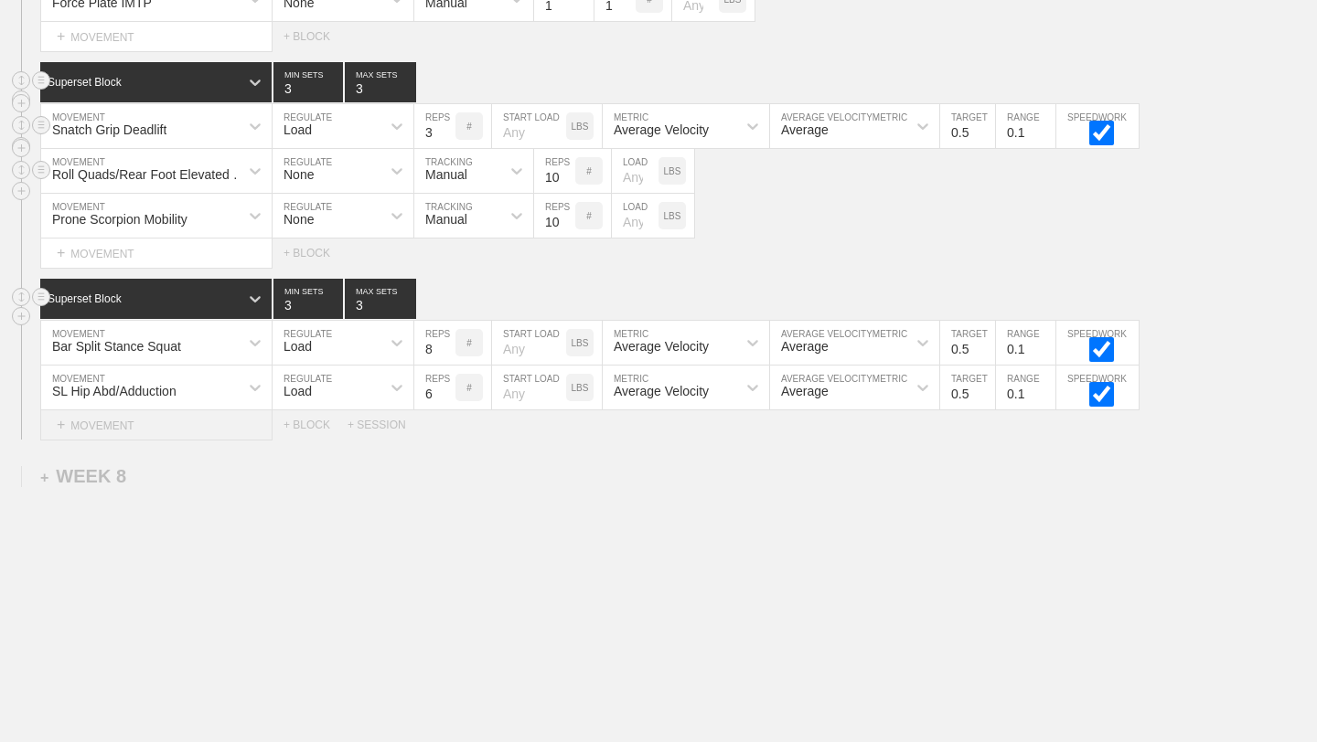
click at [111, 417] on div "+ MOVEMENT" at bounding box center [156, 426] width 232 height 30
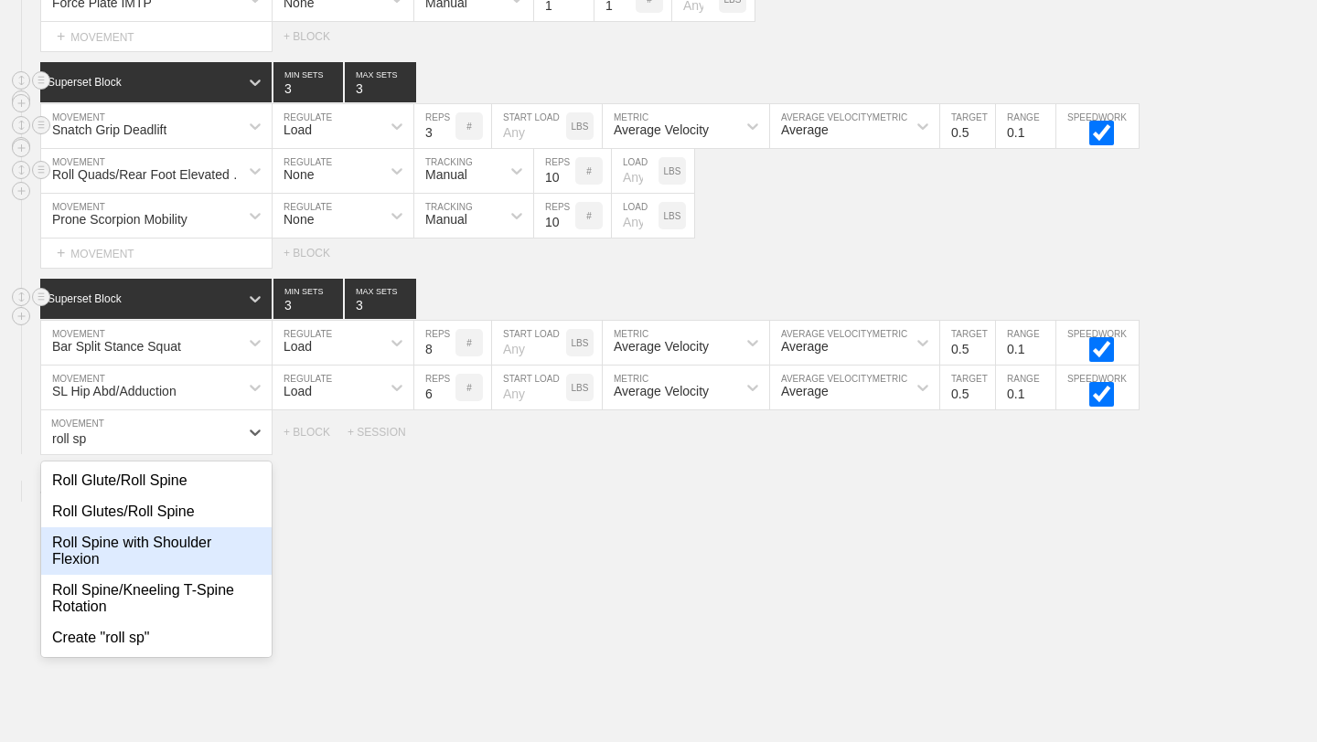
click at [187, 541] on div "Roll Spine with Shoulder Flexion" at bounding box center [156, 552] width 230 height 48
type input "roll sp"
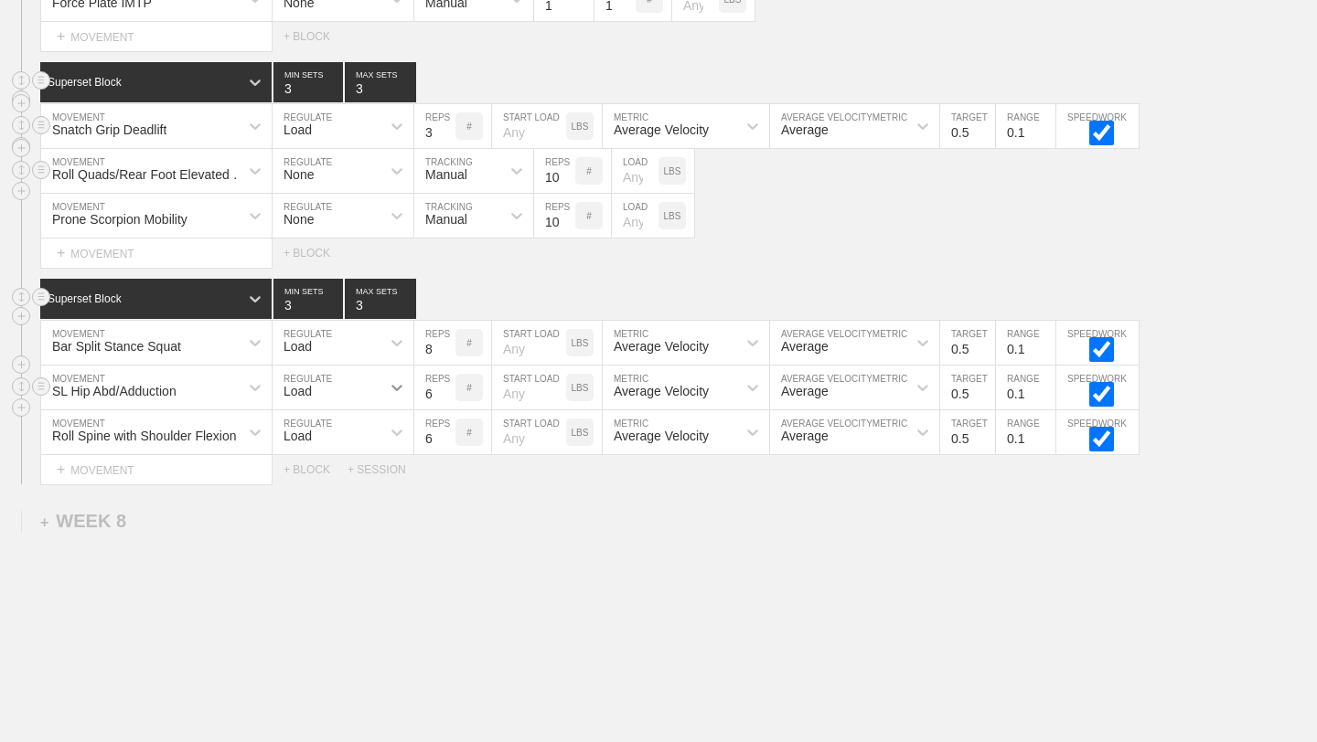
click at [391, 388] on icon at bounding box center [397, 388] width 18 height 18
click at [357, 445] on div "None" at bounding box center [342, 436] width 141 height 31
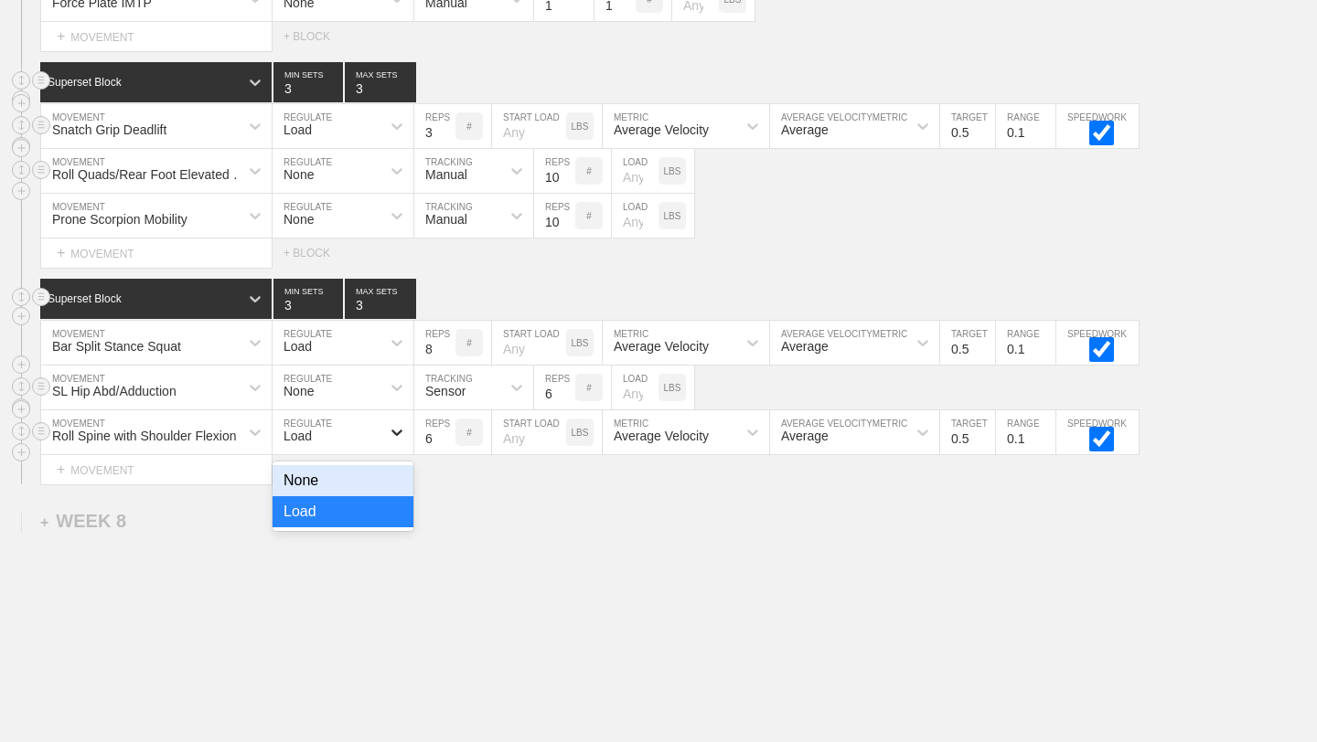
click at [393, 435] on icon at bounding box center [397, 432] width 18 height 18
click at [379, 481] on div "None" at bounding box center [342, 480] width 141 height 31
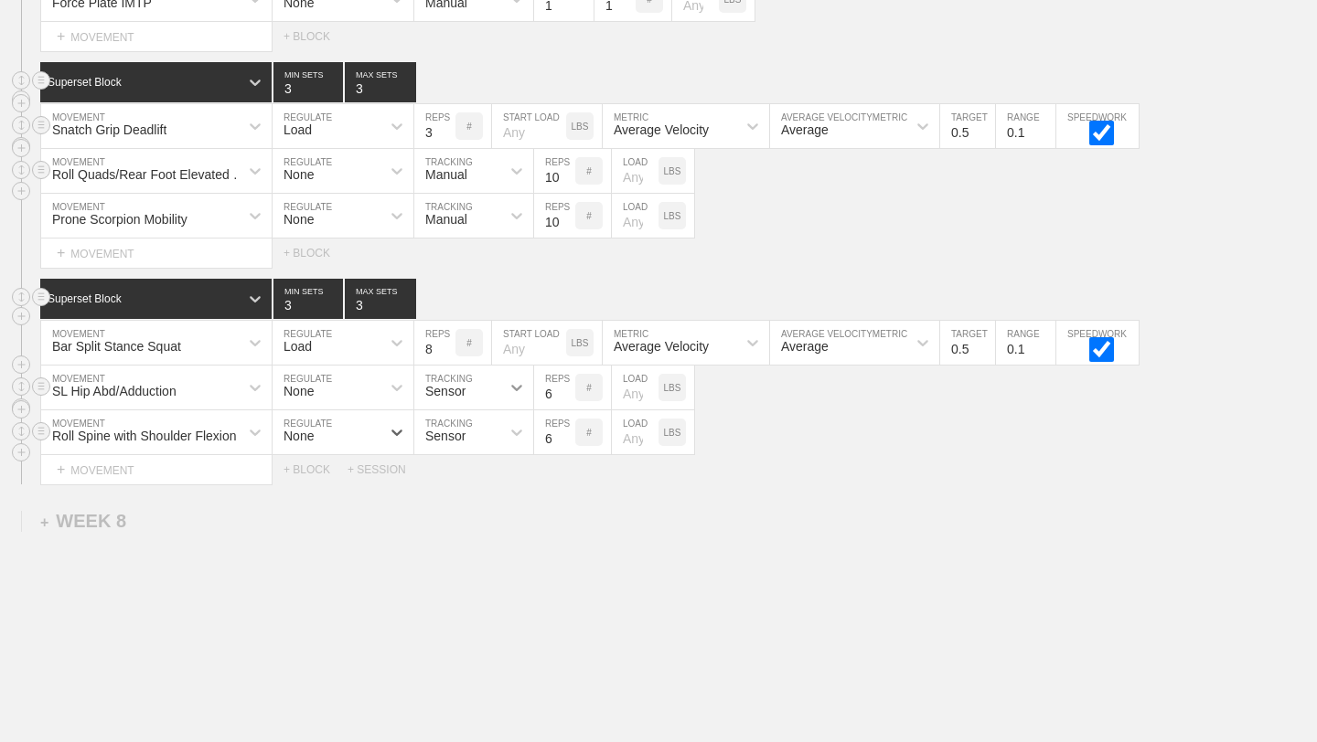
click at [514, 389] on icon at bounding box center [516, 388] width 18 height 18
click at [475, 471] on div "Manual" at bounding box center [473, 467] width 119 height 31
click at [510, 433] on icon at bounding box center [516, 432] width 18 height 18
click at [489, 509] on div "Manual" at bounding box center [473, 512] width 119 height 31
click at [569, 390] on input "7" at bounding box center [554, 388] width 41 height 44
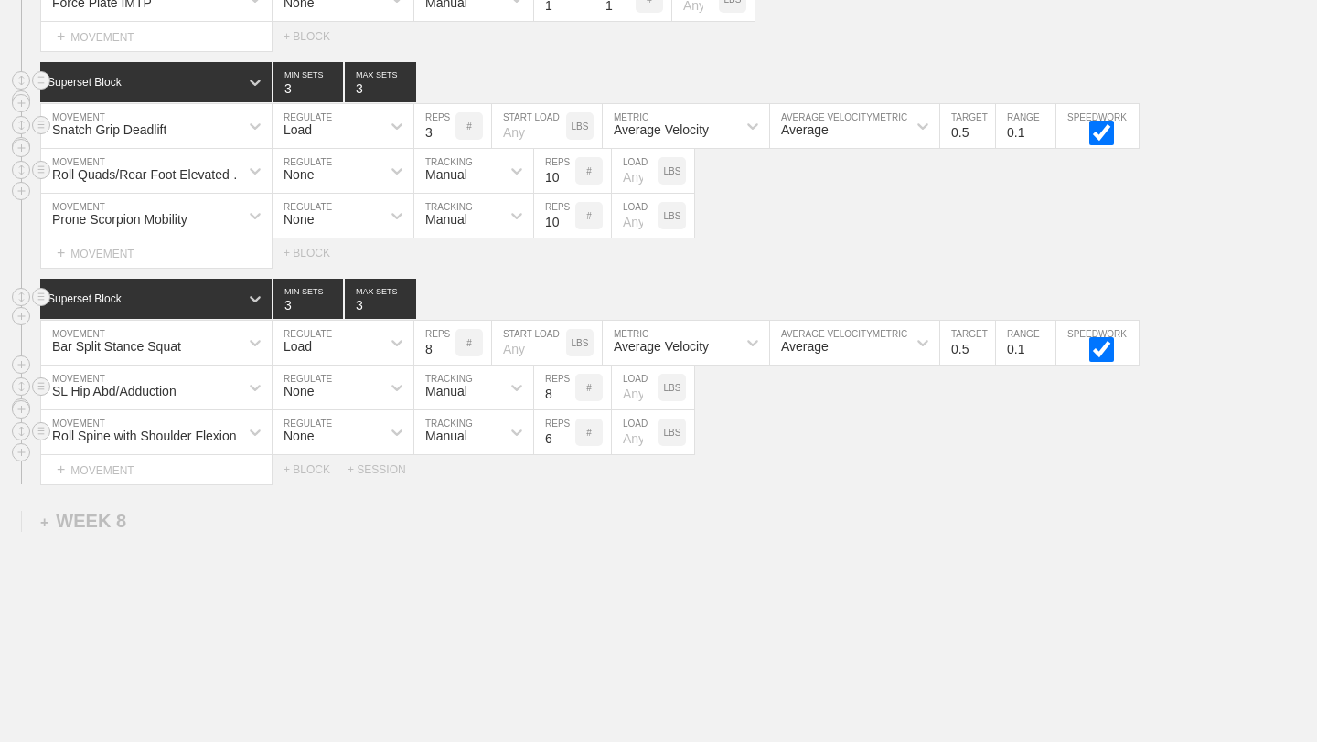
click at [569, 390] on input "8" at bounding box center [554, 388] width 41 height 44
click at [569, 390] on input "9" at bounding box center [554, 388] width 41 height 44
type input "10"
click at [569, 390] on input "10" at bounding box center [554, 388] width 41 height 44
click at [566, 435] on input "7" at bounding box center [554, 433] width 41 height 44
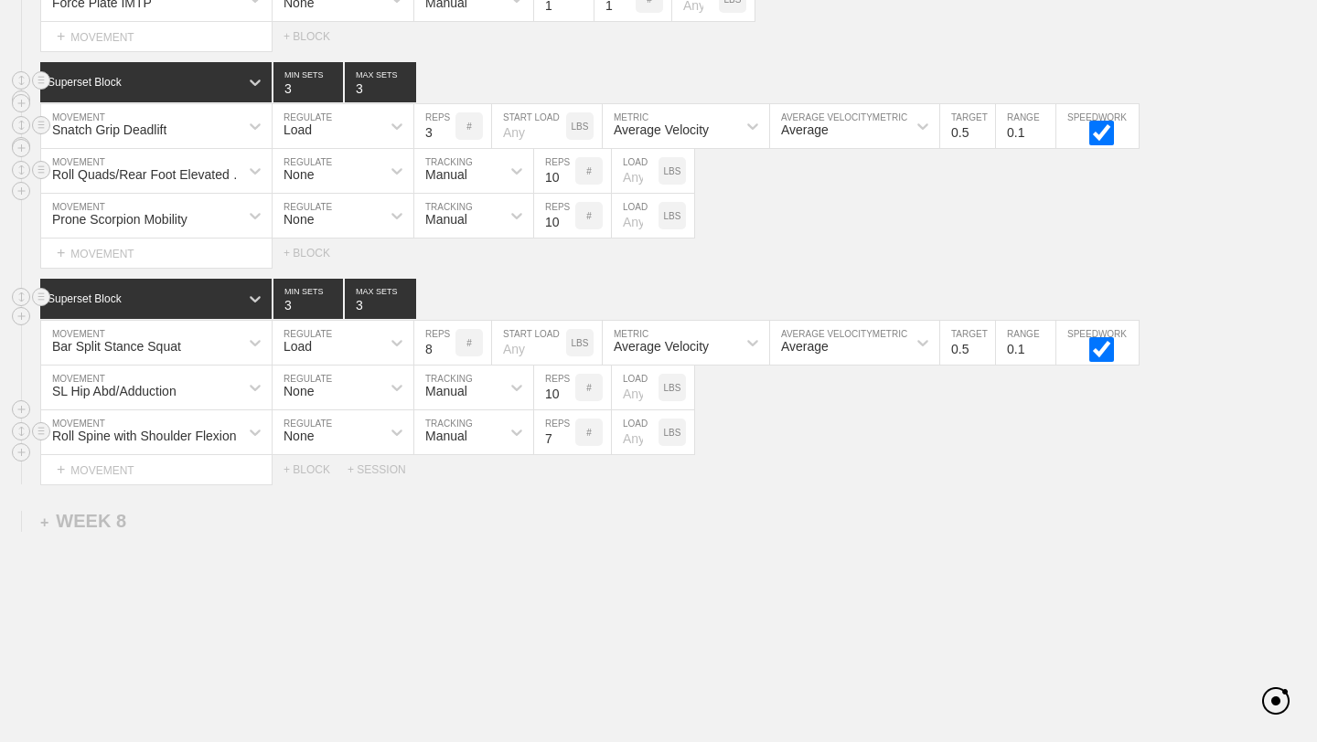
click at [566, 435] on input "8" at bounding box center [554, 433] width 41 height 44
click at [566, 435] on input "9" at bounding box center [554, 433] width 41 height 44
type input "10"
click at [566, 435] on input "10" at bounding box center [554, 433] width 41 height 44
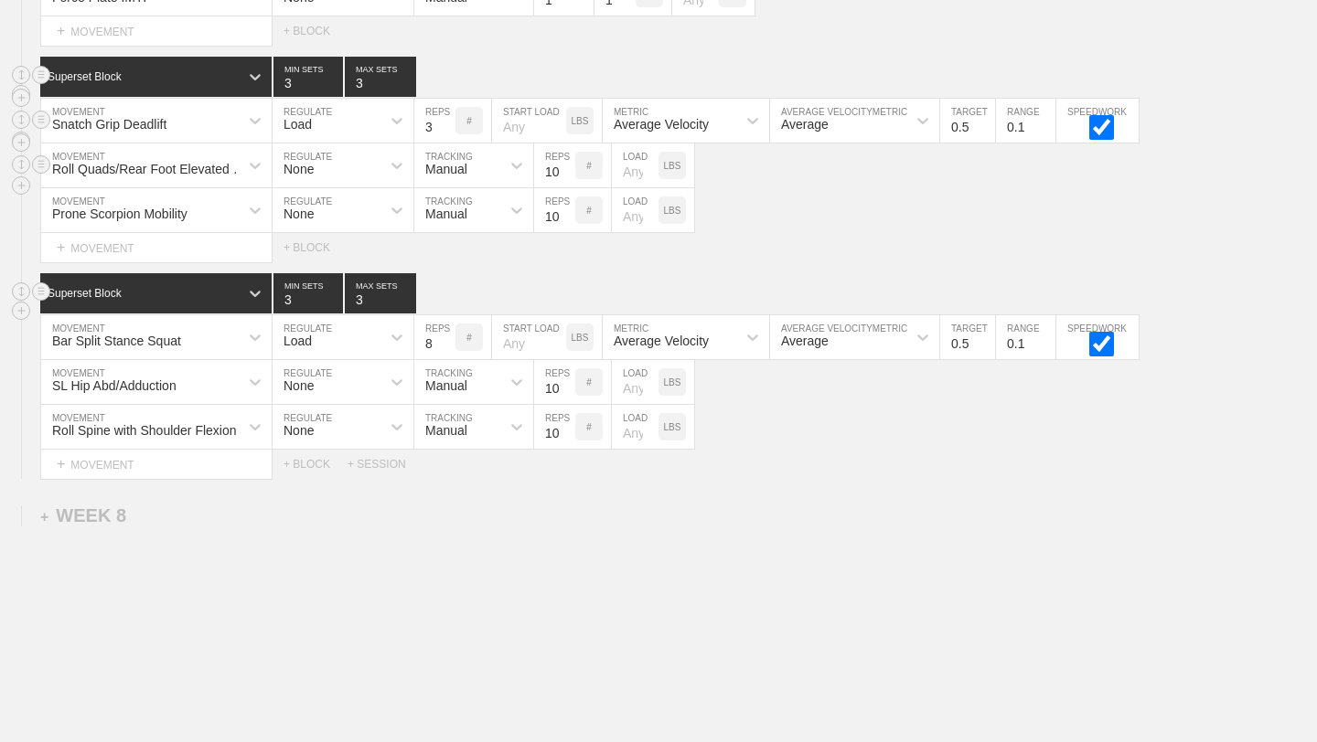
scroll to position [10984, 0]
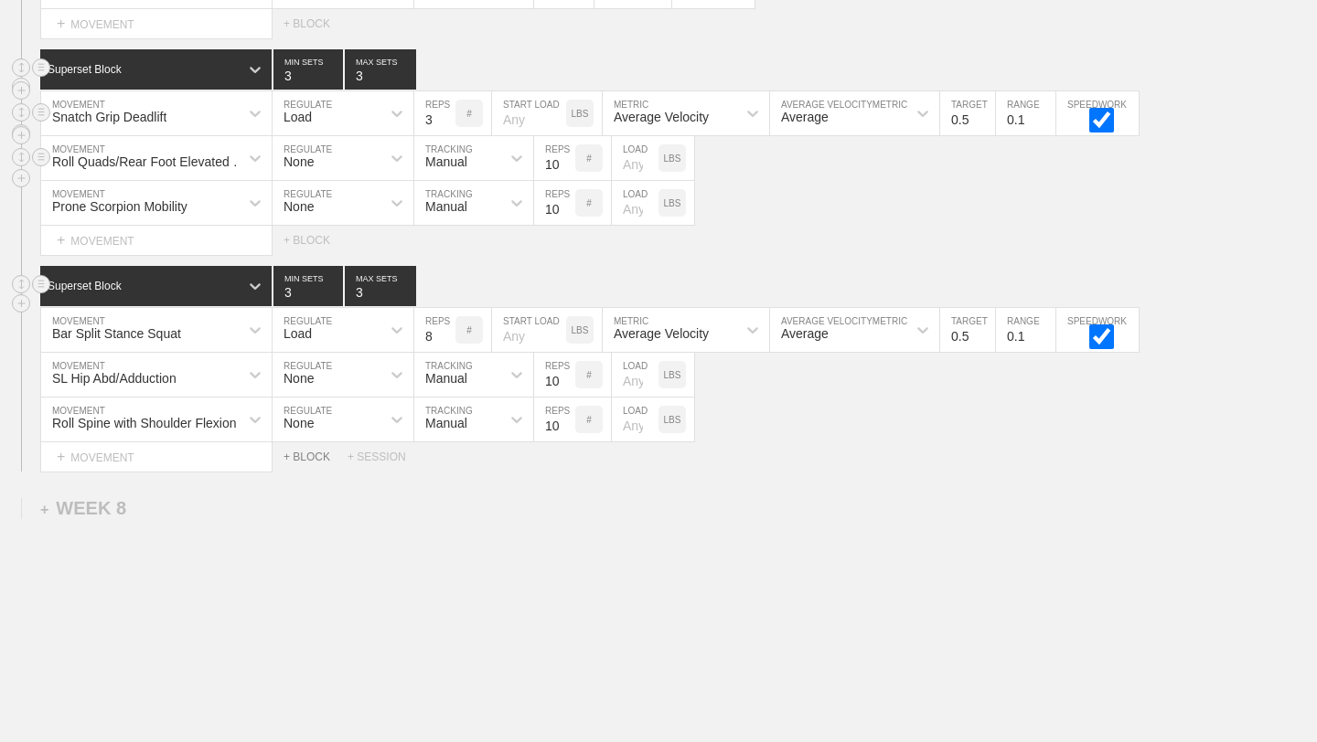
click at [301, 458] on div "+ BLOCK" at bounding box center [315, 457] width 64 height 13
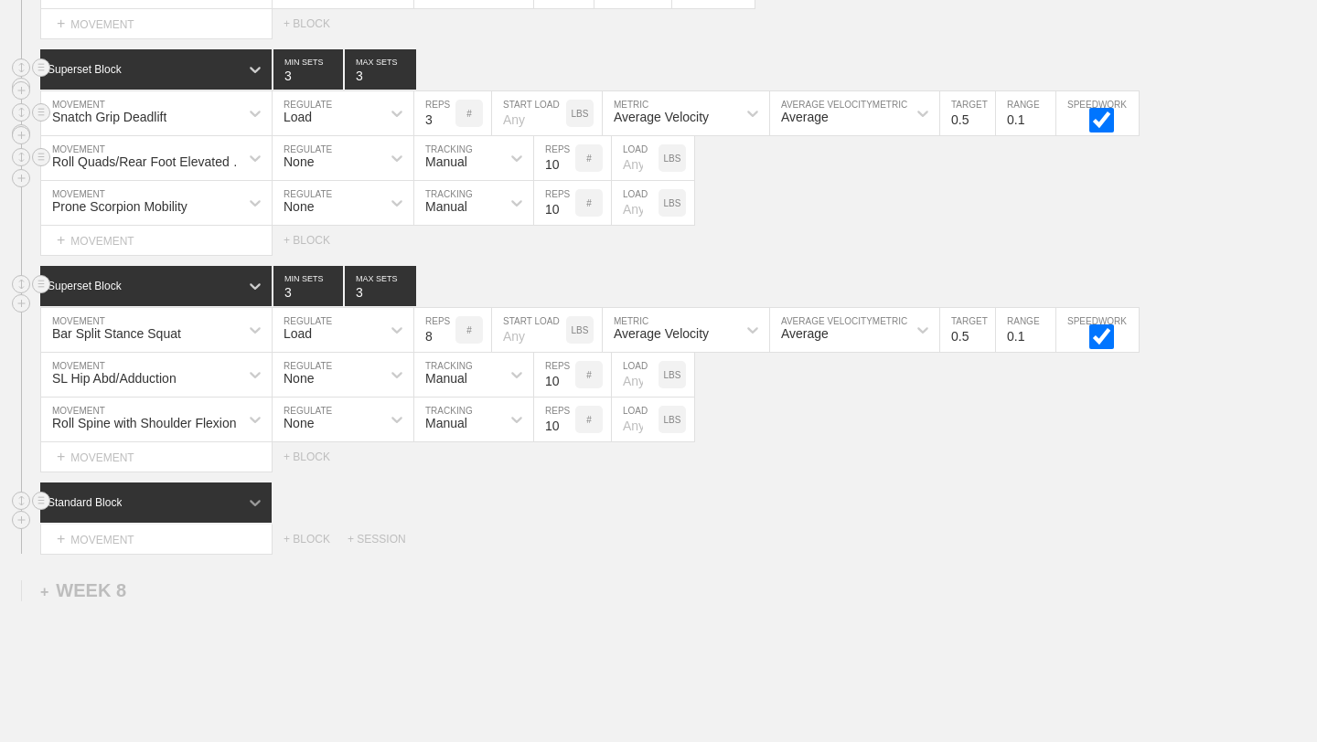
click at [254, 499] on icon at bounding box center [255, 503] width 18 height 18
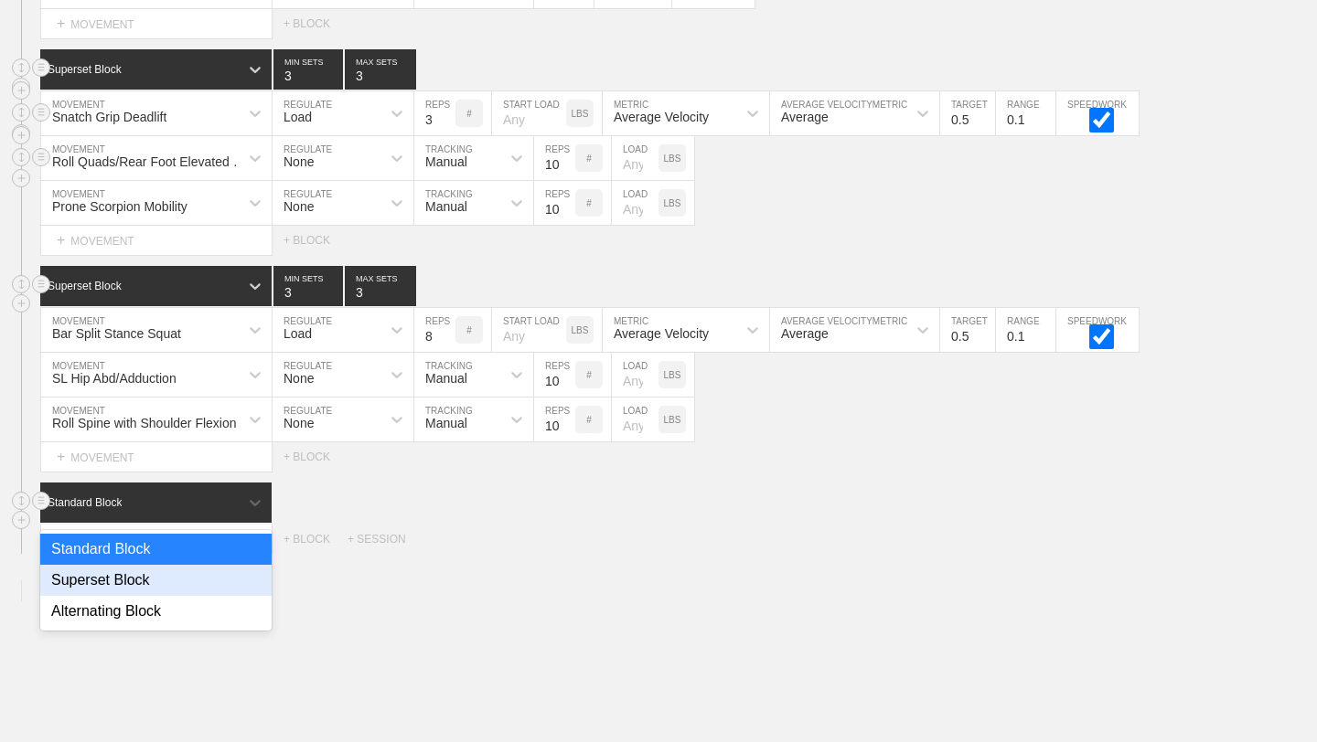
click at [166, 586] on div "Superset Block" at bounding box center [155, 580] width 231 height 31
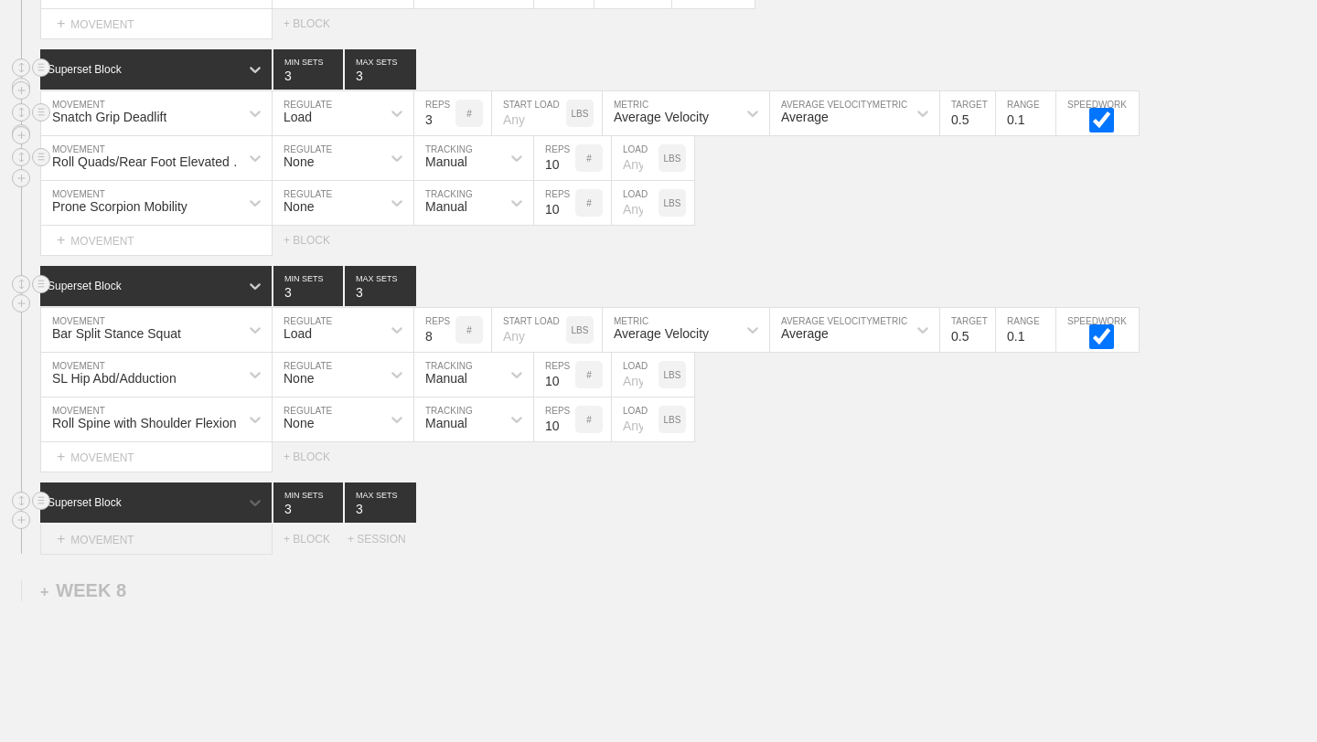
click at [219, 539] on div "+ MOVEMENT" at bounding box center [156, 540] width 232 height 30
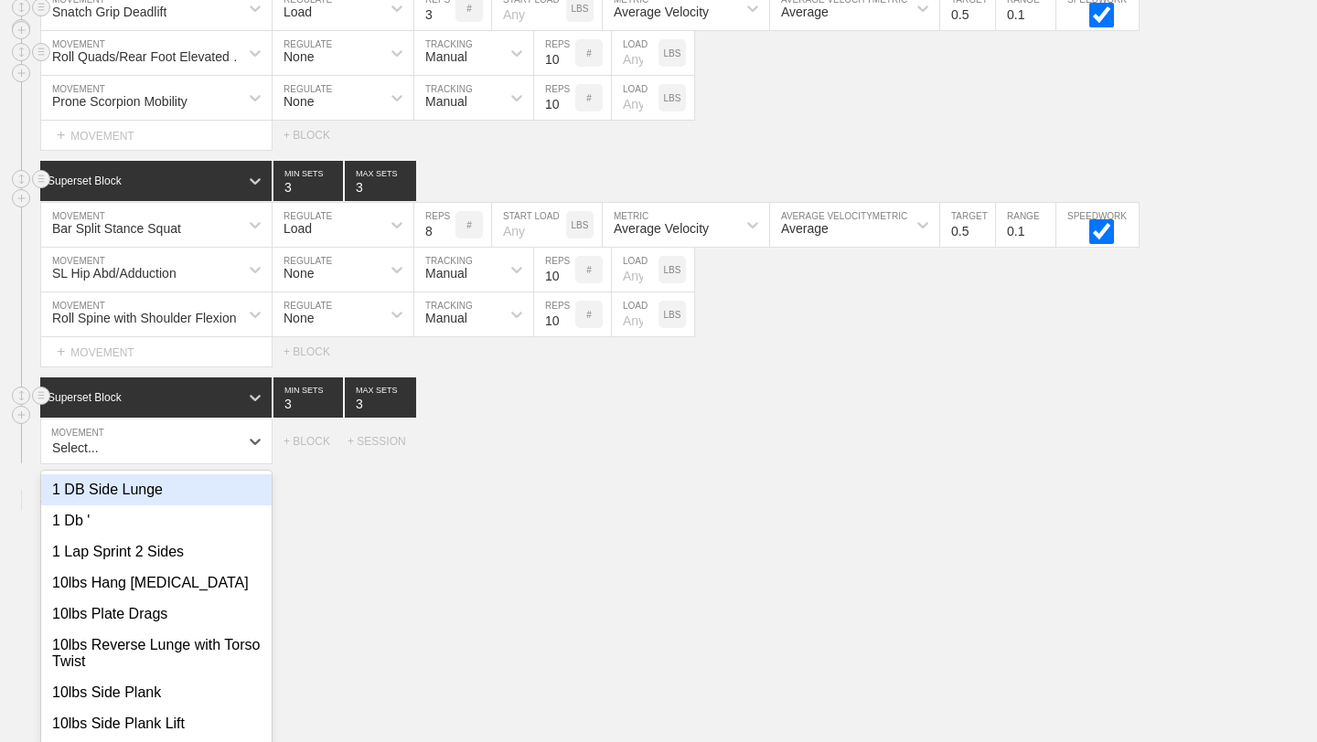
scroll to position [11098, 0]
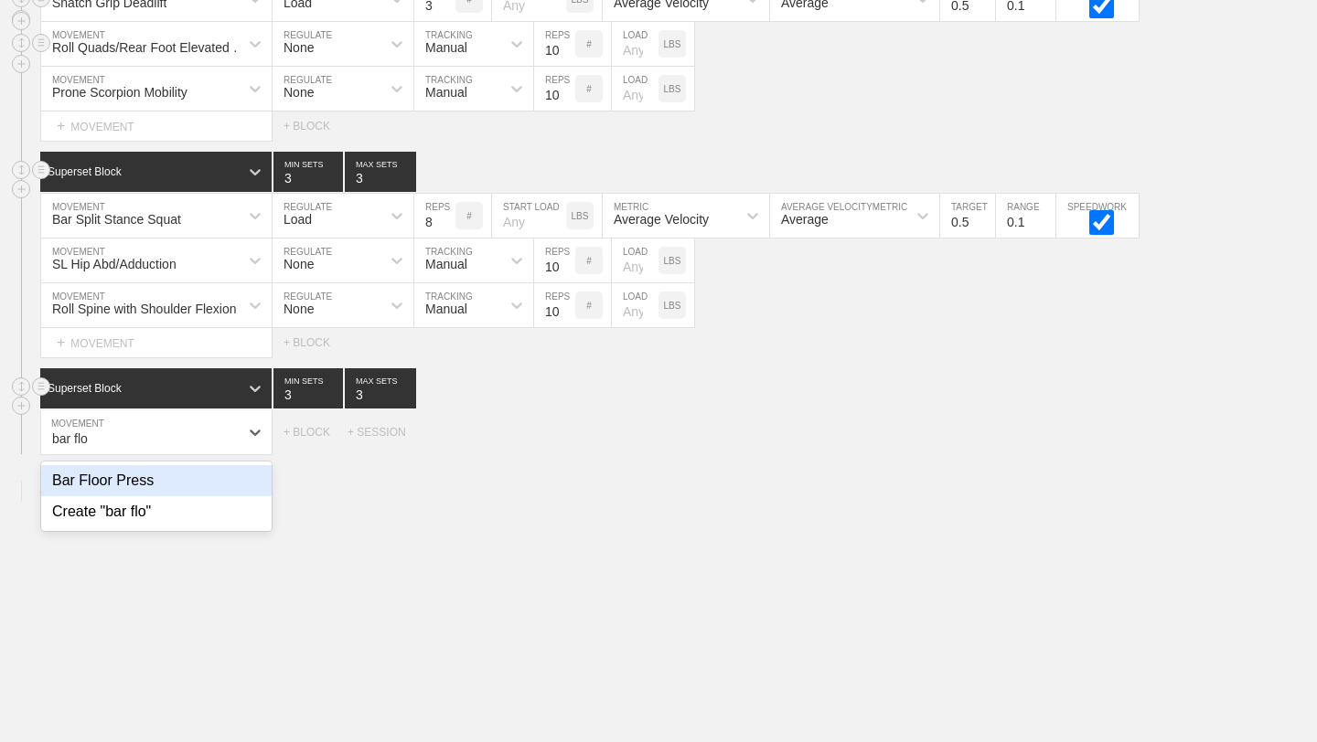
click at [220, 478] on div "Bar Floor Press" at bounding box center [156, 480] width 230 height 31
type input "bar flo"
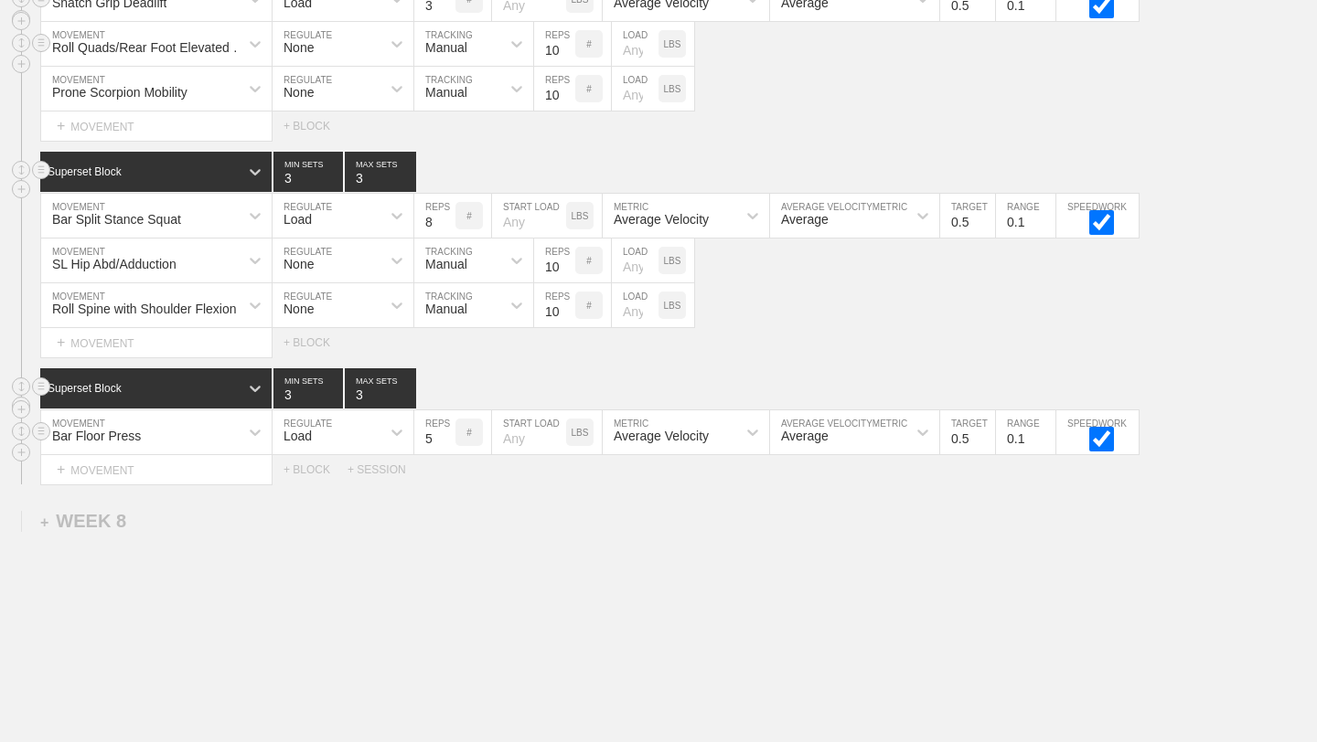
click at [445, 440] on input "5" at bounding box center [434, 433] width 41 height 44
type input "4"
click at [445, 440] on input "4" at bounding box center [434, 433] width 41 height 44
click at [175, 475] on div "+ MOVEMENT" at bounding box center [156, 470] width 232 height 30
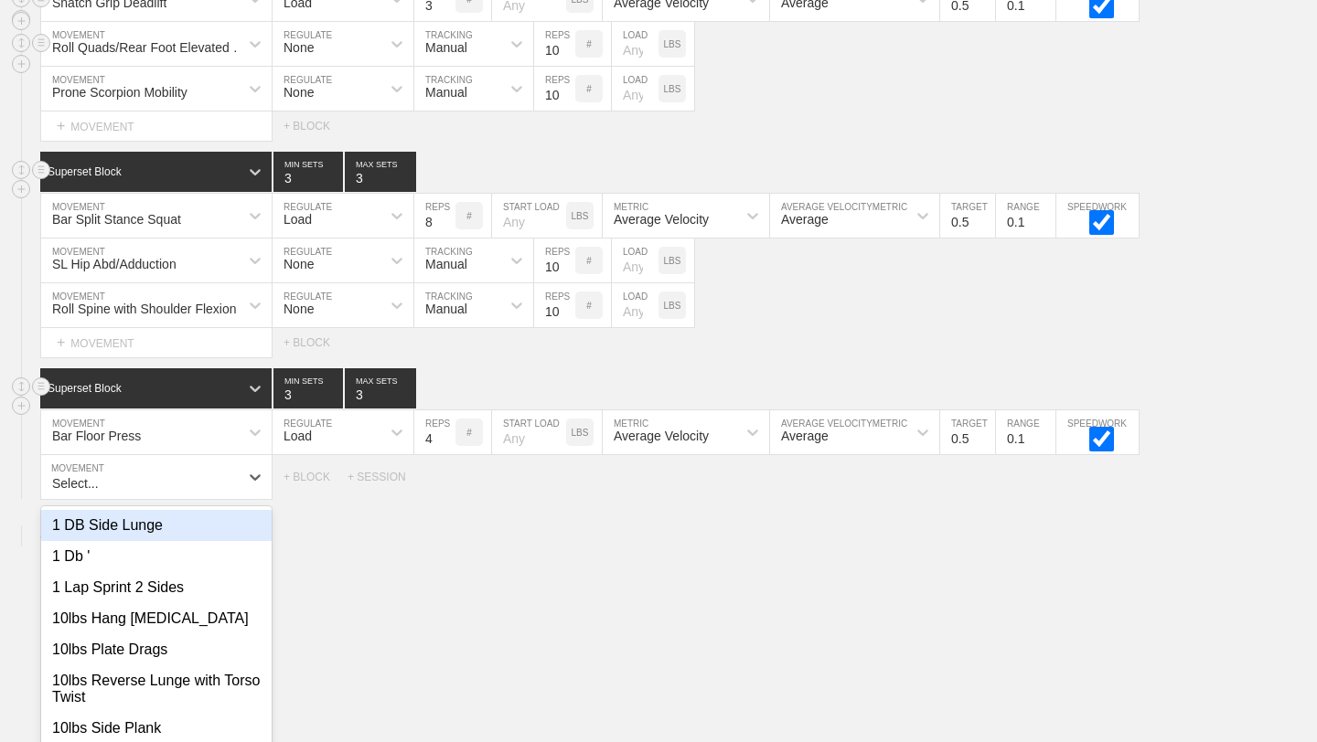
scroll to position [11143, 0]
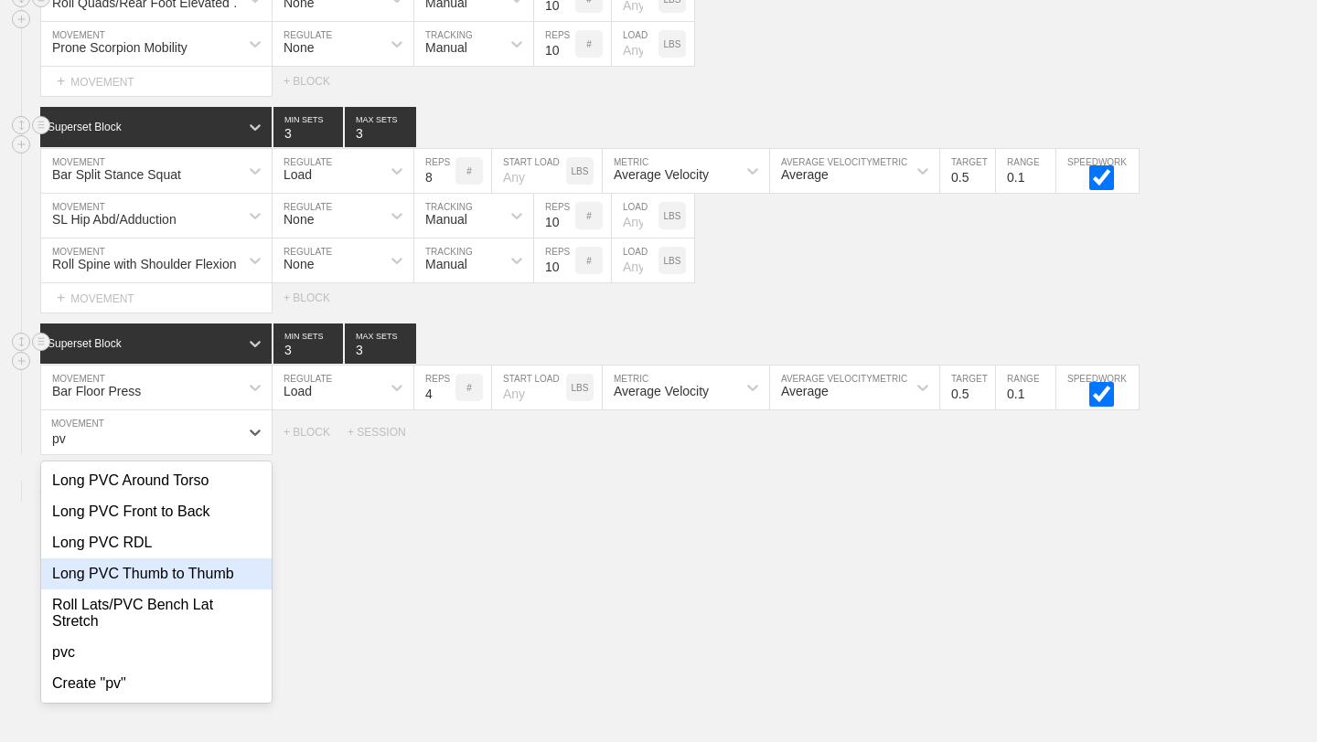
click at [197, 569] on div "Long PVC Thumb to Thumb" at bounding box center [156, 574] width 230 height 31
type input "pv"
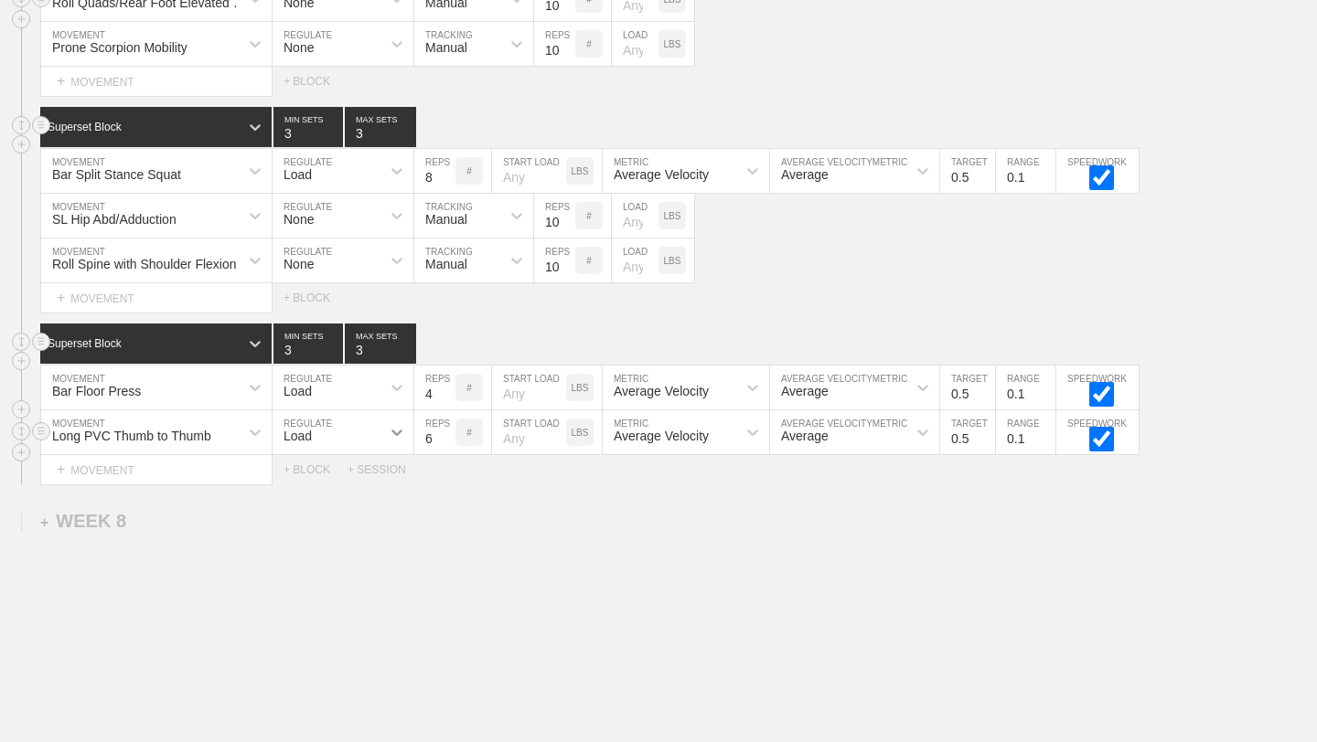
click at [390, 432] on icon at bounding box center [397, 432] width 18 height 18
click at [366, 483] on div "None" at bounding box center [342, 480] width 141 height 31
click at [565, 435] on input "7" at bounding box center [554, 433] width 41 height 44
click at [565, 435] on input "8" at bounding box center [554, 433] width 41 height 44
click at [565, 435] on input "9" at bounding box center [554, 433] width 41 height 44
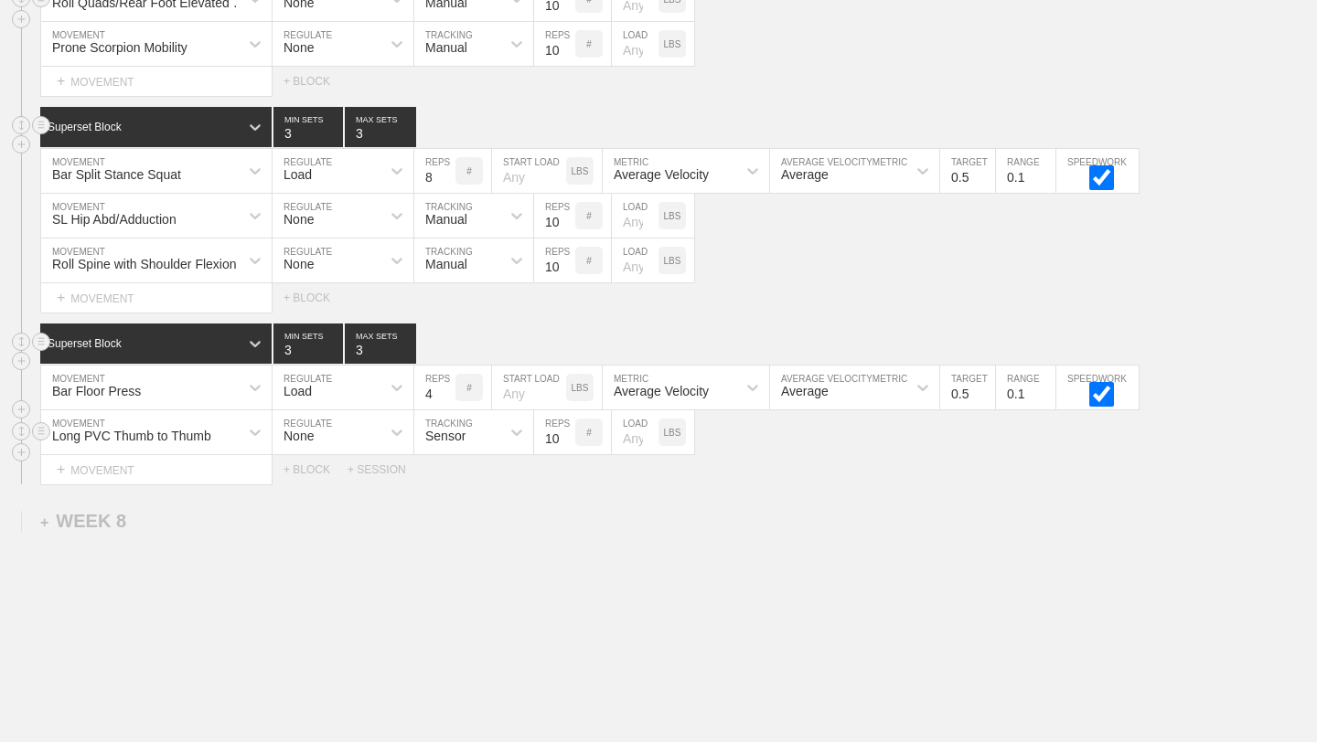
type input "10"
click at [565, 435] on input "10" at bounding box center [554, 433] width 41 height 44
click at [514, 432] on icon at bounding box center [516, 433] width 11 height 6
click at [461, 506] on div "Manual" at bounding box center [473, 512] width 119 height 31
click at [207, 465] on div "+ MOVEMENT" at bounding box center [156, 470] width 232 height 30
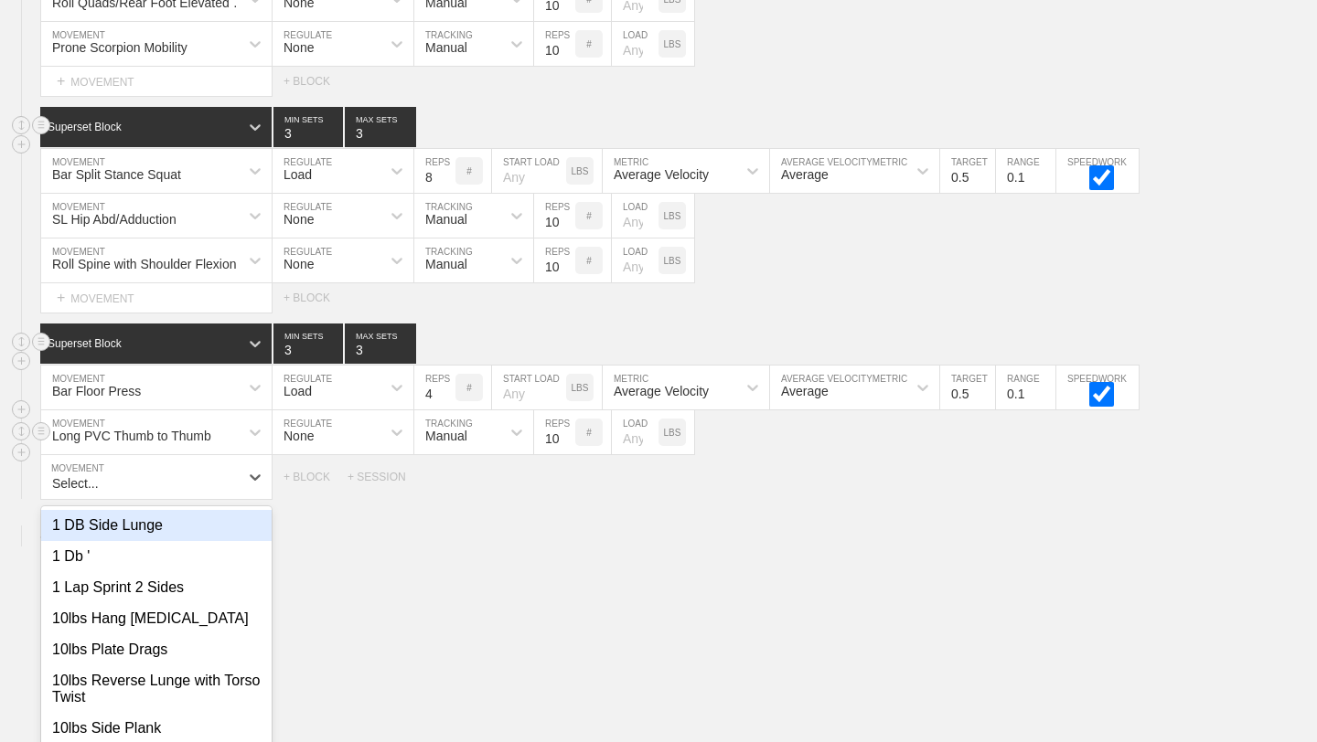
scroll to position [11188, 0]
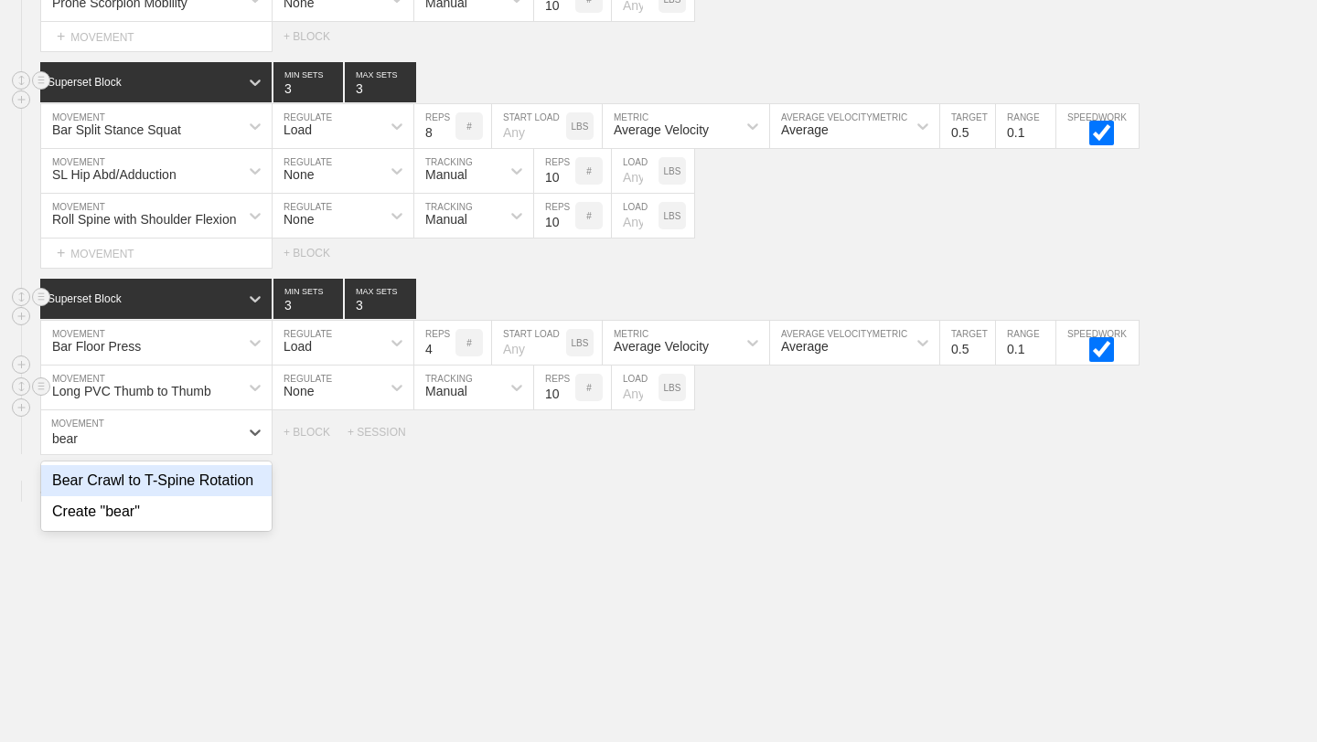
click at [230, 478] on div "Bear Crawl to T-Spine Rotation" at bounding box center [156, 480] width 230 height 31
type input "bear"
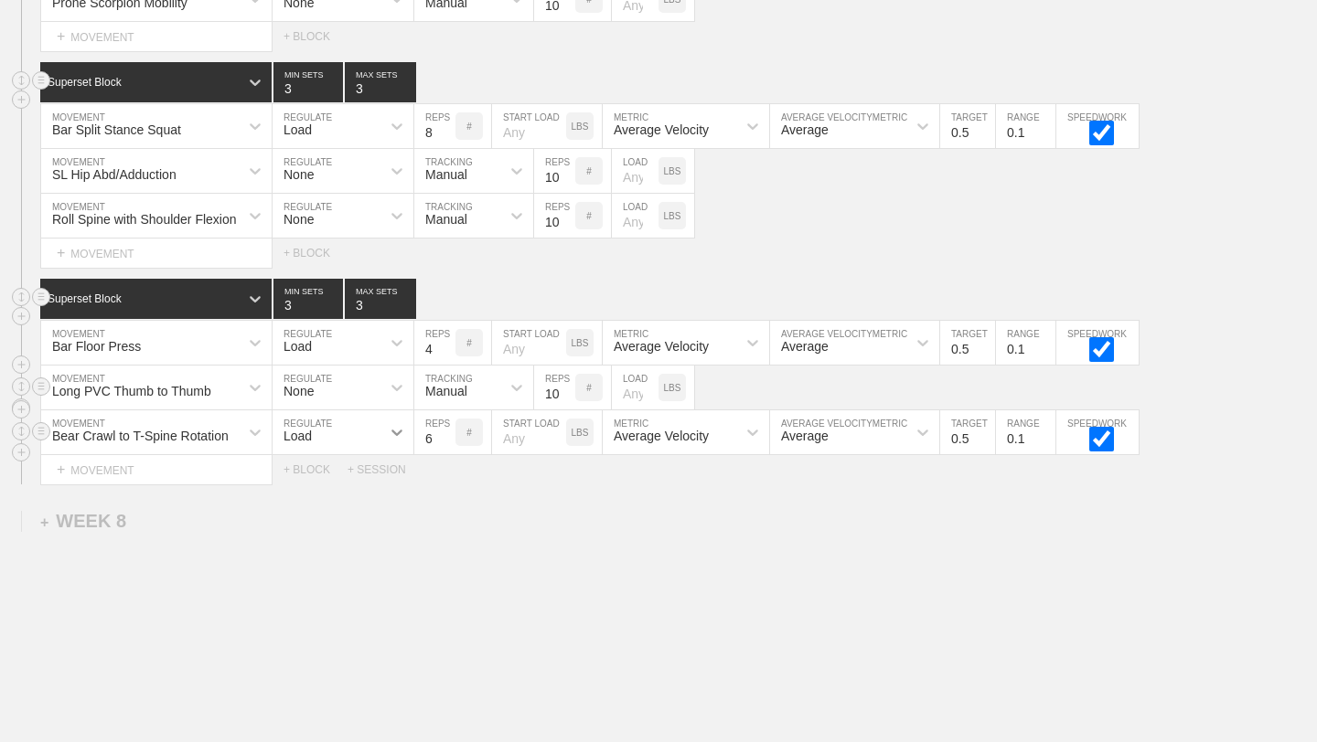
click at [393, 433] on icon at bounding box center [397, 432] width 18 height 18
click at [371, 484] on div "None" at bounding box center [342, 480] width 141 height 31
click at [517, 436] on icon at bounding box center [516, 432] width 18 height 18
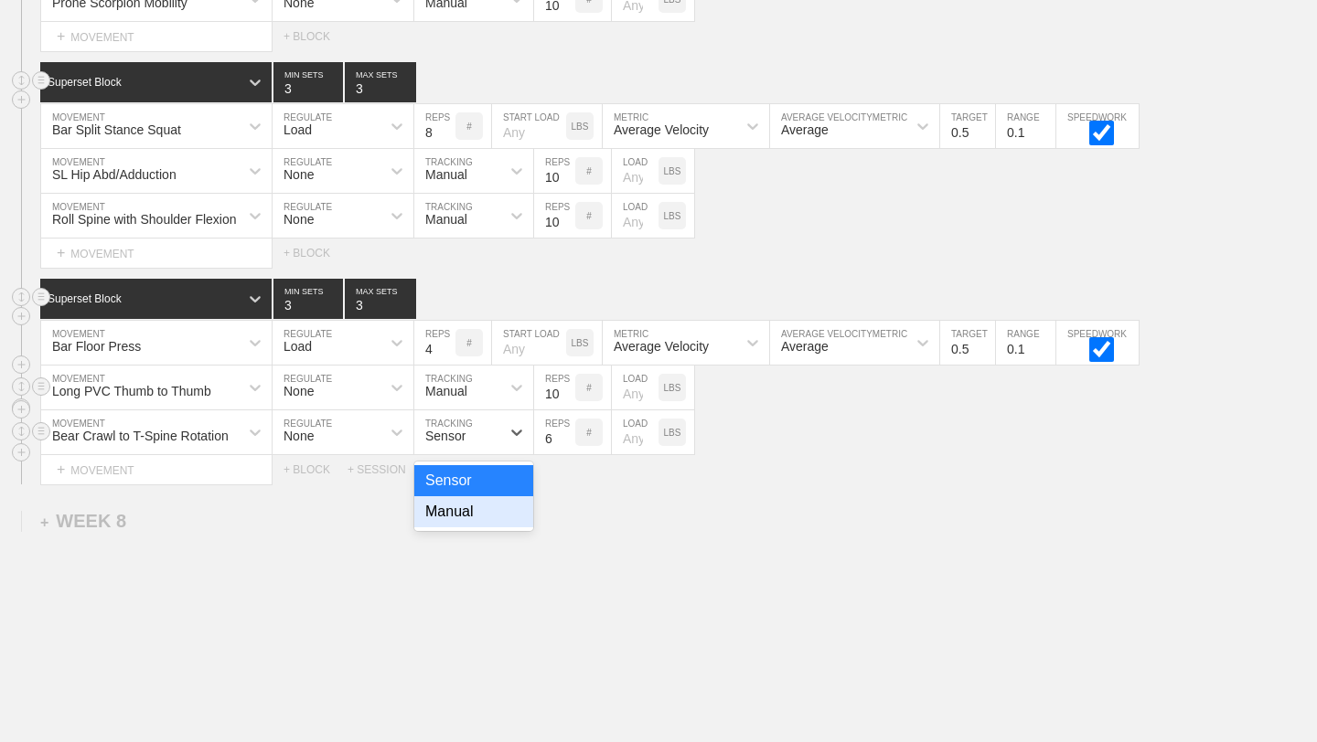
click at [490, 514] on div "Manual" at bounding box center [473, 512] width 119 height 31
click at [567, 431] on input "7" at bounding box center [554, 433] width 41 height 44
click at [567, 431] on input "8" at bounding box center [554, 433] width 41 height 44
click at [567, 431] on input "9" at bounding box center [554, 433] width 41 height 44
type input "10"
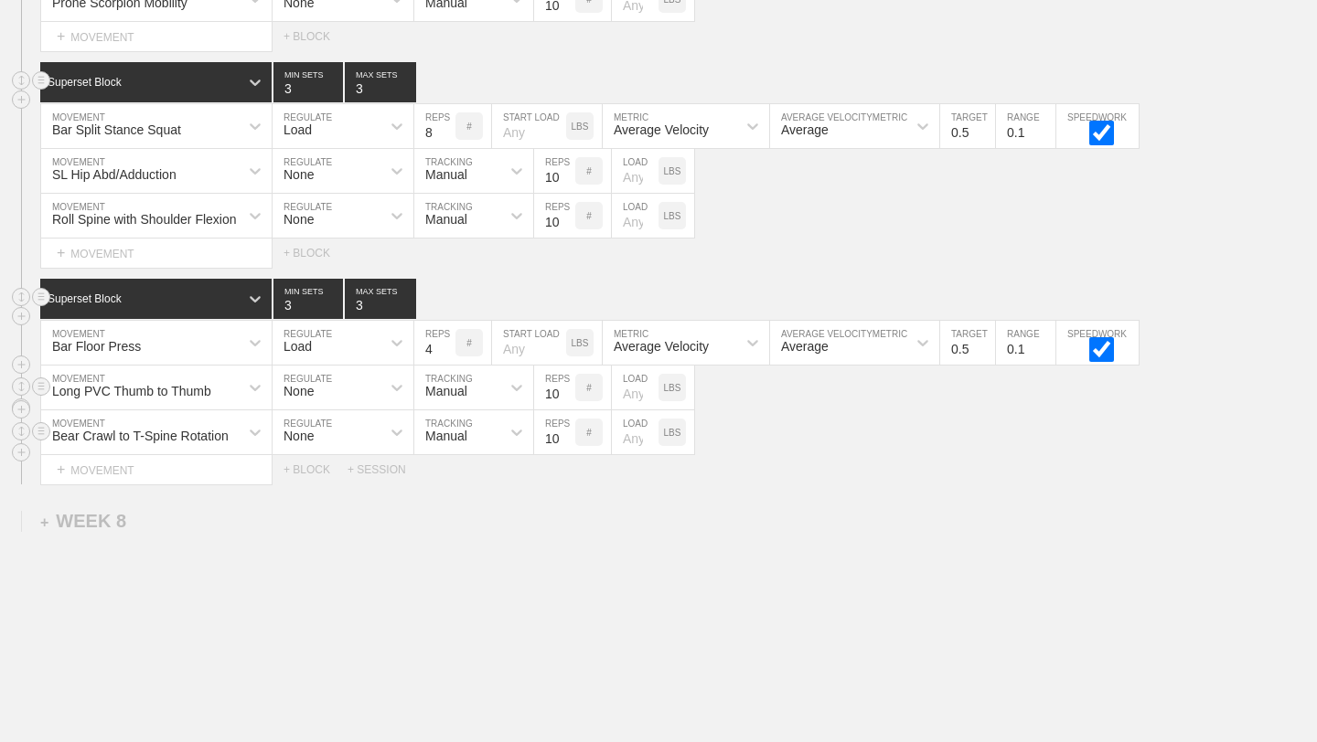
click at [567, 431] on input "10" at bounding box center [554, 433] width 41 height 44
click at [560, 483] on div "Select... MOVEMENT + MOVEMENT + BLOCK + SESSION" at bounding box center [658, 469] width 1317 height 29
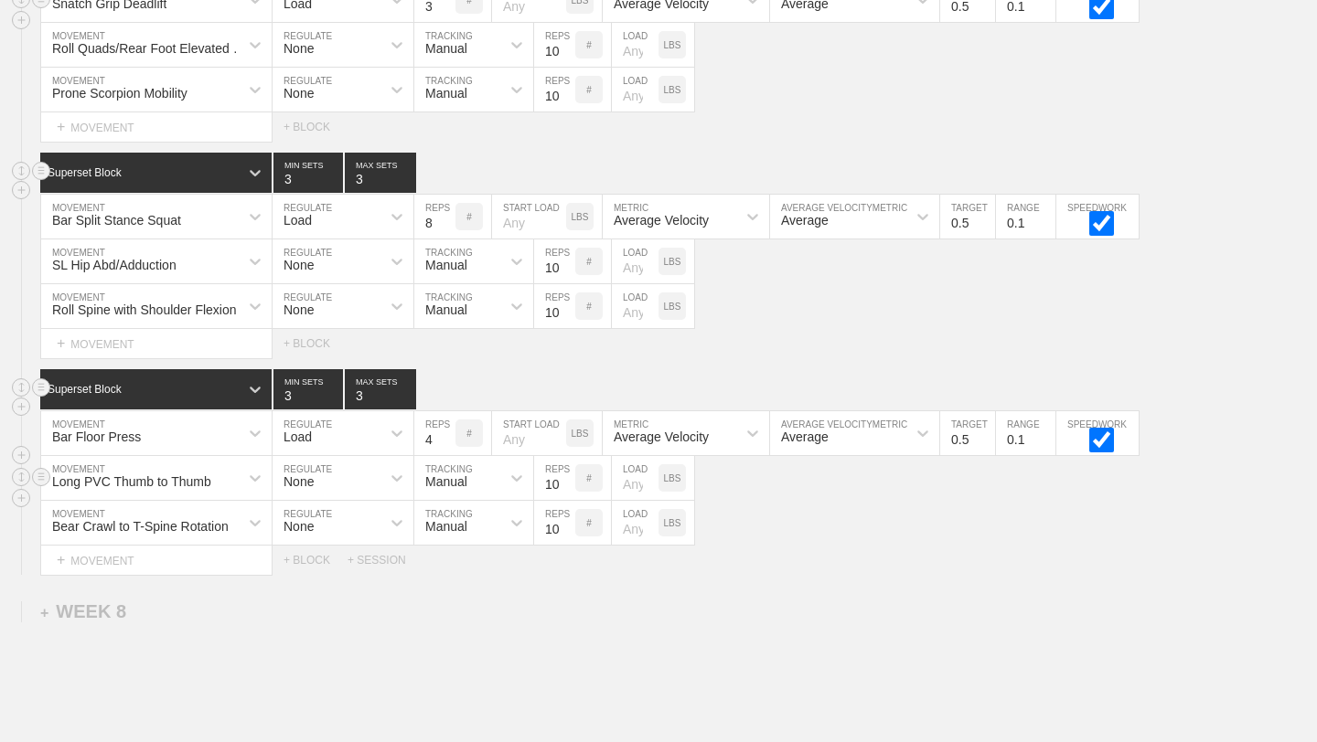
scroll to position [11143, 0]
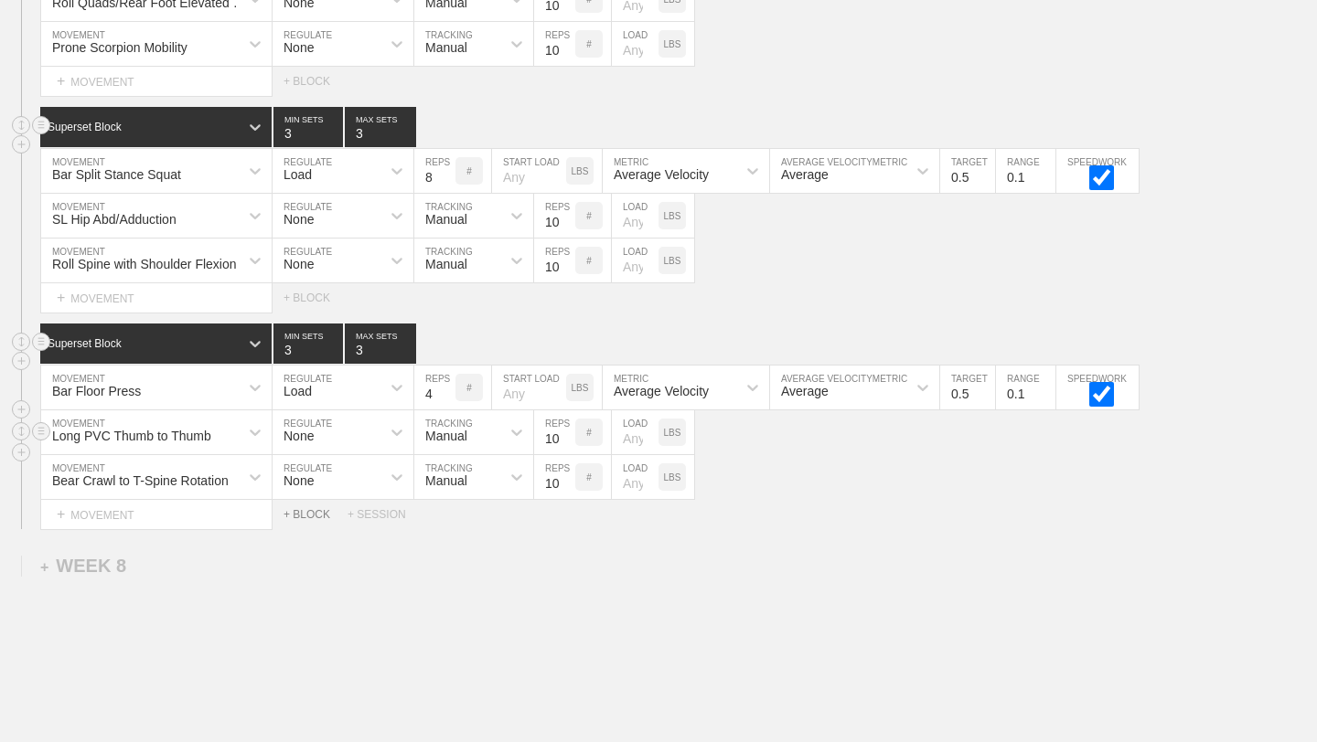
click at [295, 517] on div "+ BLOCK" at bounding box center [315, 514] width 64 height 13
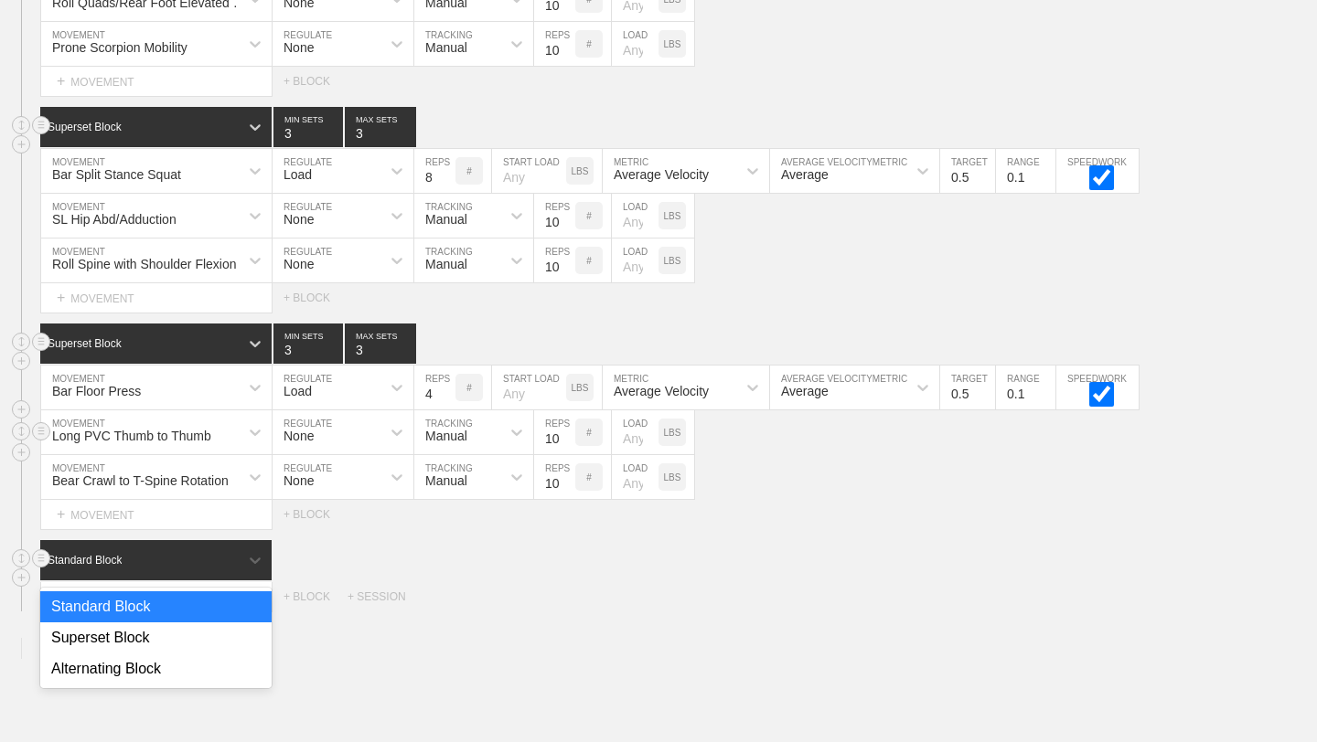
click at [205, 571] on div "Standard Block" at bounding box center [155, 560] width 231 height 40
click at [200, 632] on div "Superset Block" at bounding box center [155, 638] width 231 height 31
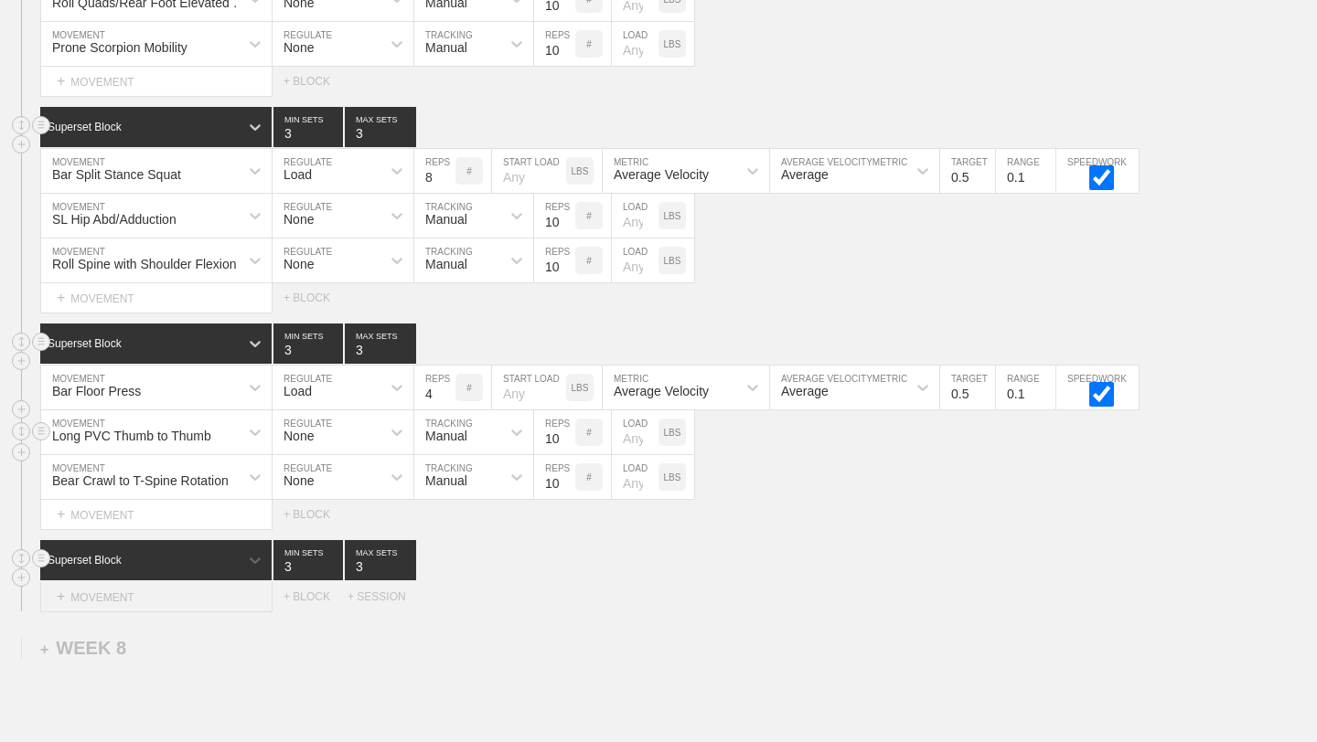
click at [196, 602] on div "+ MOVEMENT" at bounding box center [156, 597] width 232 height 30
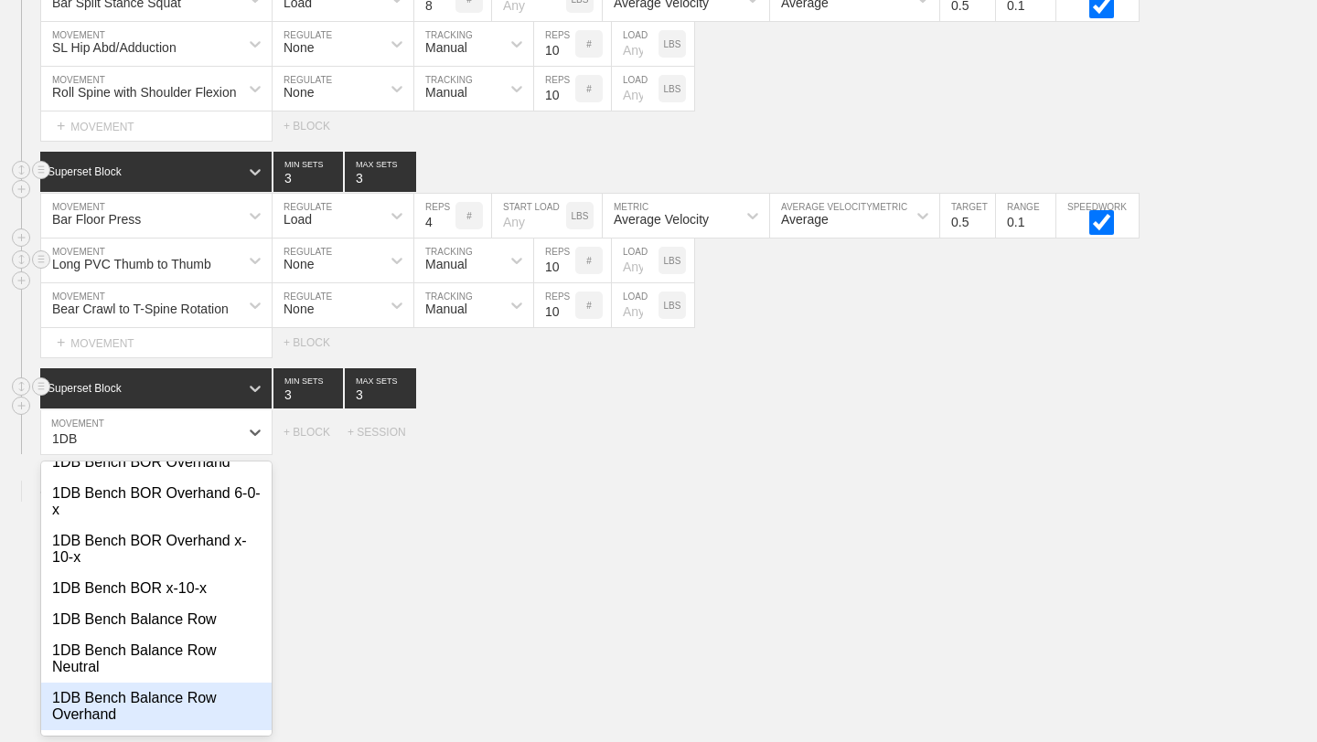
scroll to position [0, 0]
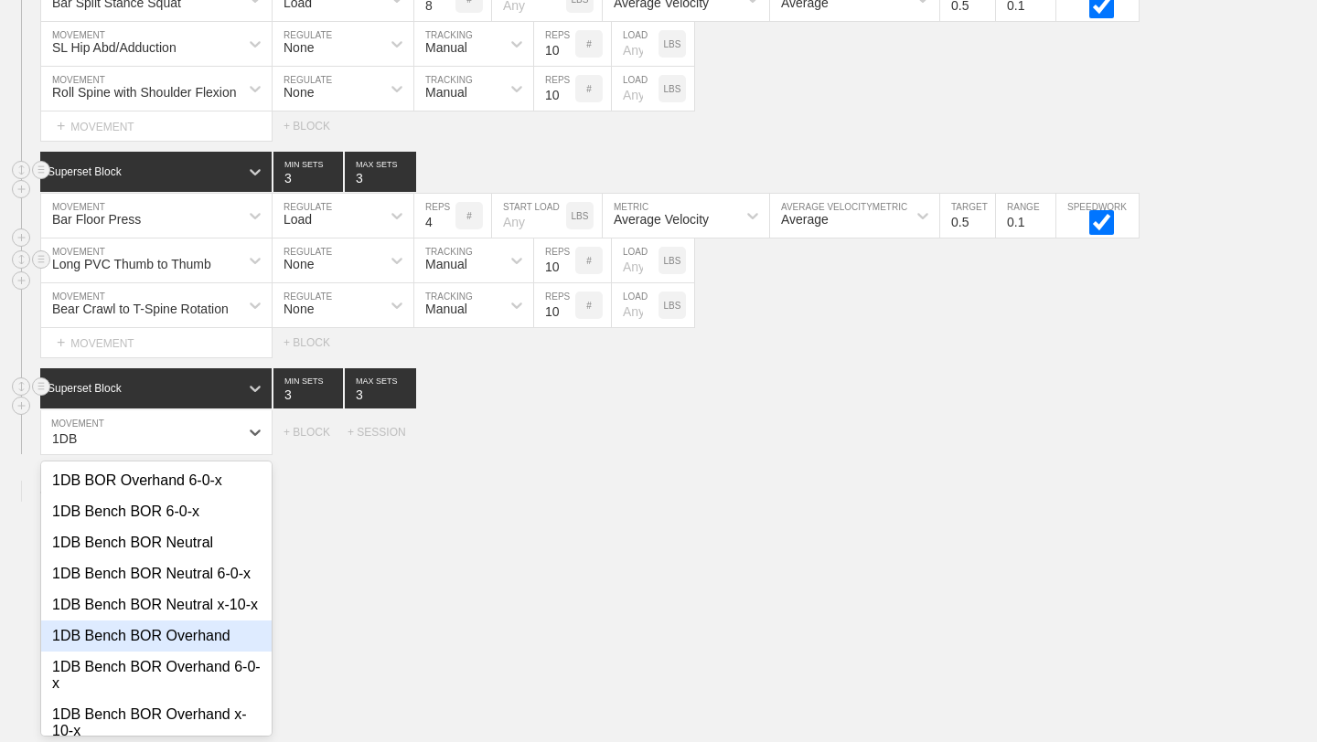
click at [208, 636] on div "1DB Bench BOR Overhand" at bounding box center [156, 636] width 230 height 31
type input "1DB"
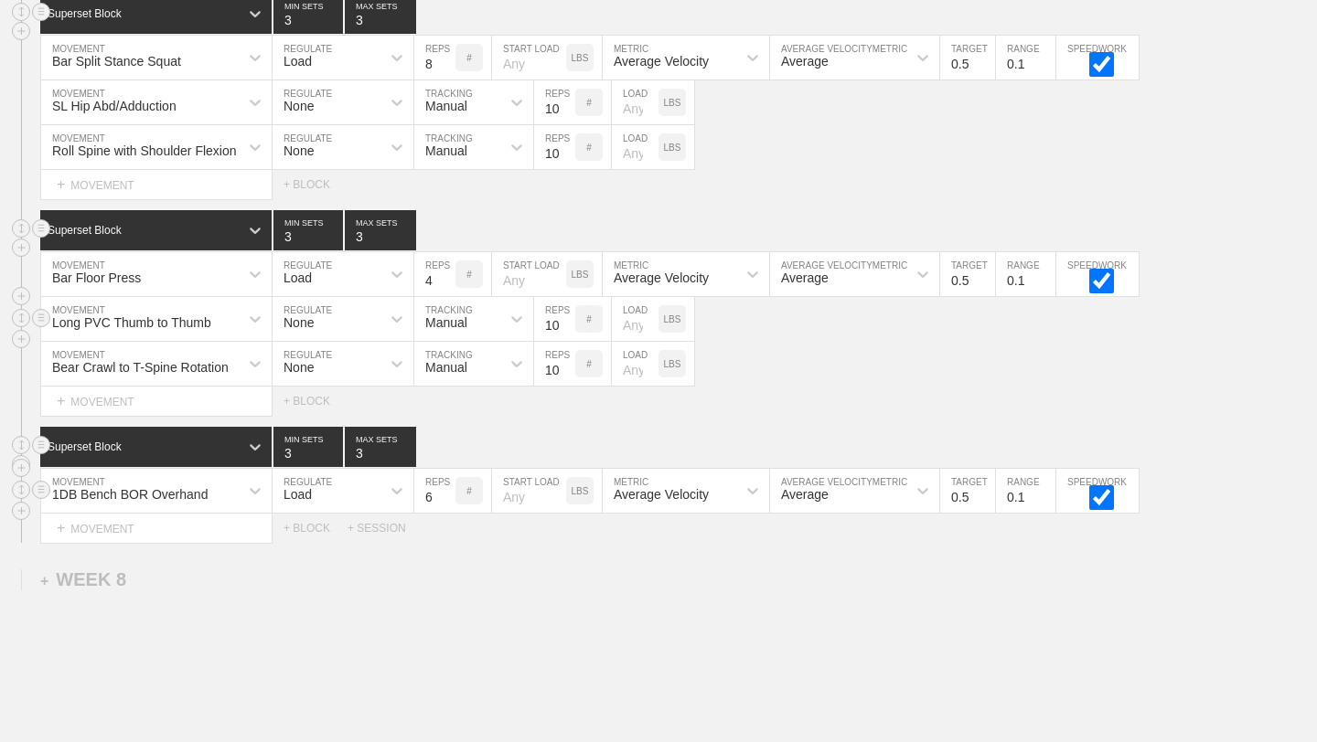
scroll to position [11378, 0]
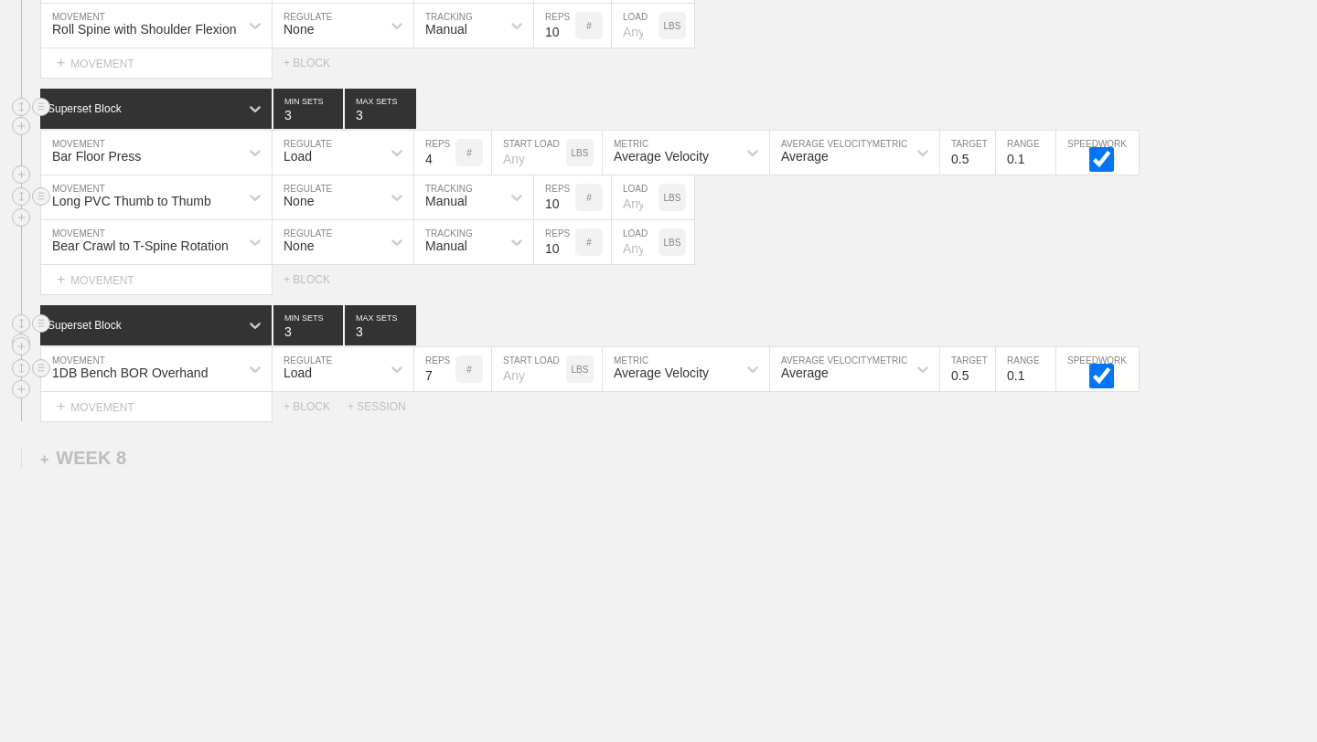
click at [447, 368] on input "7" at bounding box center [434, 369] width 41 height 44
click at [447, 368] on input "8" at bounding box center [434, 369] width 41 height 44
click at [447, 368] on input "9" at bounding box center [434, 369] width 41 height 44
type input "10"
click at [447, 368] on input "10" at bounding box center [434, 369] width 41 height 44
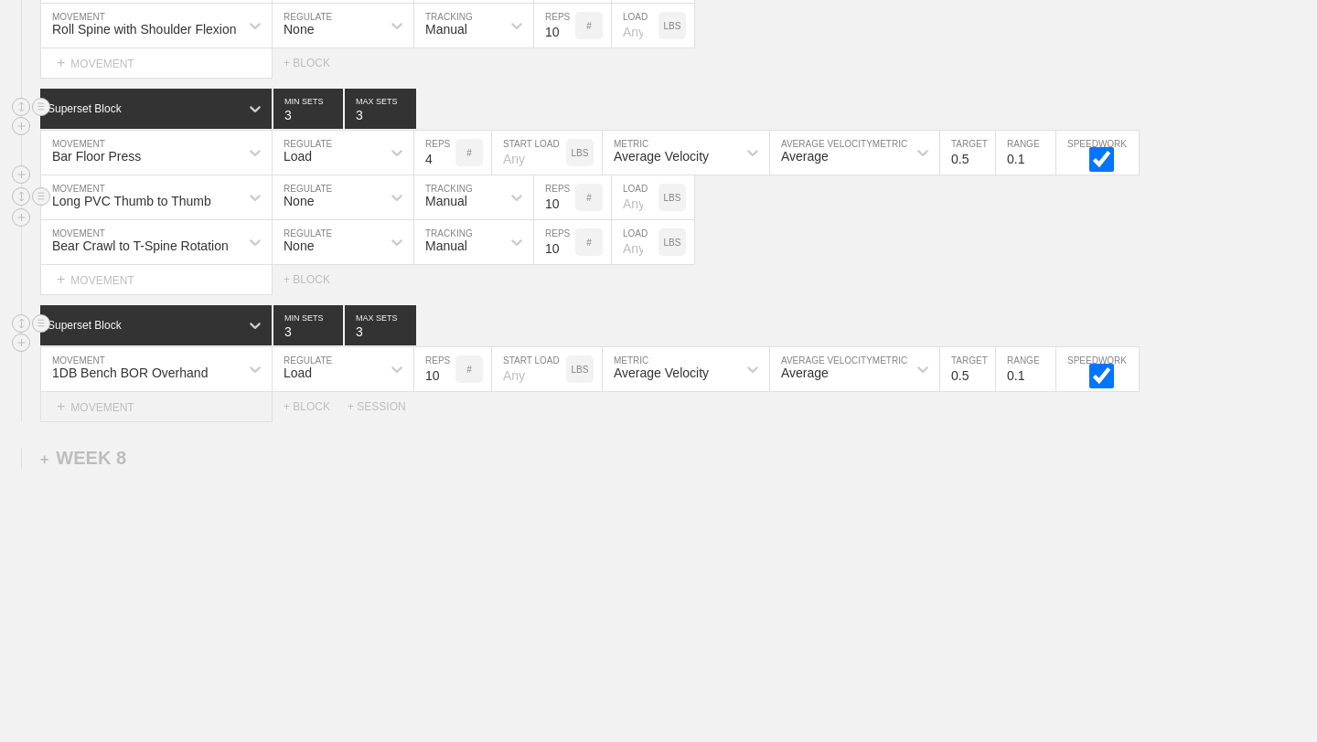
click at [207, 403] on div "+ MOVEMENT" at bounding box center [156, 407] width 232 height 30
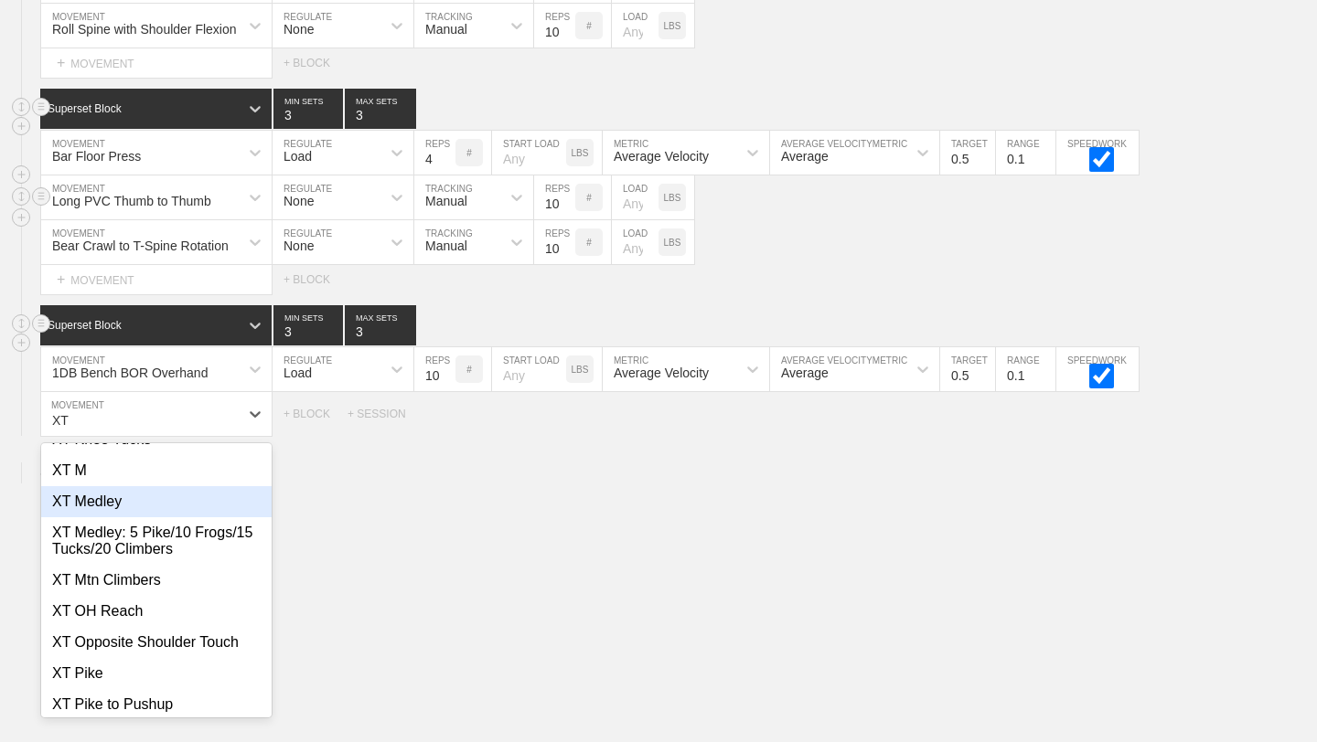
scroll to position [1133, 0]
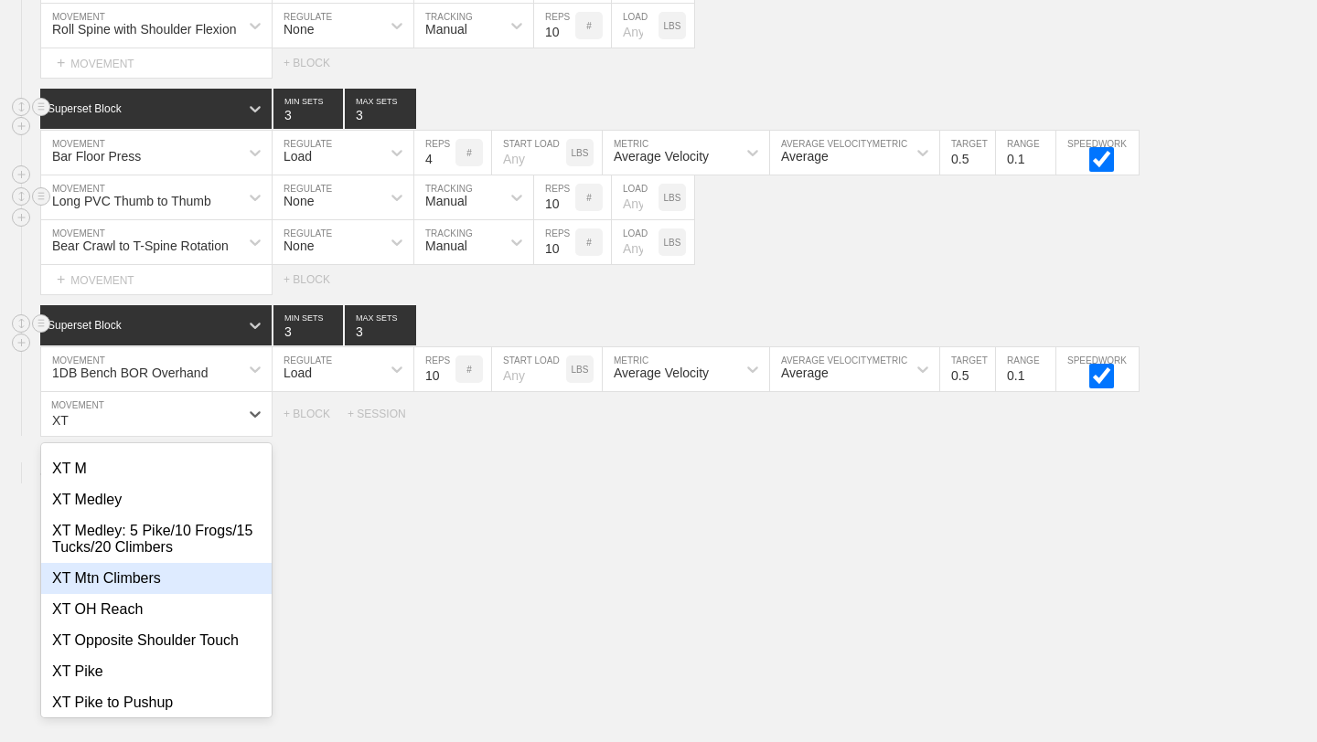
click at [191, 574] on div "XT Mtn Climbers" at bounding box center [156, 578] width 230 height 31
type input "XT"
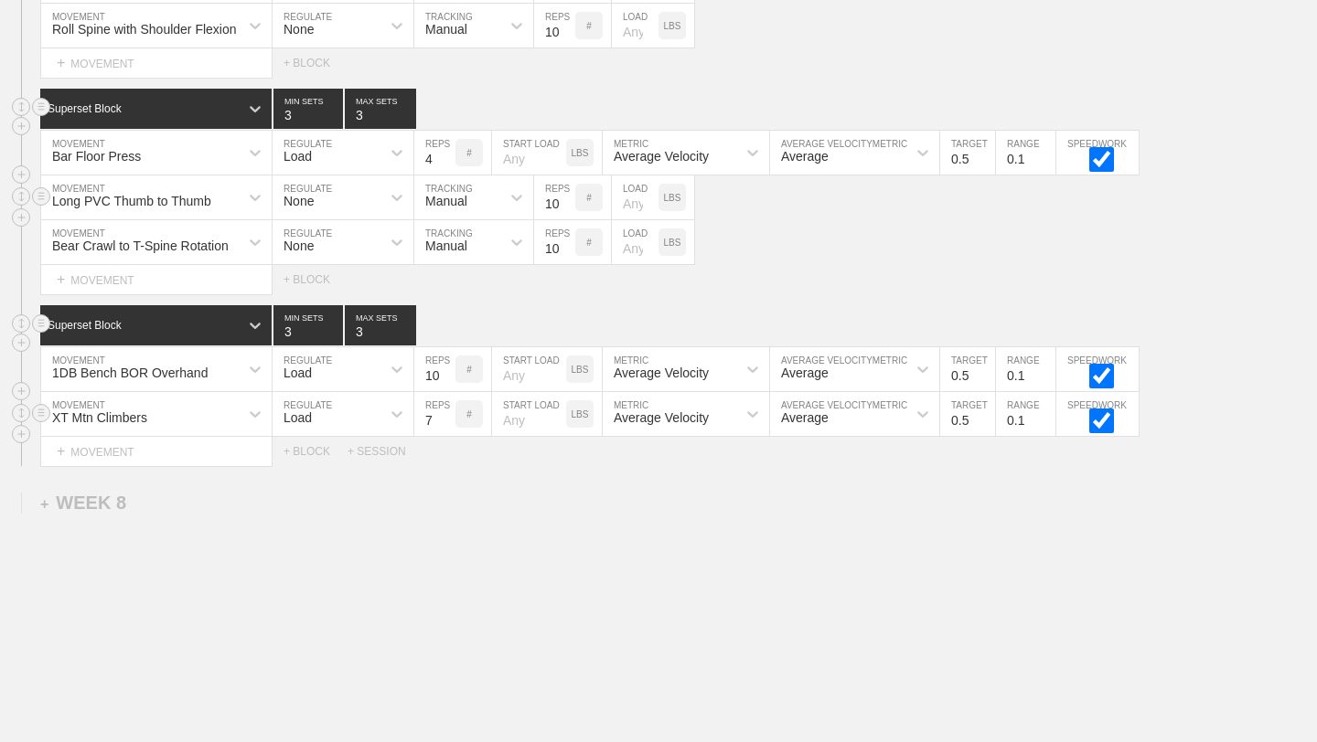
click at [449, 413] on input "7" at bounding box center [434, 414] width 41 height 44
click at [449, 413] on input "8" at bounding box center [434, 414] width 41 height 44
click at [449, 413] on input "9" at bounding box center [434, 414] width 41 height 44
click at [449, 413] on input "10" at bounding box center [434, 414] width 41 height 44
click at [449, 413] on input "11" at bounding box center [434, 414] width 41 height 44
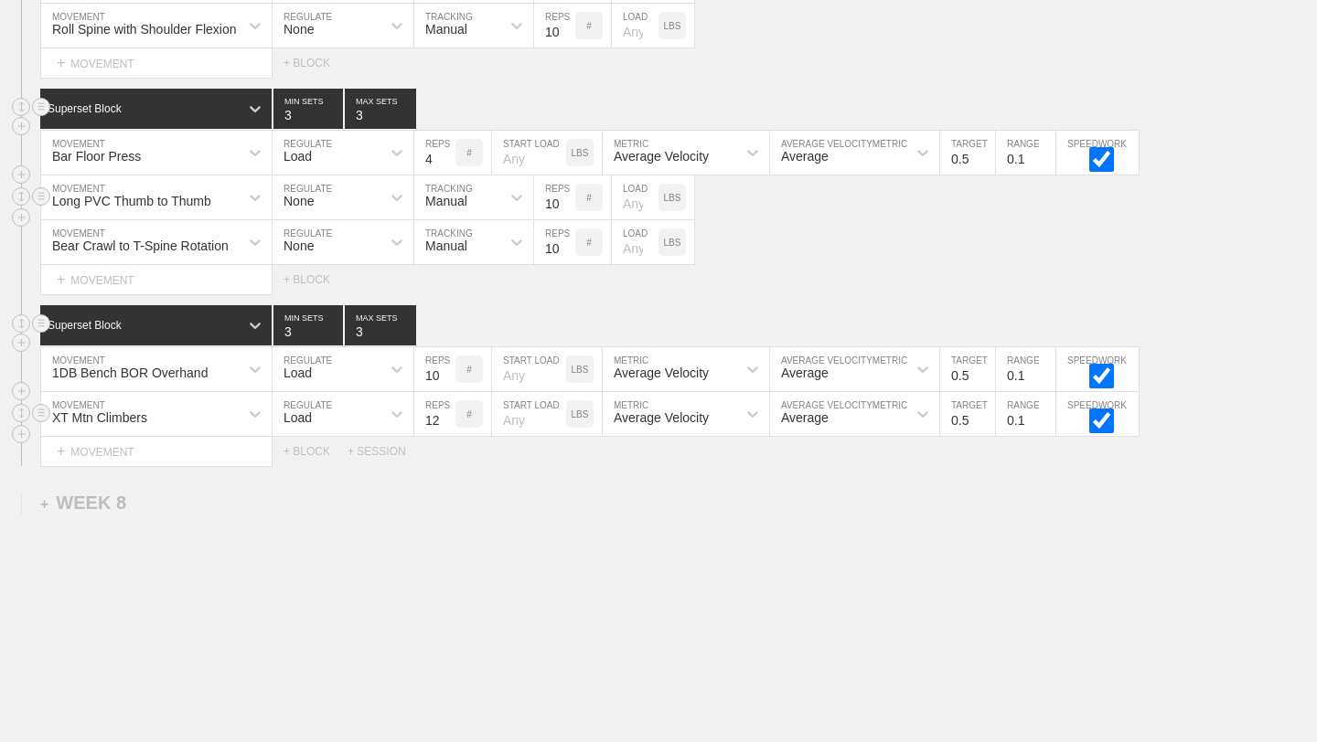
click at [449, 413] on input "12" at bounding box center [434, 414] width 41 height 44
click at [449, 413] on input "25" at bounding box center [434, 414] width 41 height 44
click at [449, 413] on input "36" at bounding box center [434, 414] width 41 height 44
type input "40"
click at [449, 413] on input "40" at bounding box center [434, 414] width 41 height 44
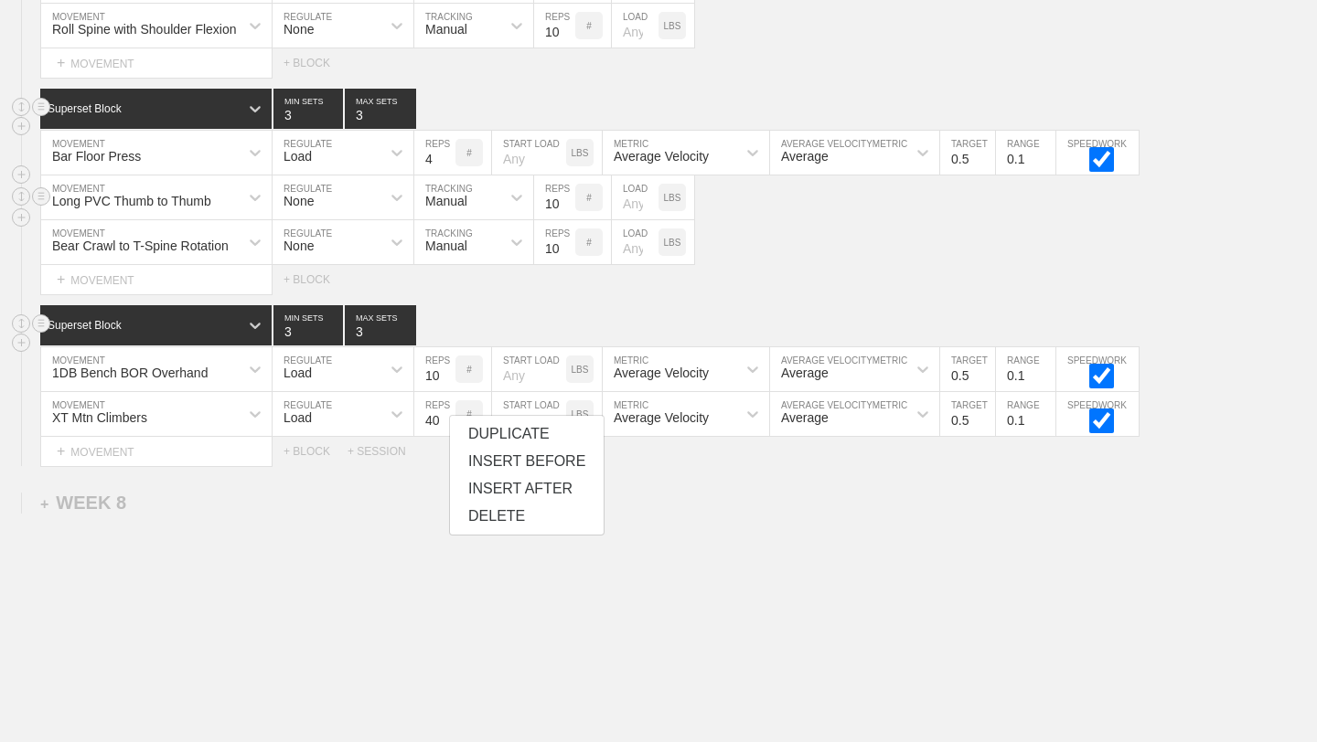
click at [402, 413] on icon at bounding box center [397, 414] width 18 height 18
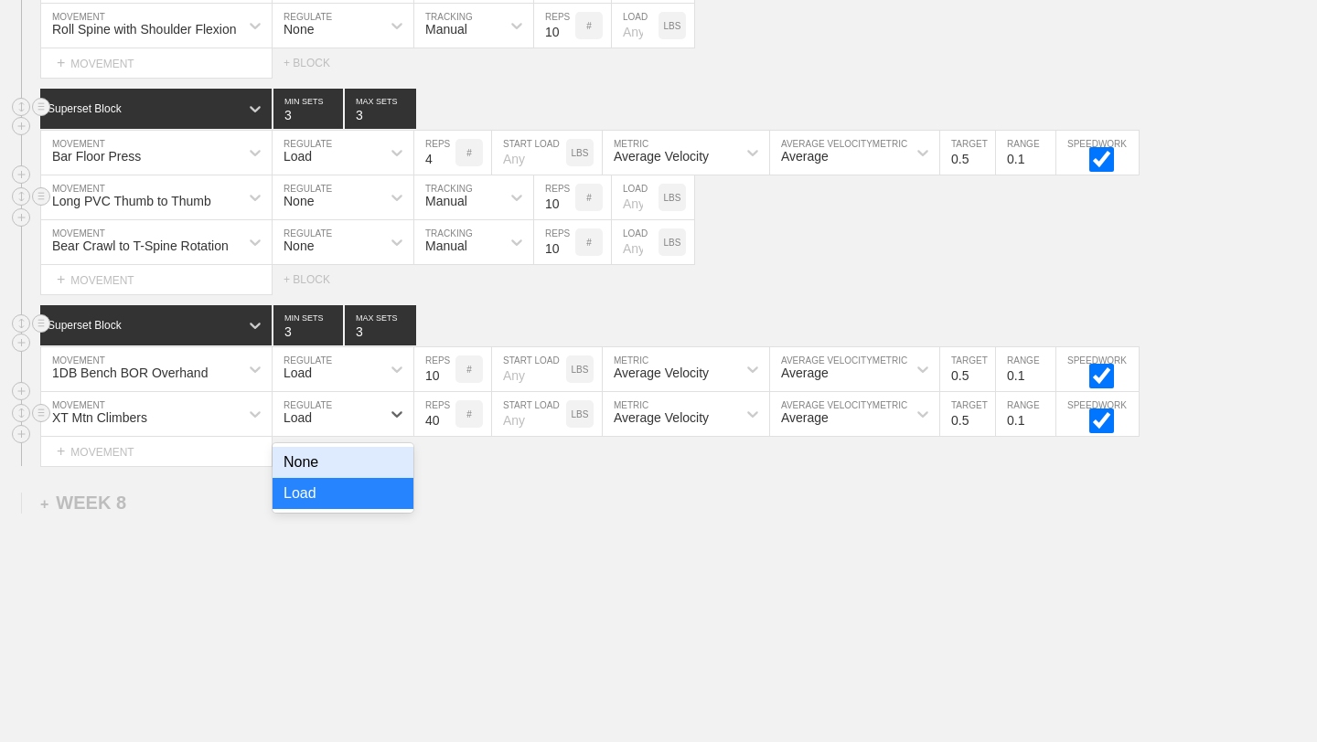
click at [358, 459] on div "None" at bounding box center [342, 462] width 141 height 31
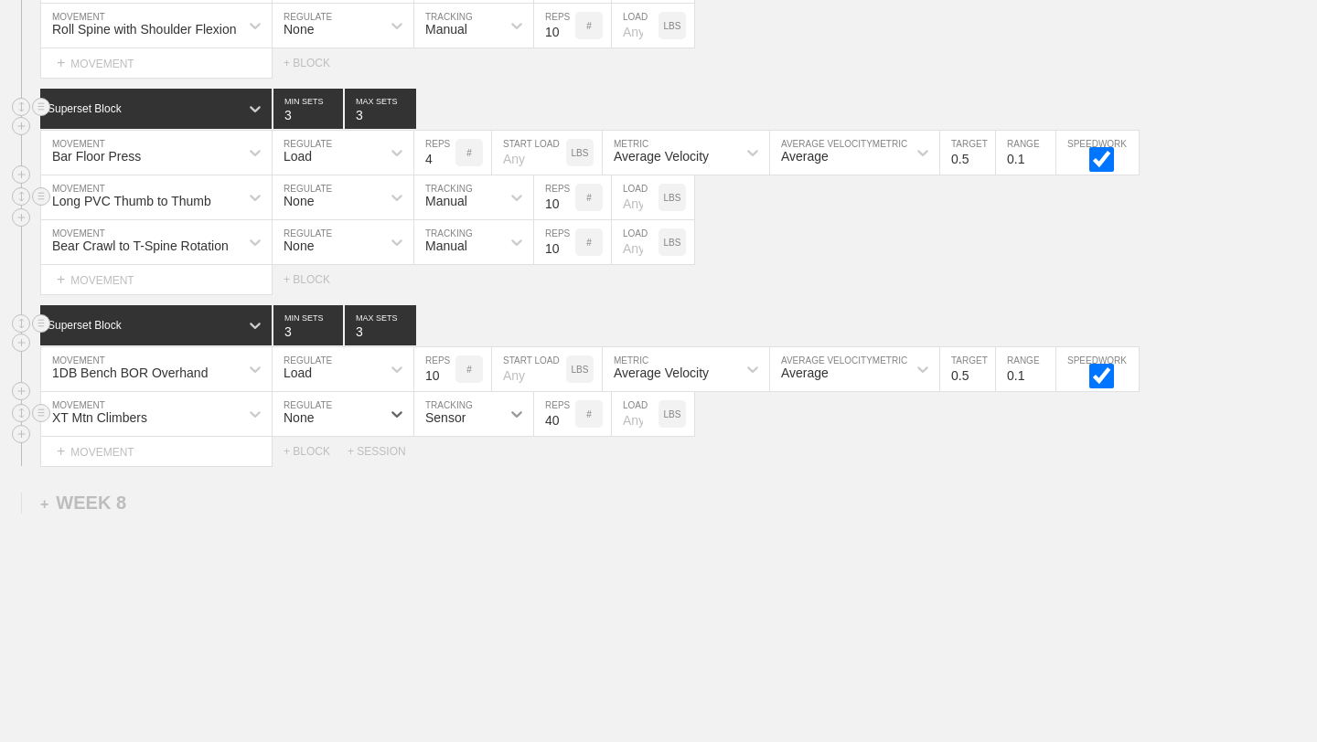
click at [517, 411] on icon at bounding box center [516, 414] width 18 height 18
click at [482, 495] on div "Manual" at bounding box center [473, 493] width 119 height 31
click at [243, 445] on div "+ MOVEMENT" at bounding box center [156, 452] width 232 height 30
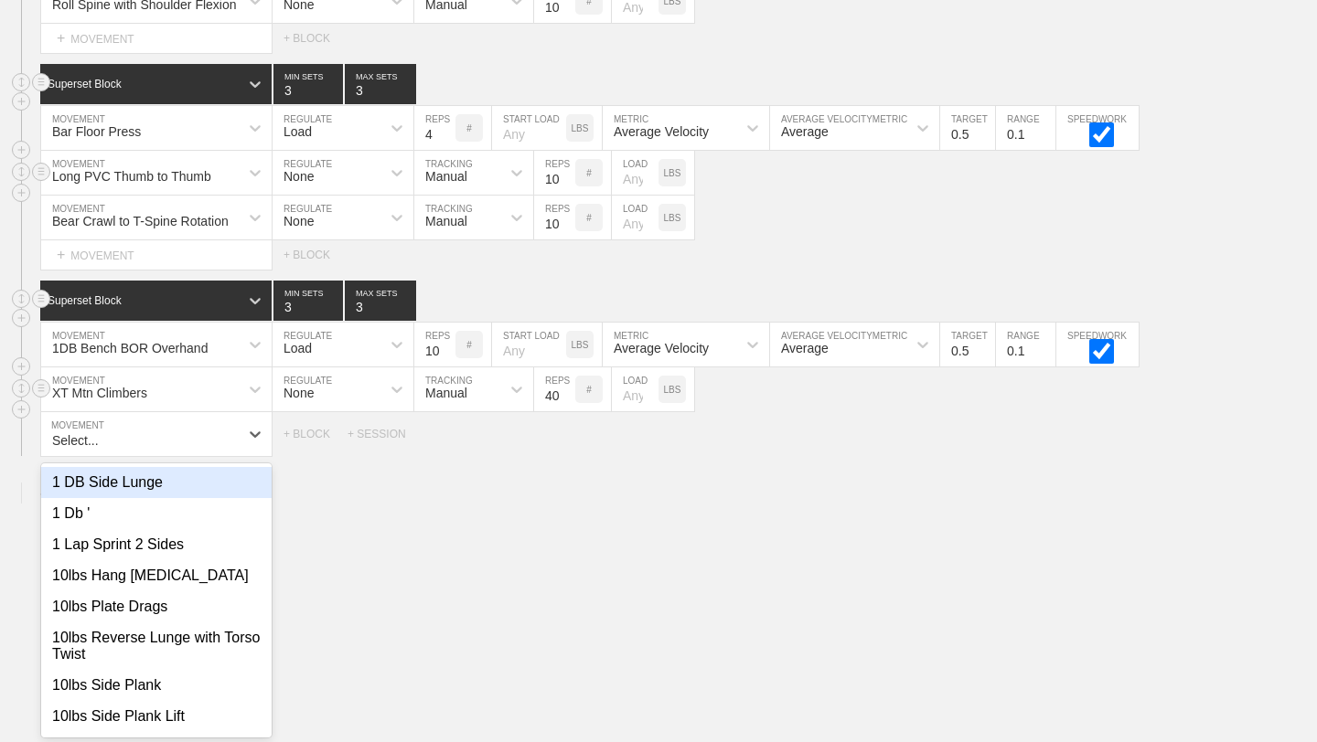
scroll to position [11404, 0]
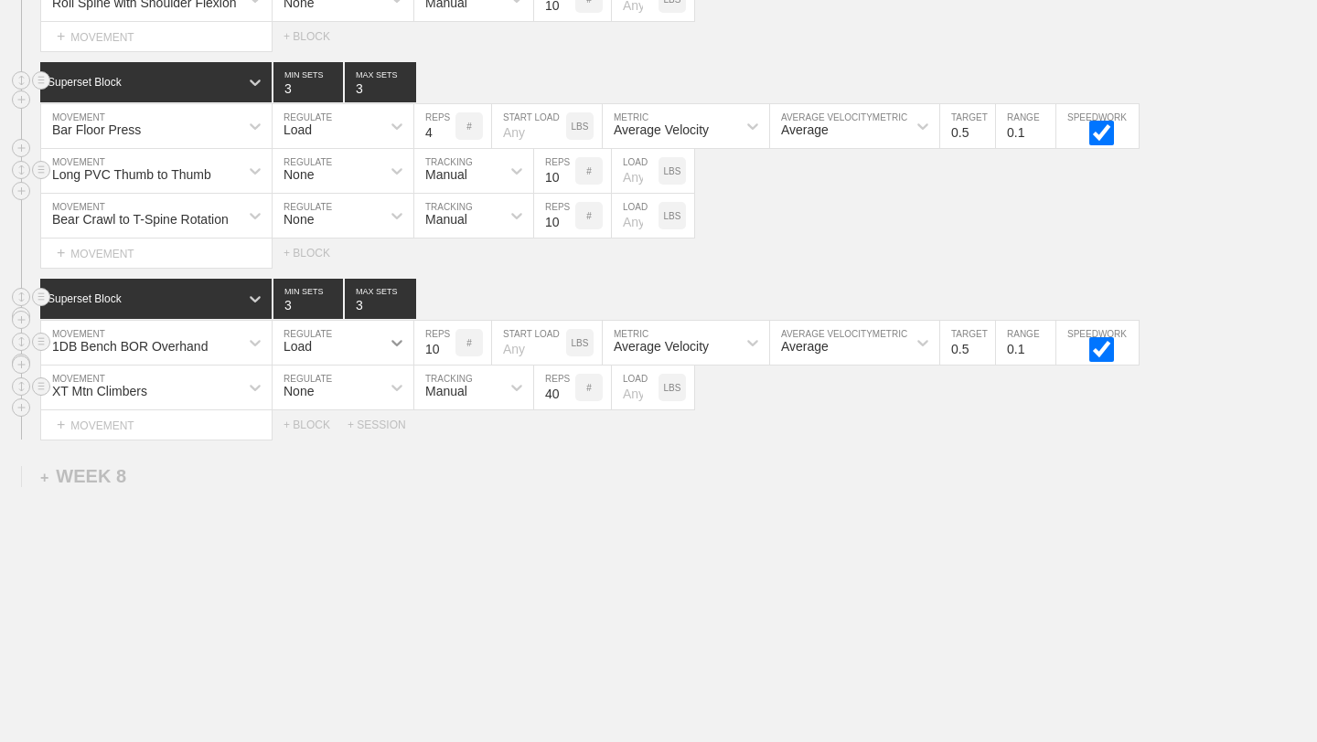
click at [394, 341] on icon at bounding box center [396, 343] width 11 height 6
click at [358, 389] on div "None" at bounding box center [342, 391] width 141 height 31
click at [520, 342] on icon at bounding box center [516, 343] width 18 height 18
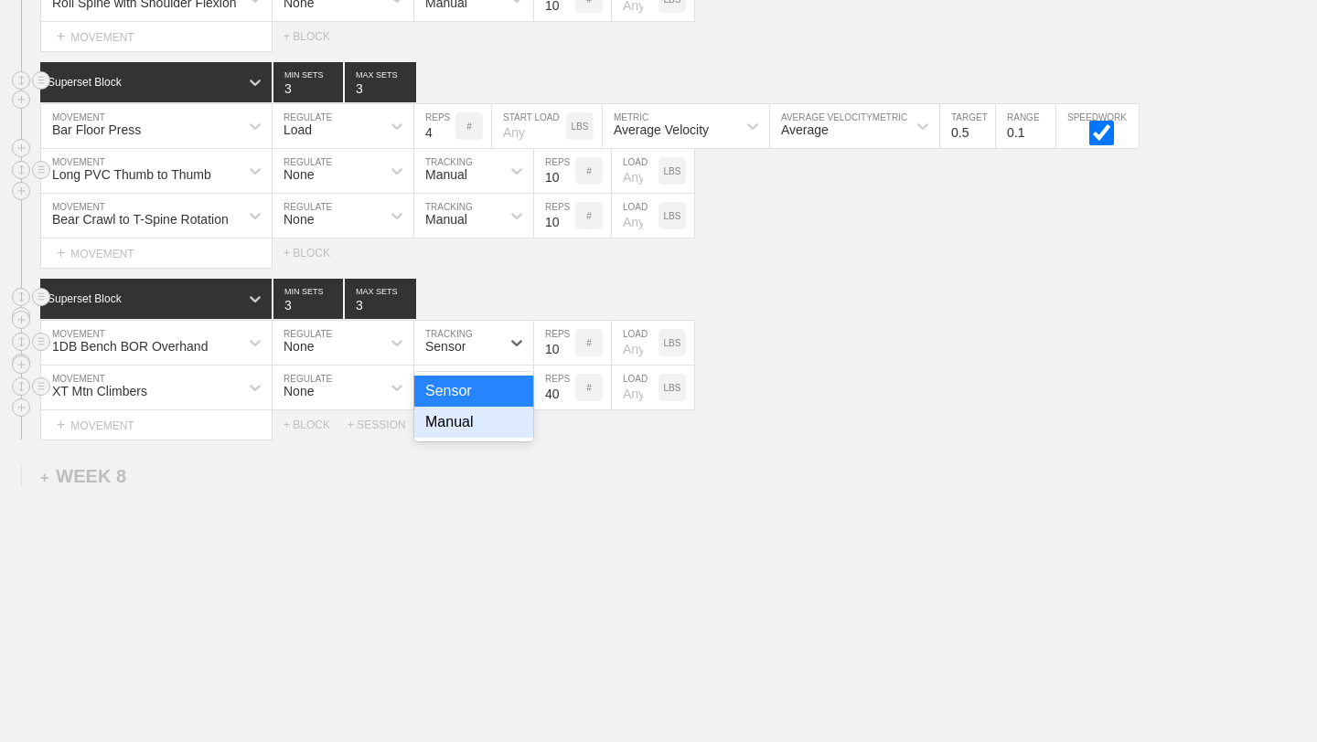
click at [458, 435] on div "Manual" at bounding box center [473, 422] width 119 height 31
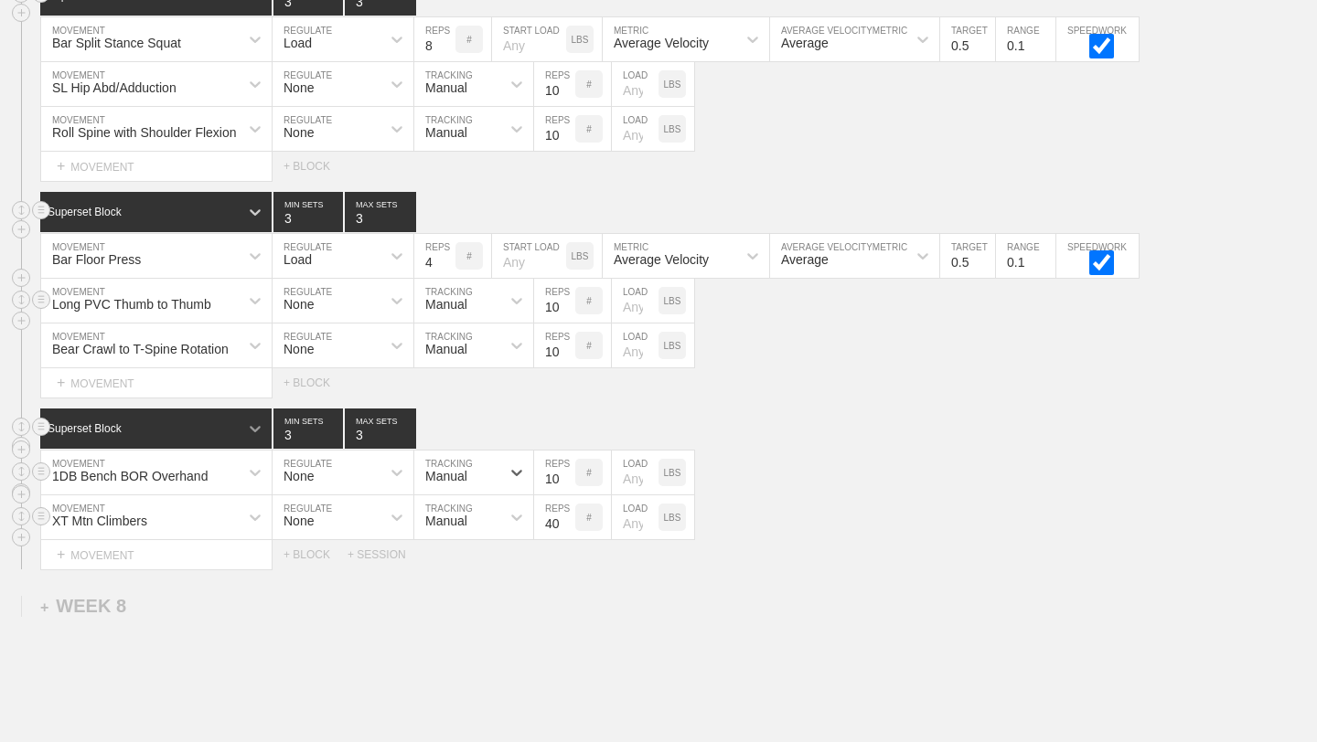
scroll to position [11276, 0]
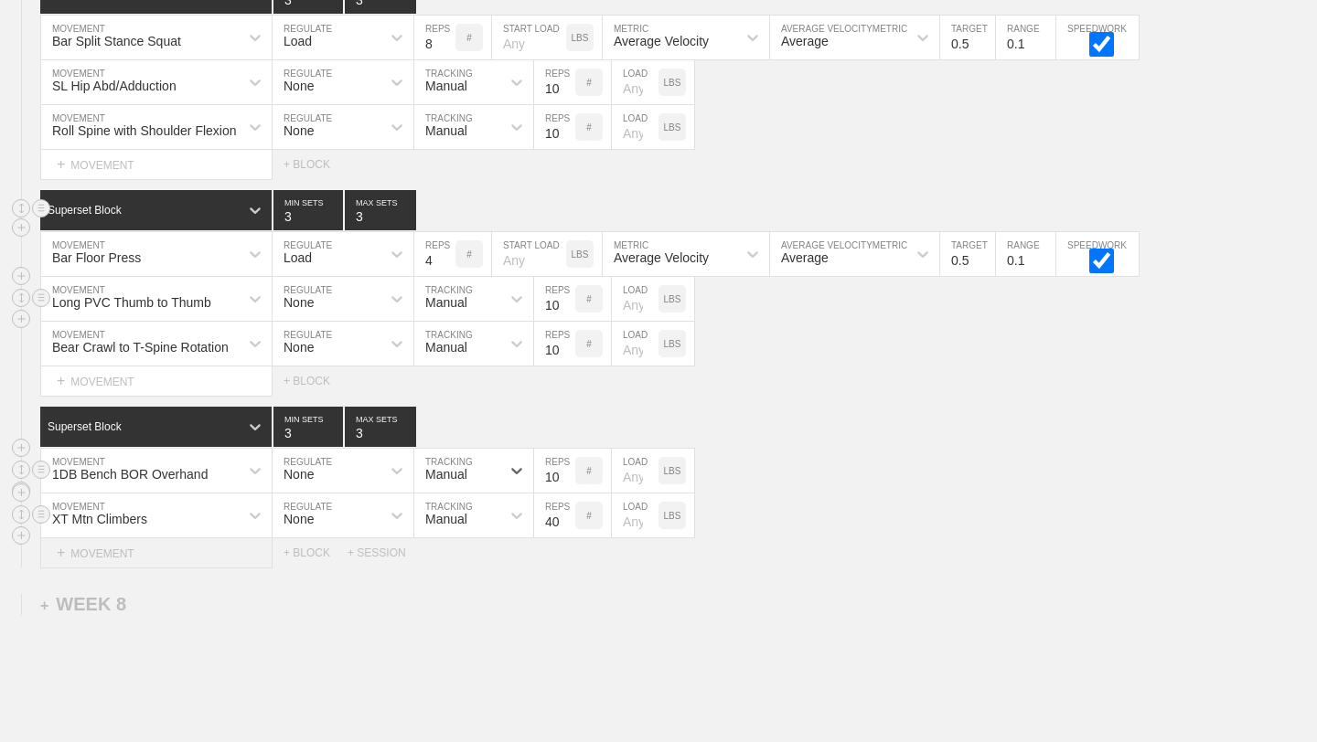
click at [163, 546] on div "+ MOVEMENT" at bounding box center [156, 554] width 232 height 30
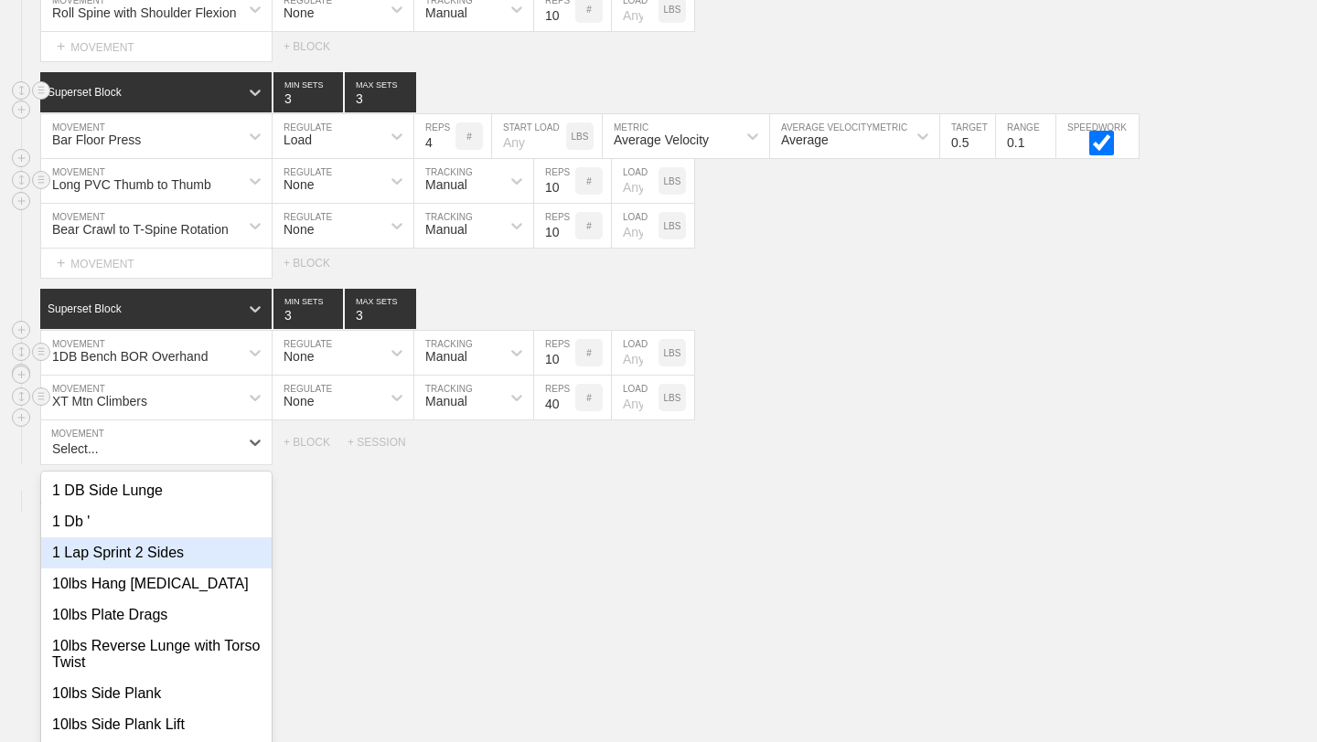
scroll to position [11404, 0]
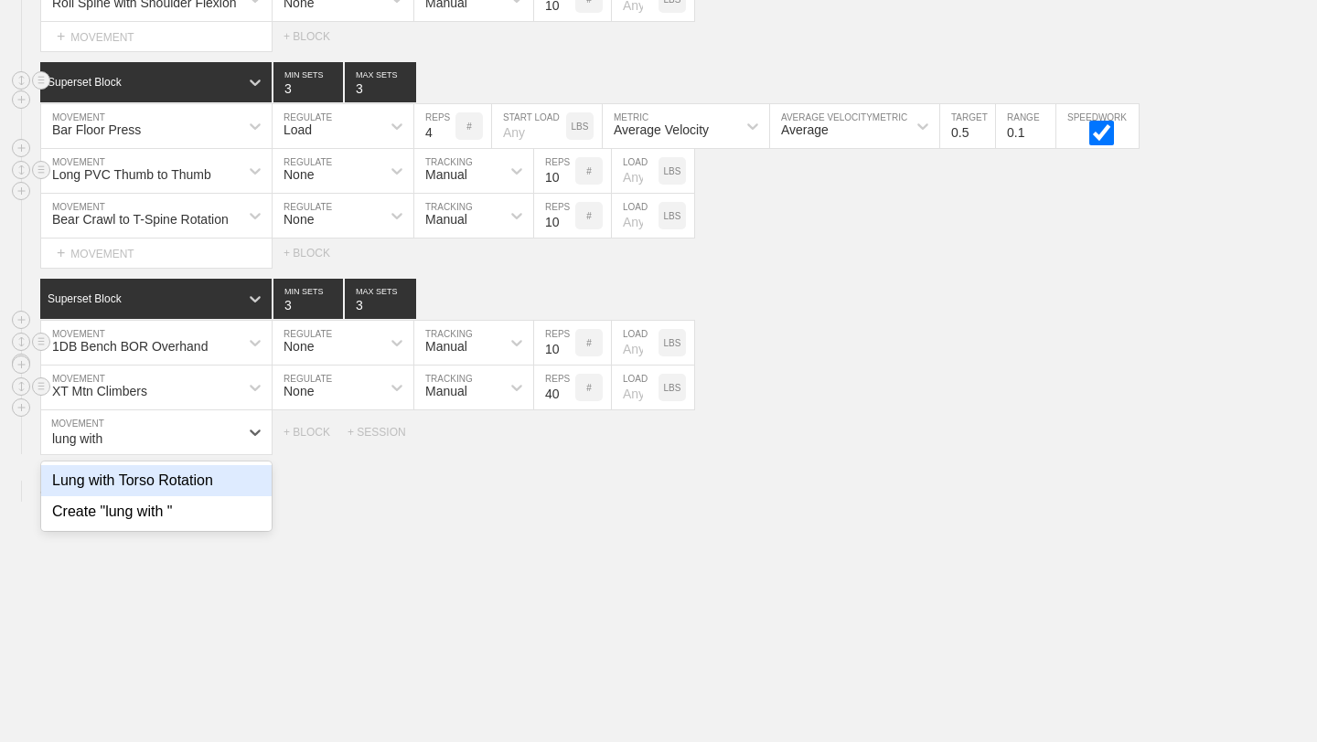
click at [163, 478] on div "Lung with Torso Rotation" at bounding box center [156, 480] width 230 height 31
type input "lung with"
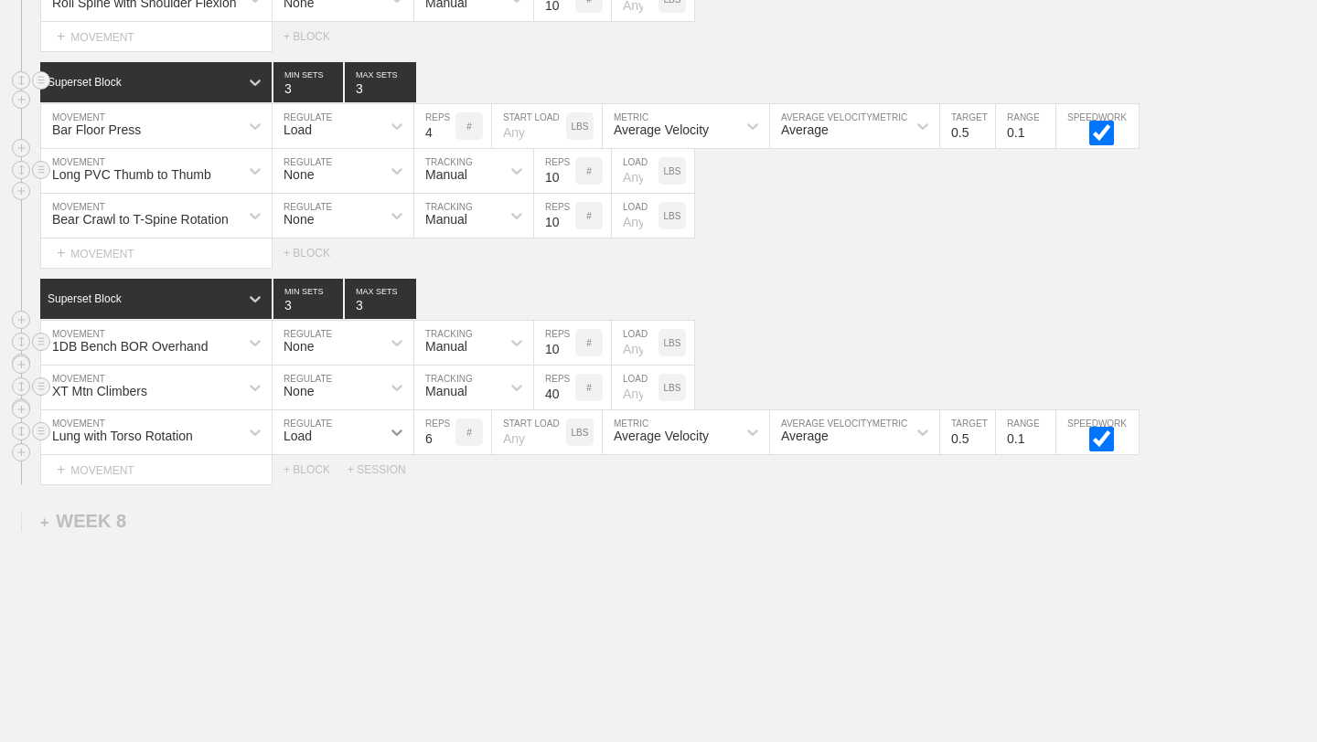
click at [399, 433] on icon at bounding box center [396, 433] width 11 height 6
click at [357, 478] on div "None" at bounding box center [342, 480] width 141 height 31
click at [517, 436] on icon at bounding box center [516, 432] width 18 height 18
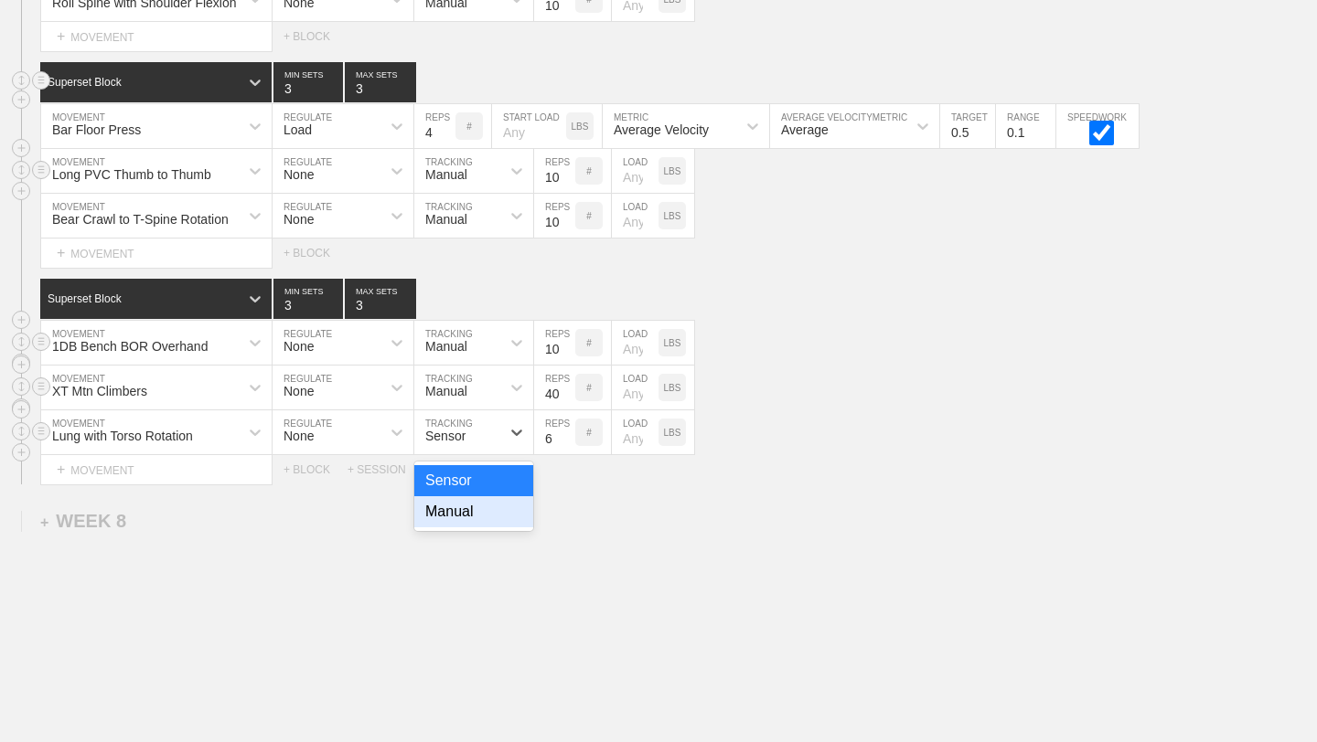
click at [494, 524] on div "Manual" at bounding box center [473, 512] width 119 height 31
click at [566, 433] on input "7" at bounding box center [554, 433] width 41 height 44
click at [566, 433] on input "8" at bounding box center [554, 433] width 41 height 44
click at [566, 433] on input "9" at bounding box center [554, 433] width 41 height 44
type input "10"
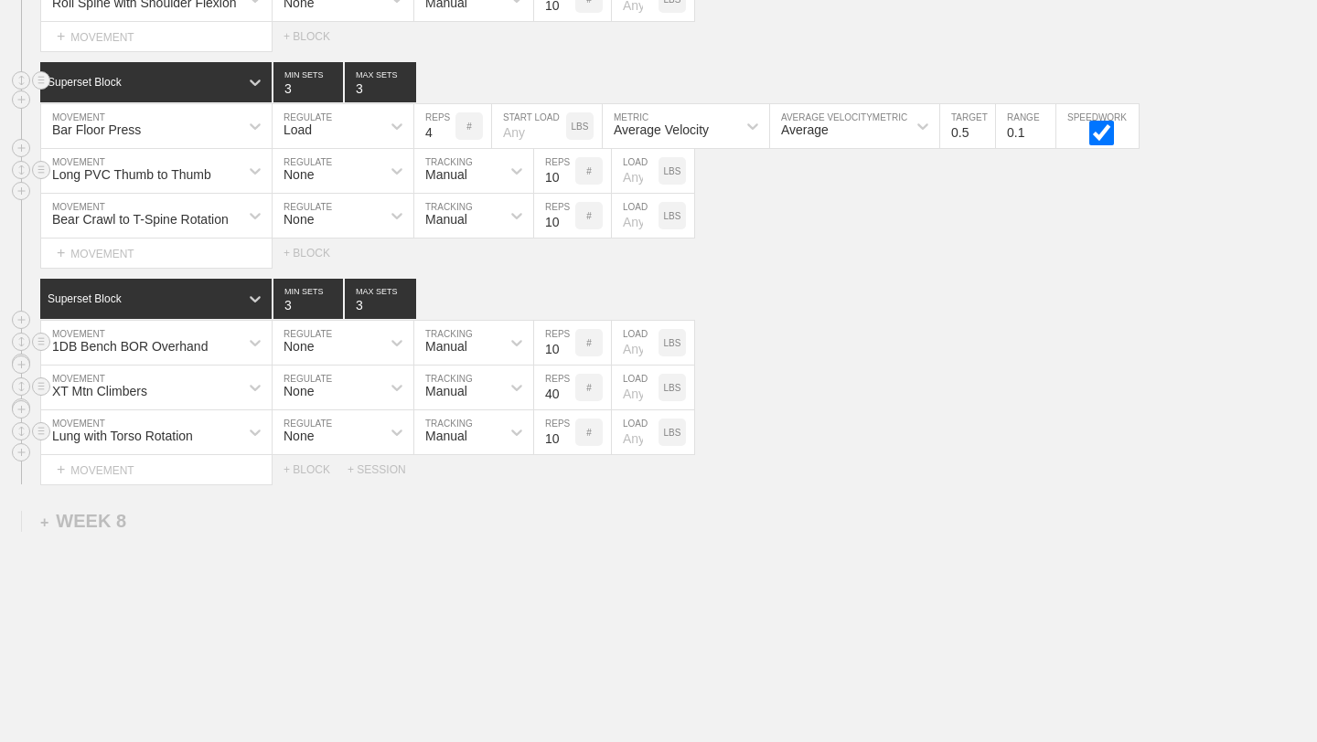
click at [566, 433] on input "10" at bounding box center [554, 433] width 41 height 44
click at [767, 453] on div "XT Mtn Climbers MOVEMENT None REGULATE Manual TRACKING 40 REPS # LOAD LBS" at bounding box center [658, 433] width 1317 height 45
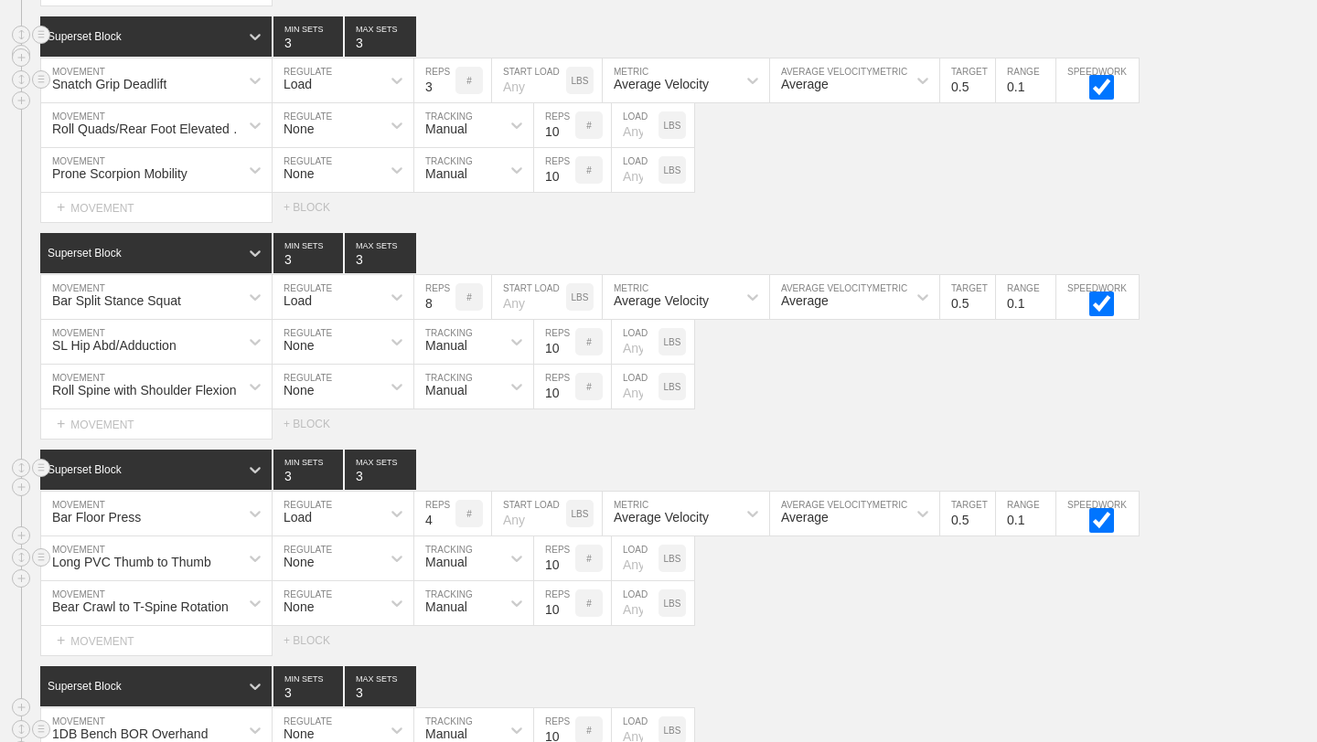
scroll to position [11016, 0]
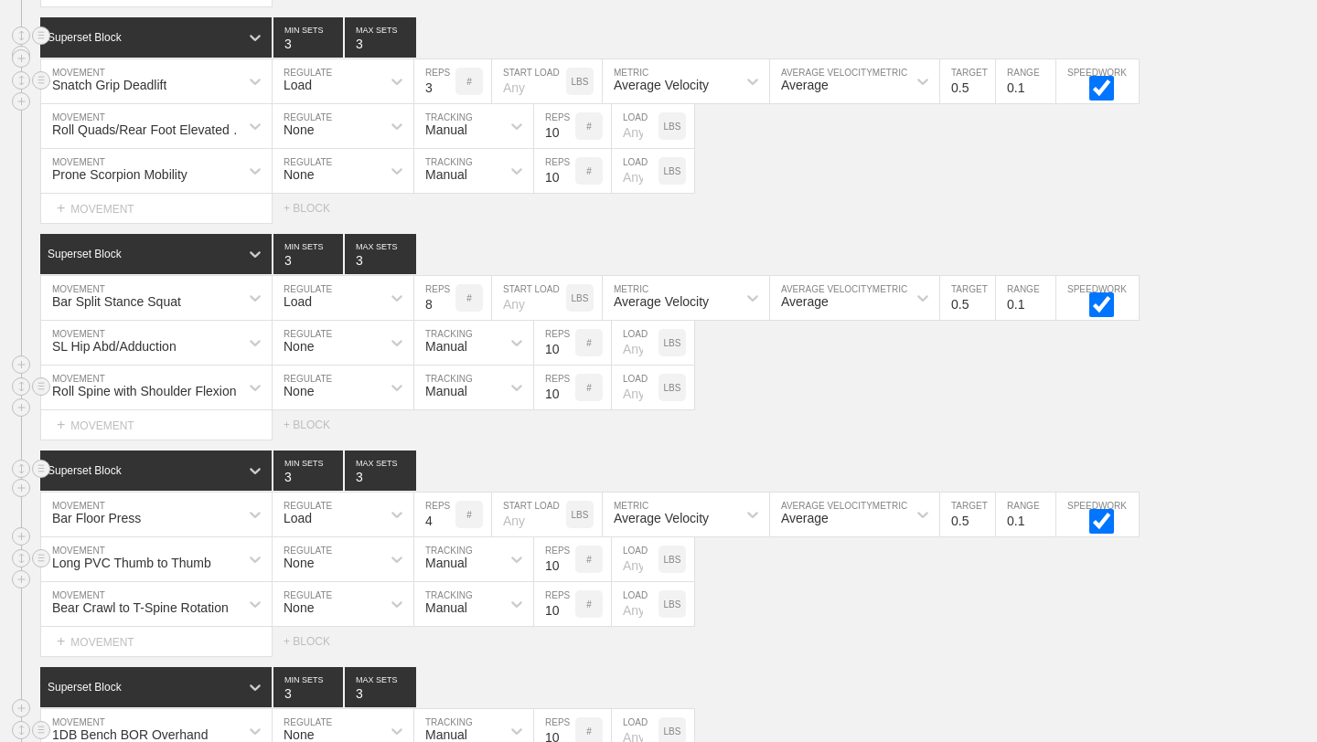
click at [636, 393] on input "number" at bounding box center [635, 388] width 47 height 44
type input "25"
click at [752, 422] on div "Select... MOVEMENT + MOVEMENT + BLOCK" at bounding box center [658, 425] width 1317 height 29
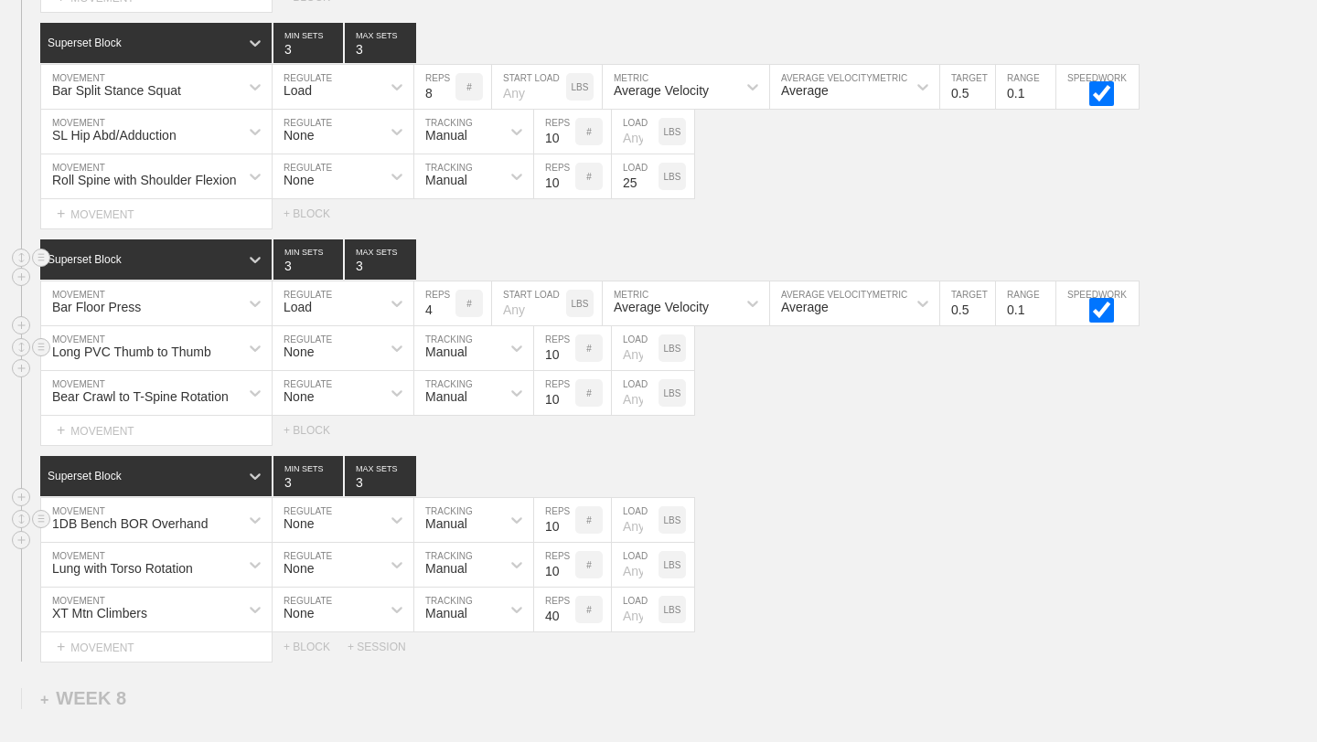
scroll to position [11228, 0]
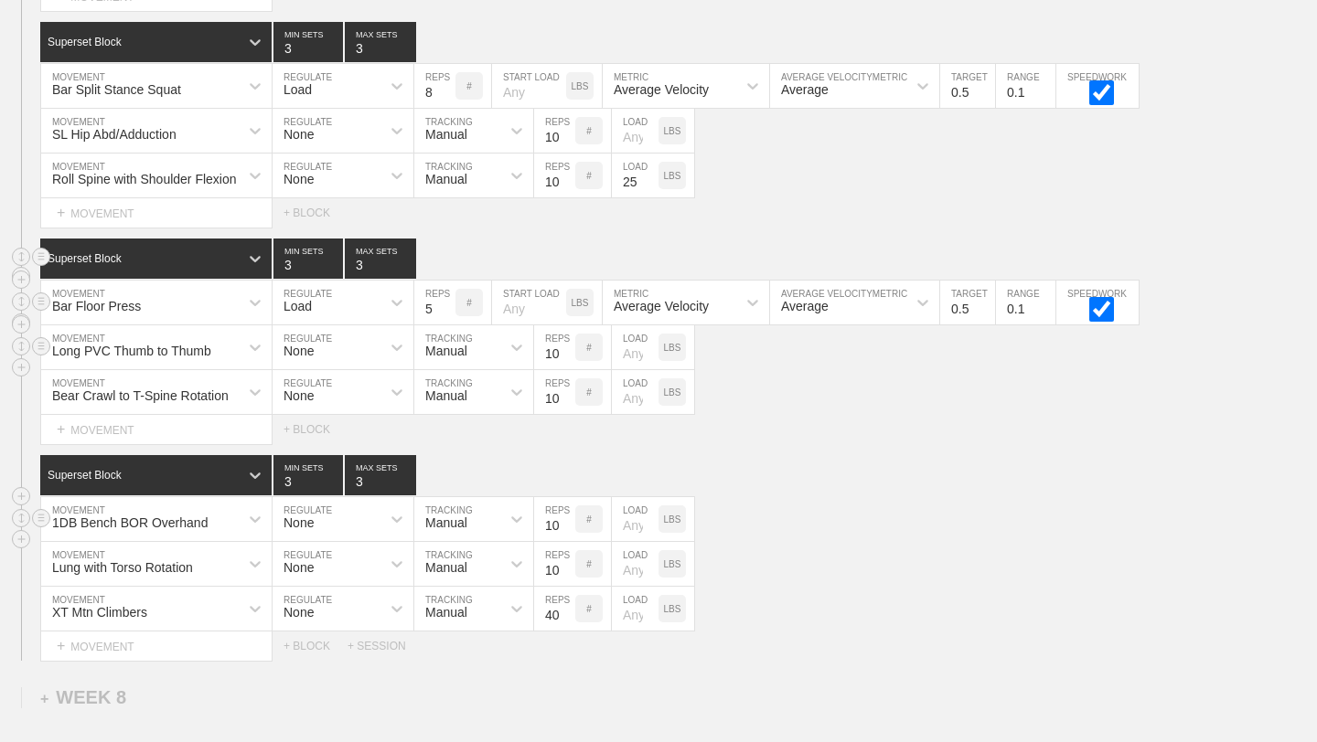
click at [443, 303] on input "5" at bounding box center [434, 303] width 41 height 44
type input "6"
click at [443, 303] on input "6" at bounding box center [434, 303] width 41 height 44
click at [574, 449] on div "SESSION 1 Standard Block DUPLICATE INSERT MOVEMENT AFTER DELETE Force Plate IMT…" at bounding box center [658, 159] width 1317 height 1004
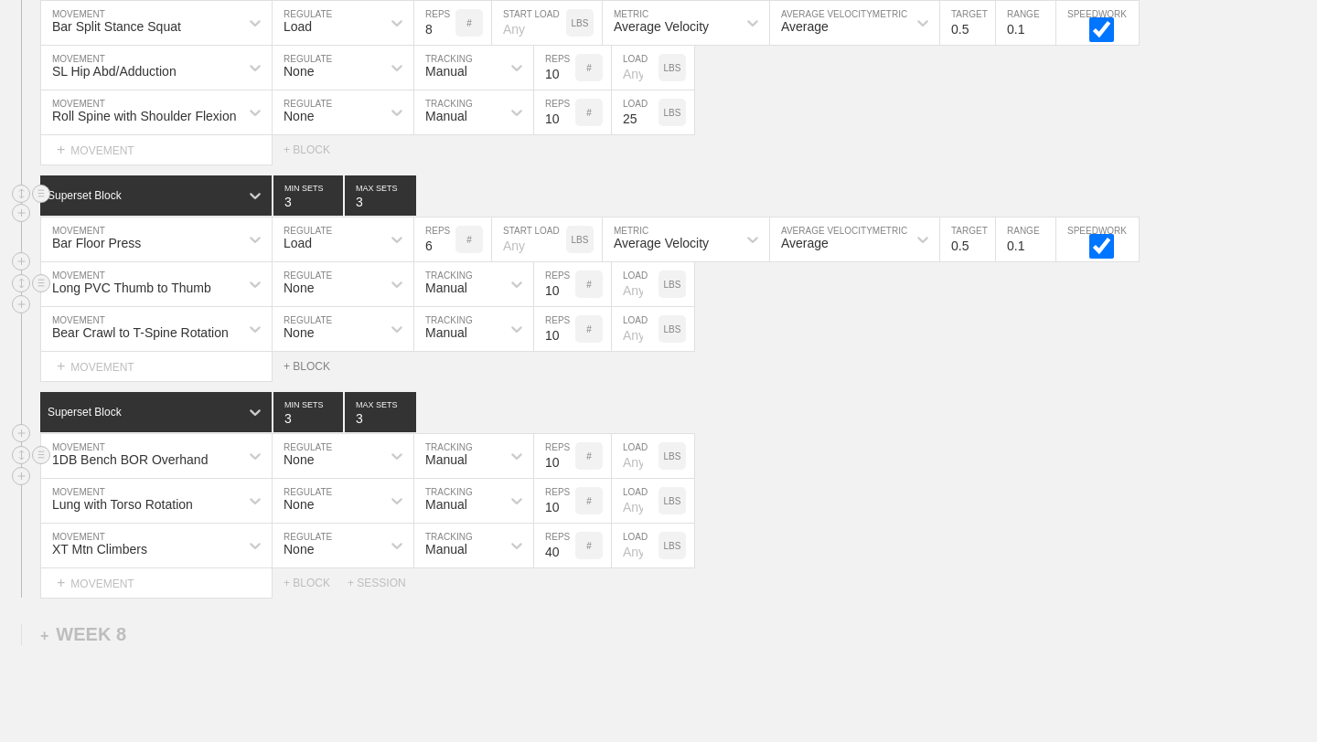
scroll to position [11295, 0]
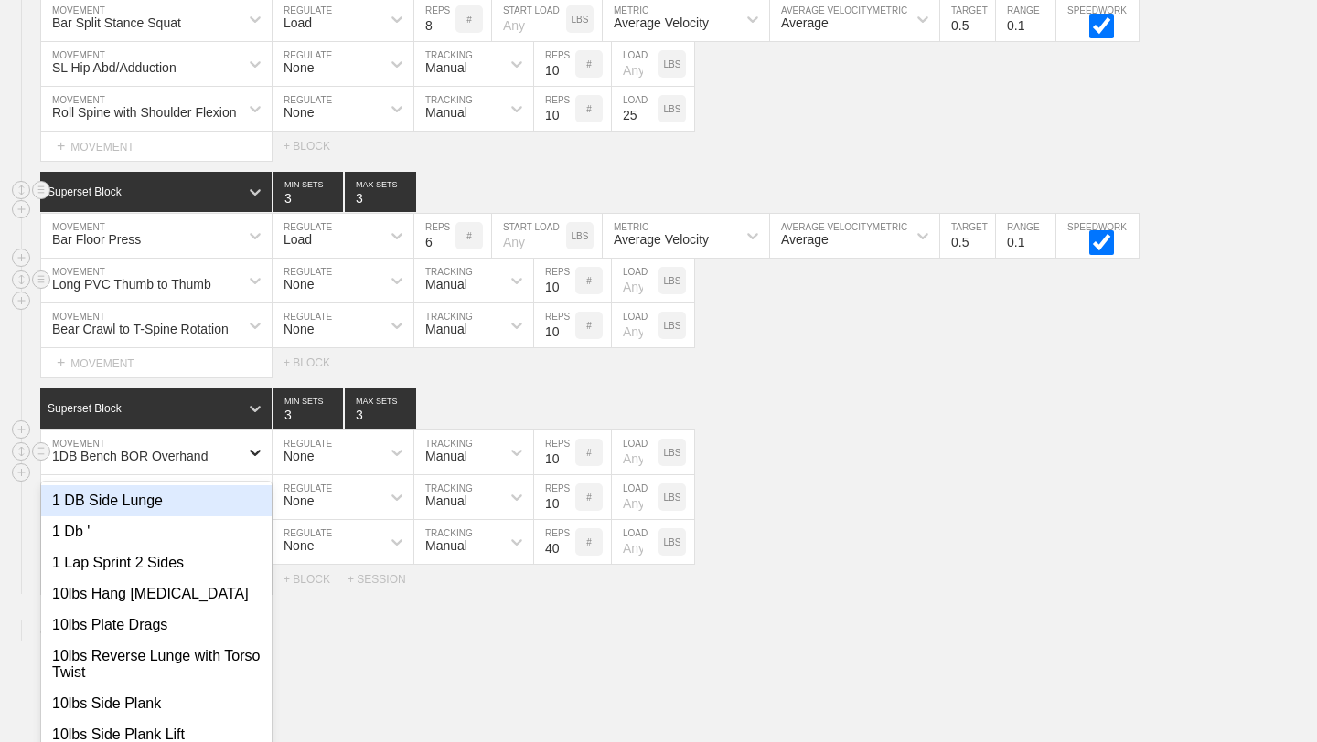
click at [250, 453] on div at bounding box center [255, 452] width 33 height 33
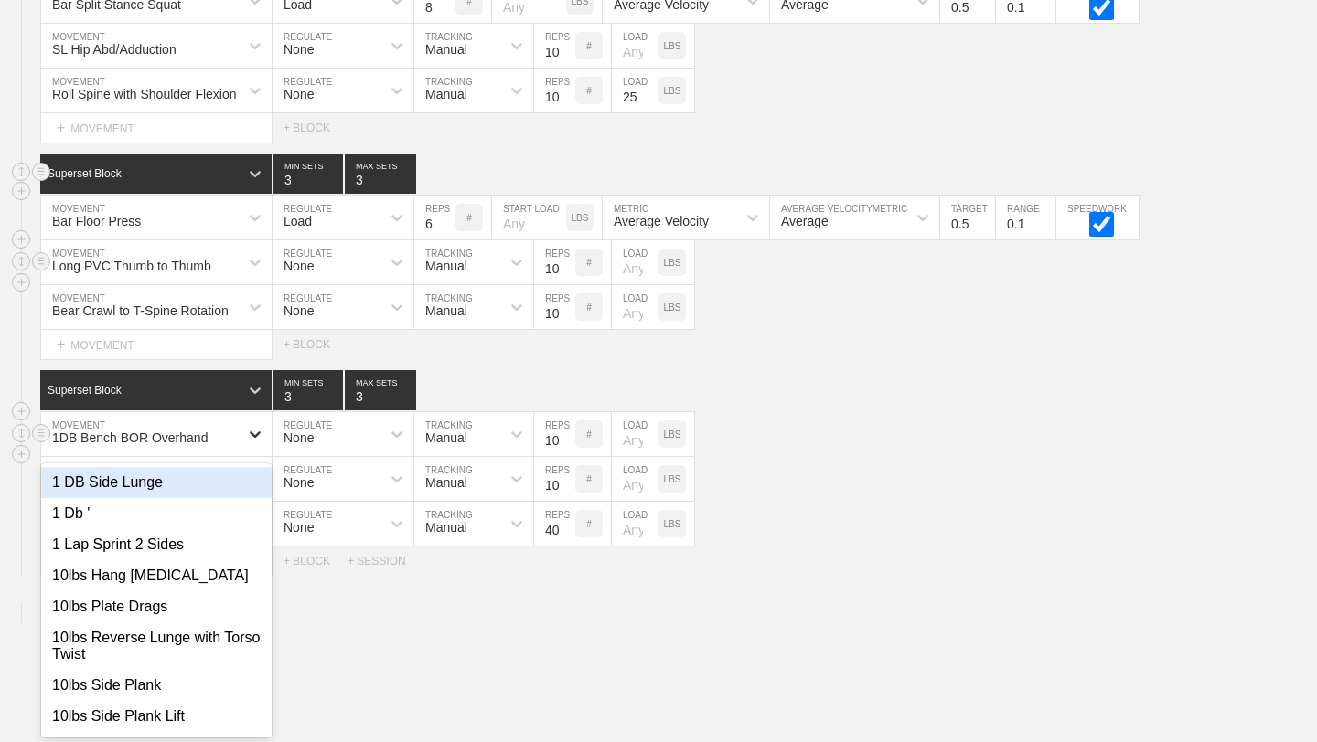
scroll to position [11315, 0]
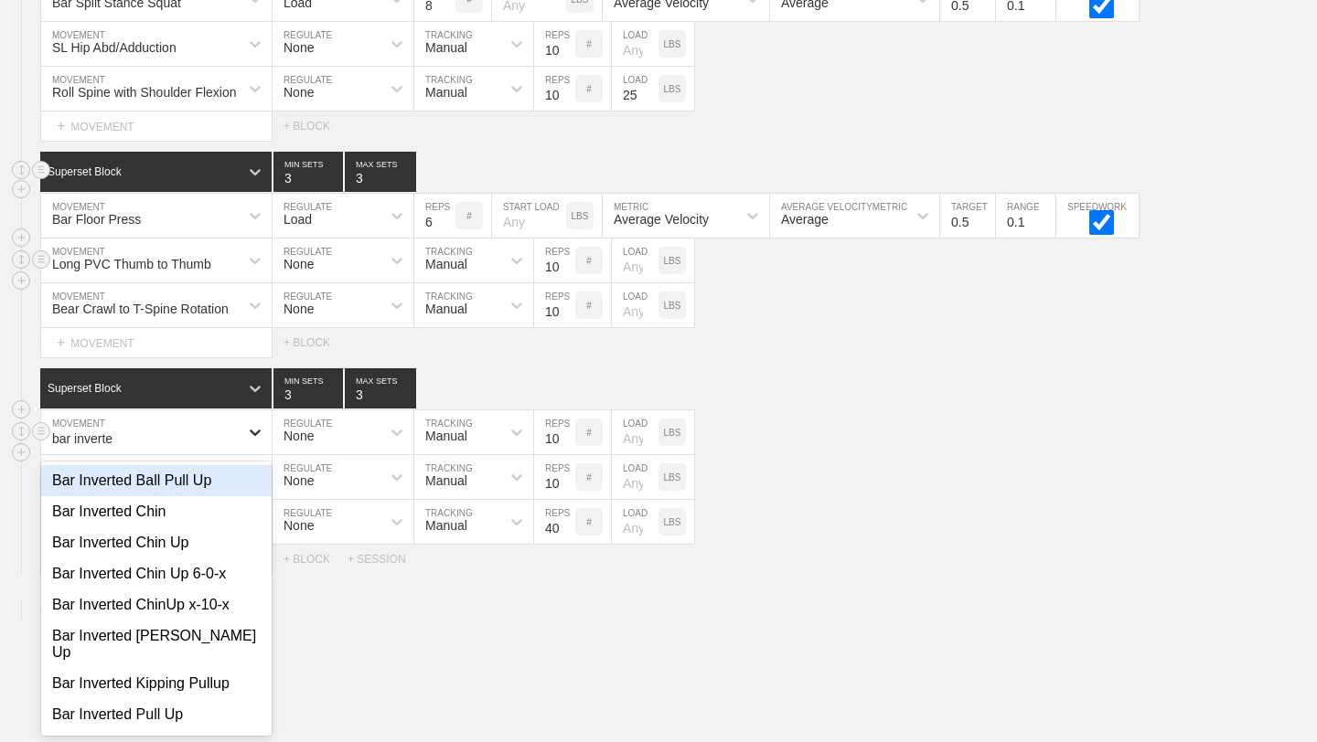
type input "bar inverted"
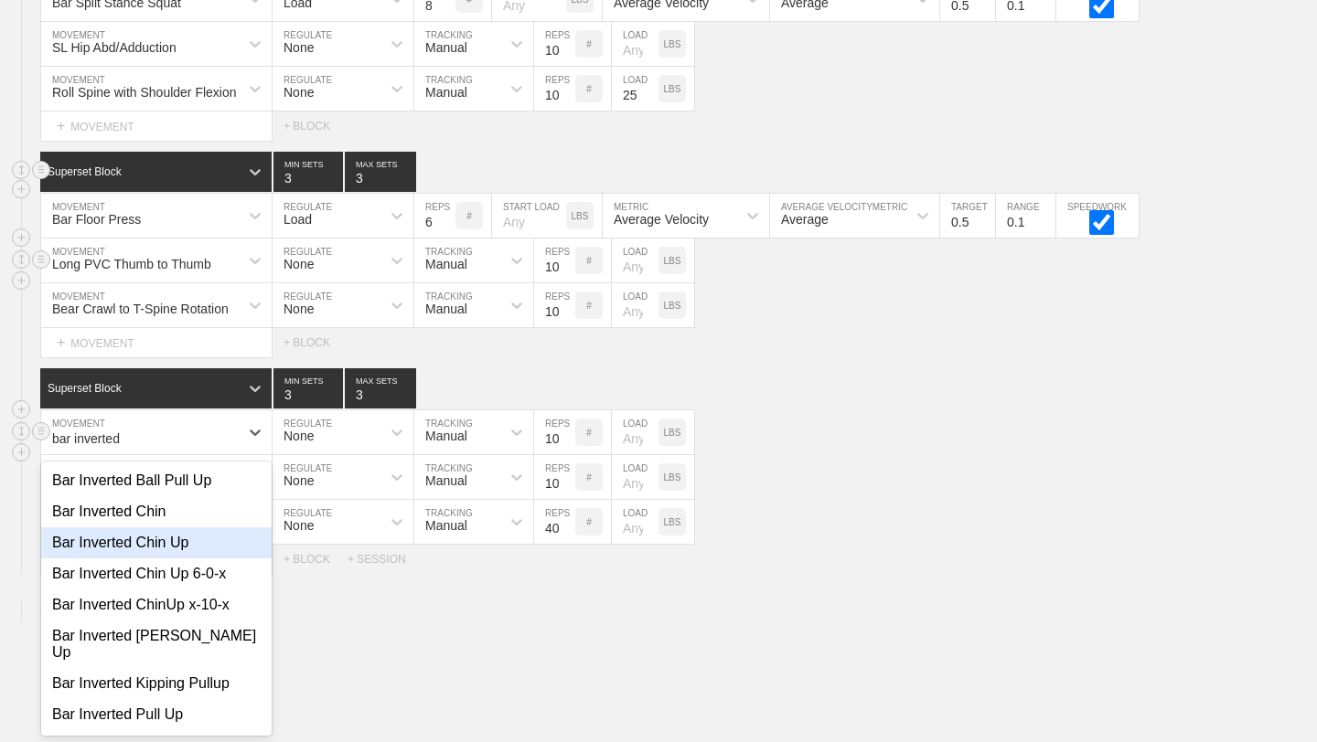
click at [210, 540] on div "Bar Inverted Chin Up" at bounding box center [156, 543] width 230 height 31
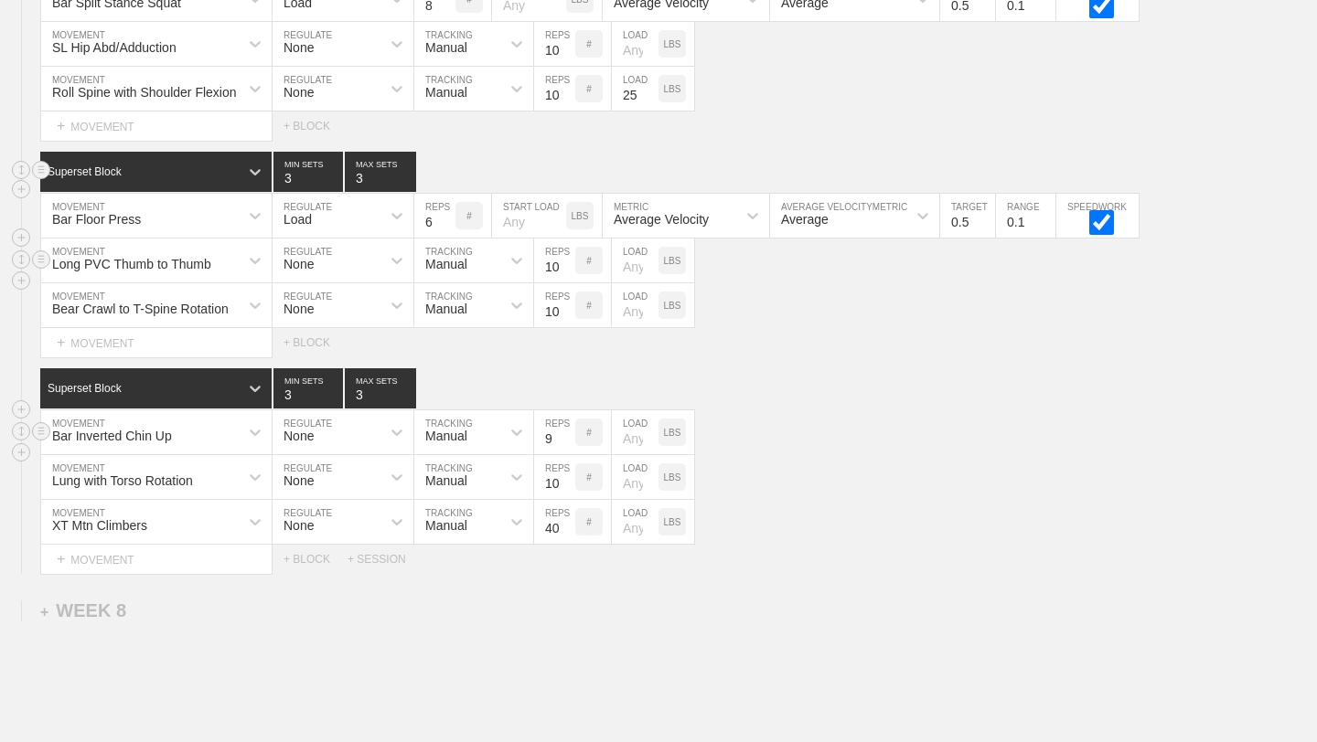
click at [564, 443] on input "9" at bounding box center [554, 433] width 41 height 44
click at [564, 443] on input "8" at bounding box center [554, 433] width 41 height 44
click at [564, 443] on input "7" at bounding box center [554, 433] width 41 height 44
click at [564, 443] on input "6" at bounding box center [554, 433] width 41 height 44
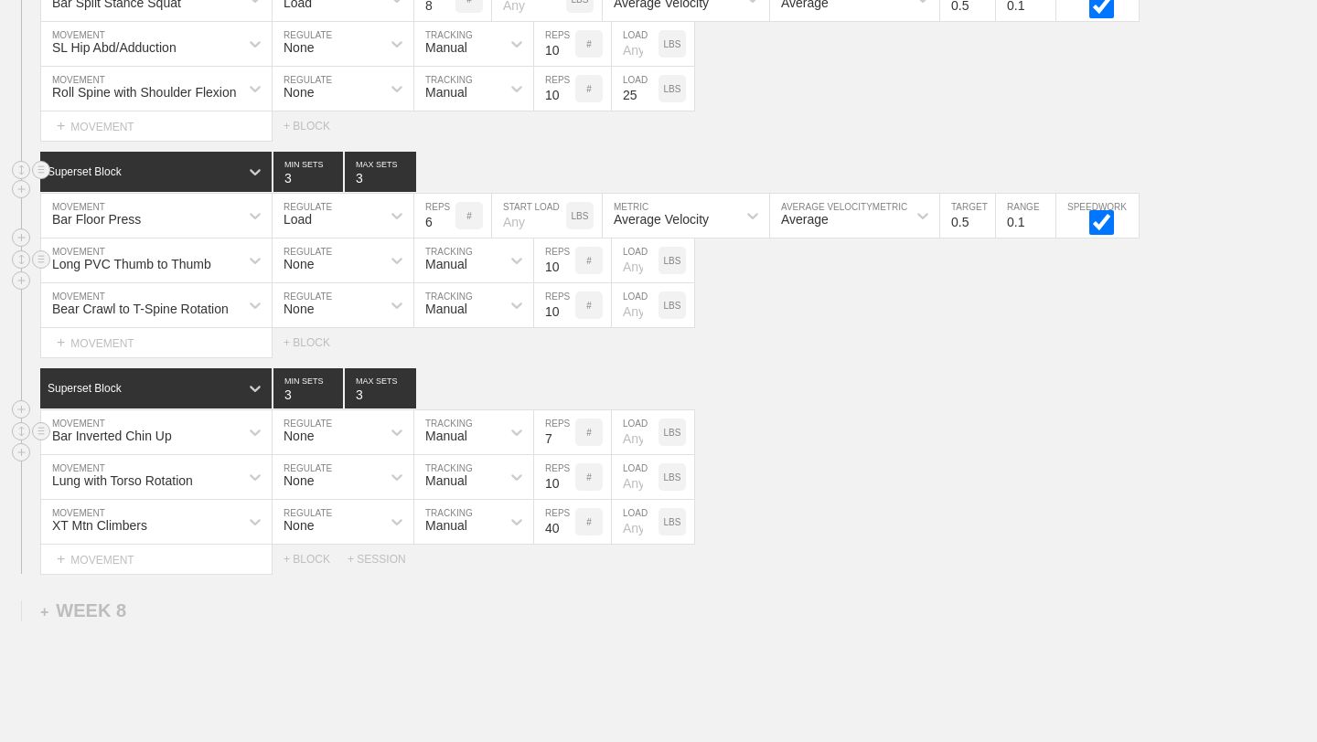
click at [563, 432] on input "7" at bounding box center [554, 433] width 41 height 44
type input "8"
click at [563, 432] on input "8" at bounding box center [554, 433] width 41 height 44
click at [564, 529] on input "39" at bounding box center [554, 522] width 41 height 44
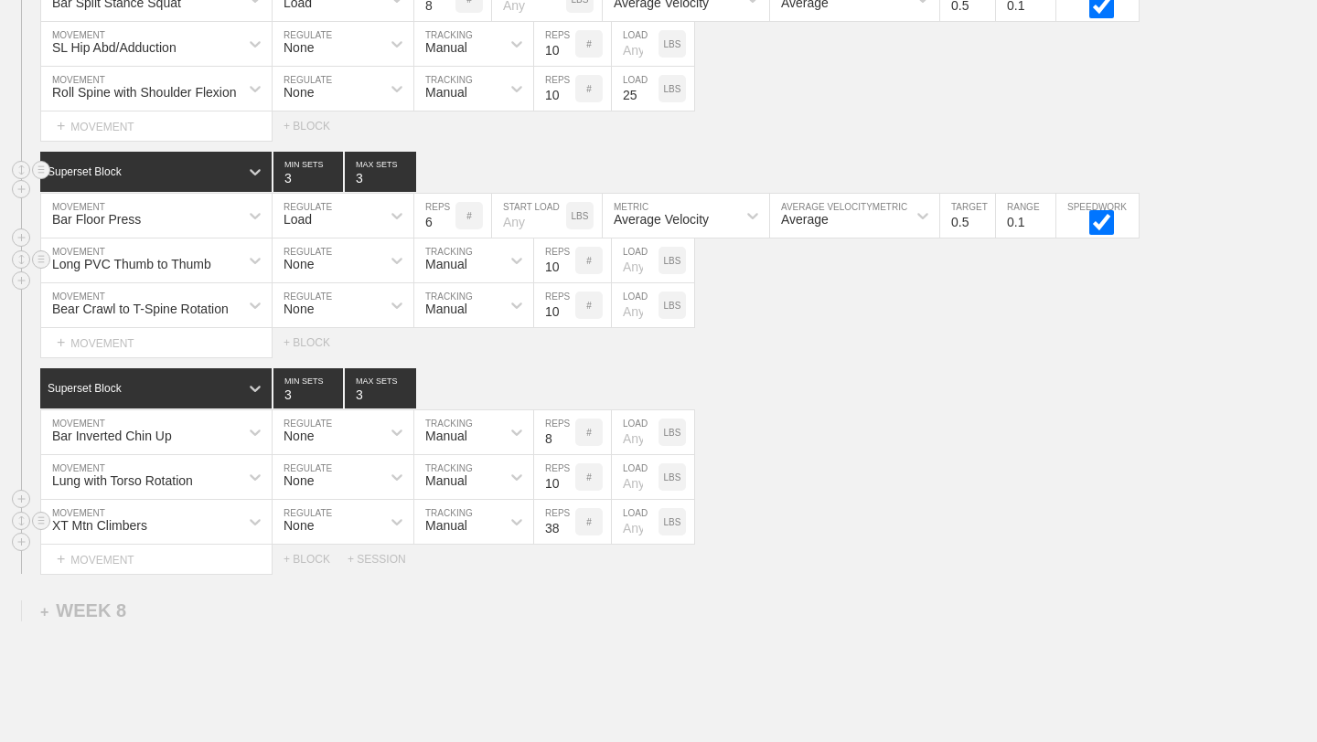
click at [564, 529] on input "38" at bounding box center [554, 522] width 41 height 44
click at [564, 529] on input "37" at bounding box center [554, 522] width 41 height 44
click at [564, 529] on input "36" at bounding box center [554, 522] width 41 height 44
click at [564, 529] on input "35" at bounding box center [554, 522] width 41 height 44
click at [564, 529] on input "34" at bounding box center [554, 522] width 41 height 44
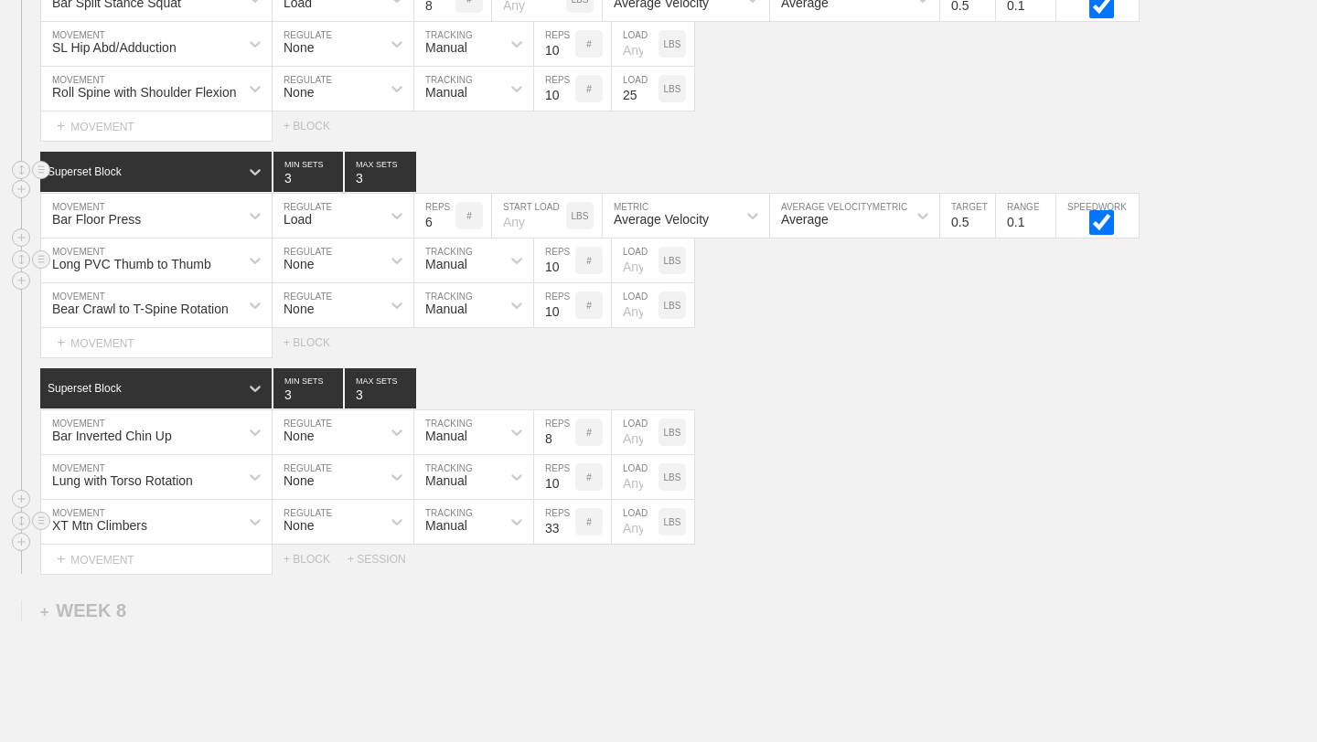
click at [564, 529] on input "33" at bounding box center [554, 522] width 41 height 44
click at [564, 529] on input "32" at bounding box center [554, 522] width 41 height 44
click at [564, 529] on input "31" at bounding box center [554, 522] width 41 height 44
click at [564, 529] on input "30" at bounding box center [554, 522] width 41 height 44
click at [564, 529] on input "29" at bounding box center [554, 522] width 41 height 44
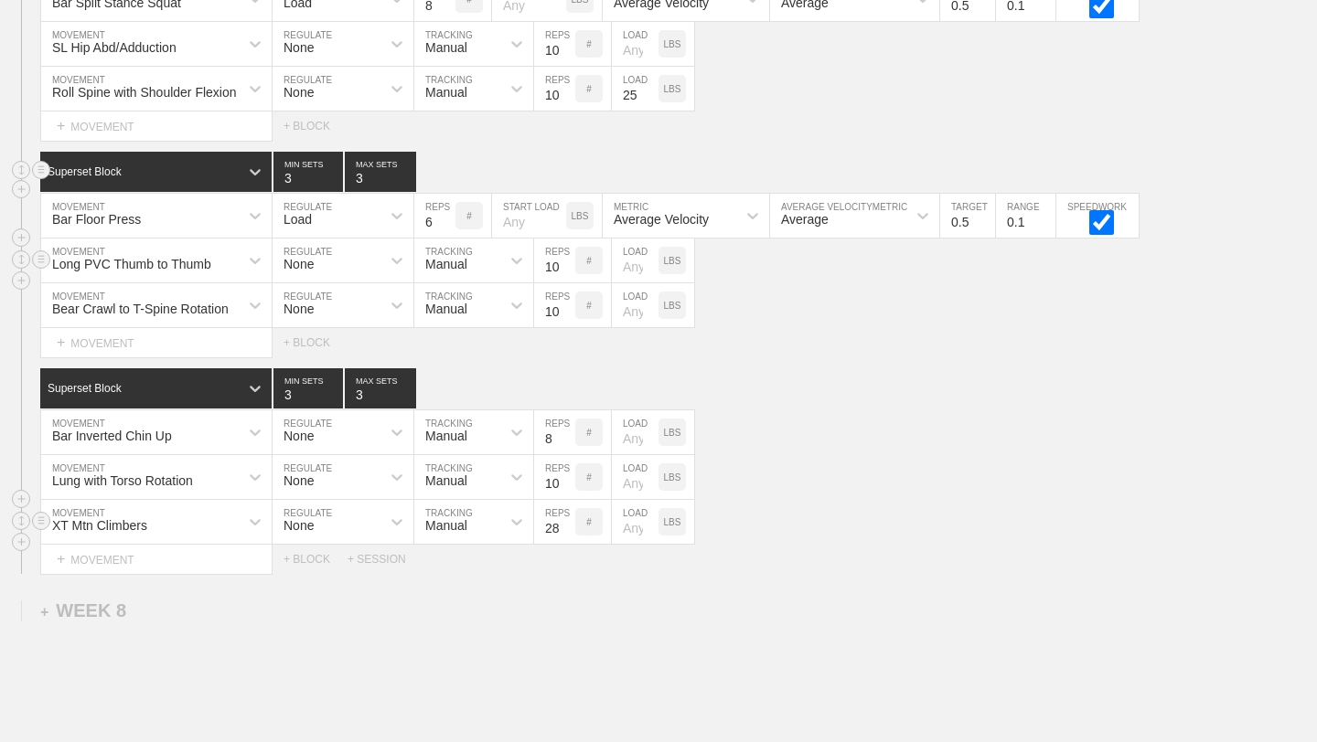
click at [564, 529] on input "28" at bounding box center [554, 522] width 41 height 44
click at [564, 529] on input "27" at bounding box center [554, 522] width 41 height 44
click at [564, 529] on input "26" at bounding box center [554, 522] width 41 height 44
click at [564, 529] on input "25" at bounding box center [554, 522] width 41 height 44
click at [564, 529] on input "24" at bounding box center [554, 522] width 41 height 44
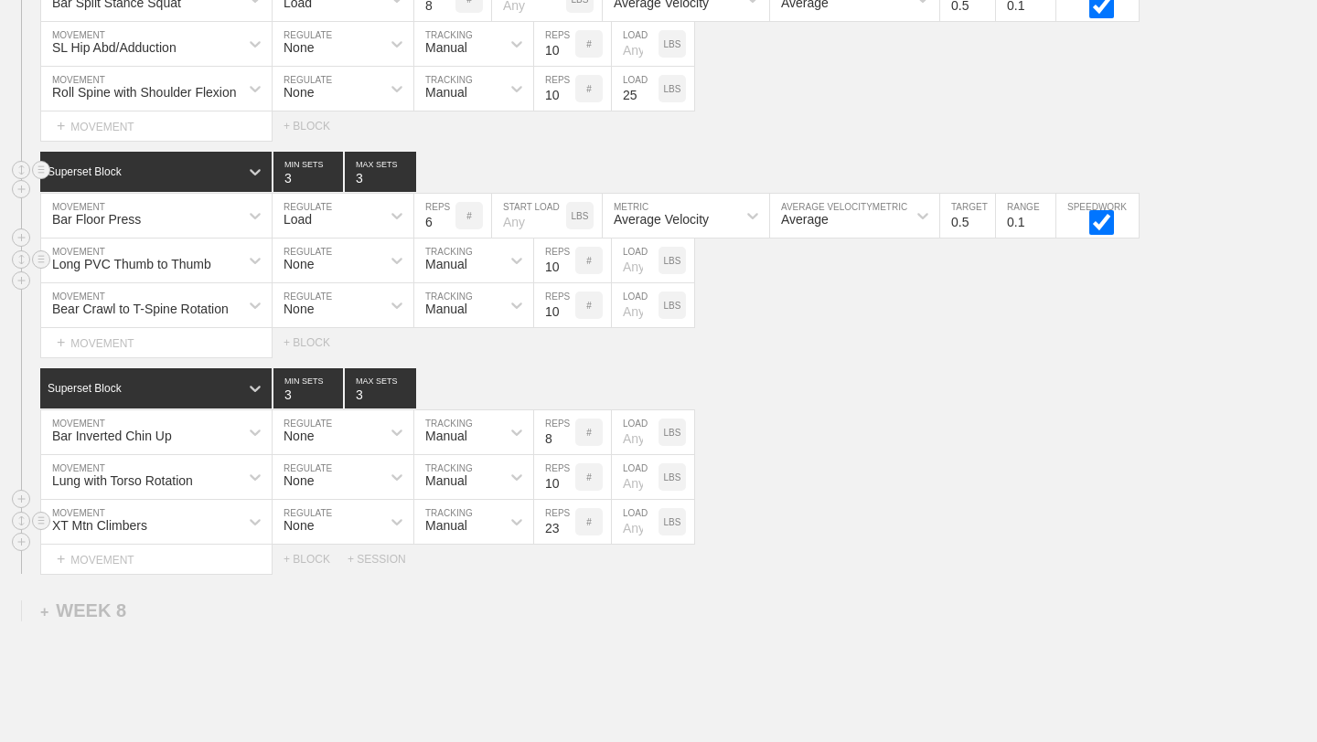
click at [564, 529] on input "23" at bounding box center [554, 522] width 41 height 44
click at [564, 529] on input "22" at bounding box center [554, 522] width 41 height 44
click at [564, 529] on input "21" at bounding box center [554, 522] width 41 height 44
click at [564, 529] on input "20" at bounding box center [554, 522] width 41 height 44
click at [564, 529] on input "19" at bounding box center [554, 522] width 41 height 44
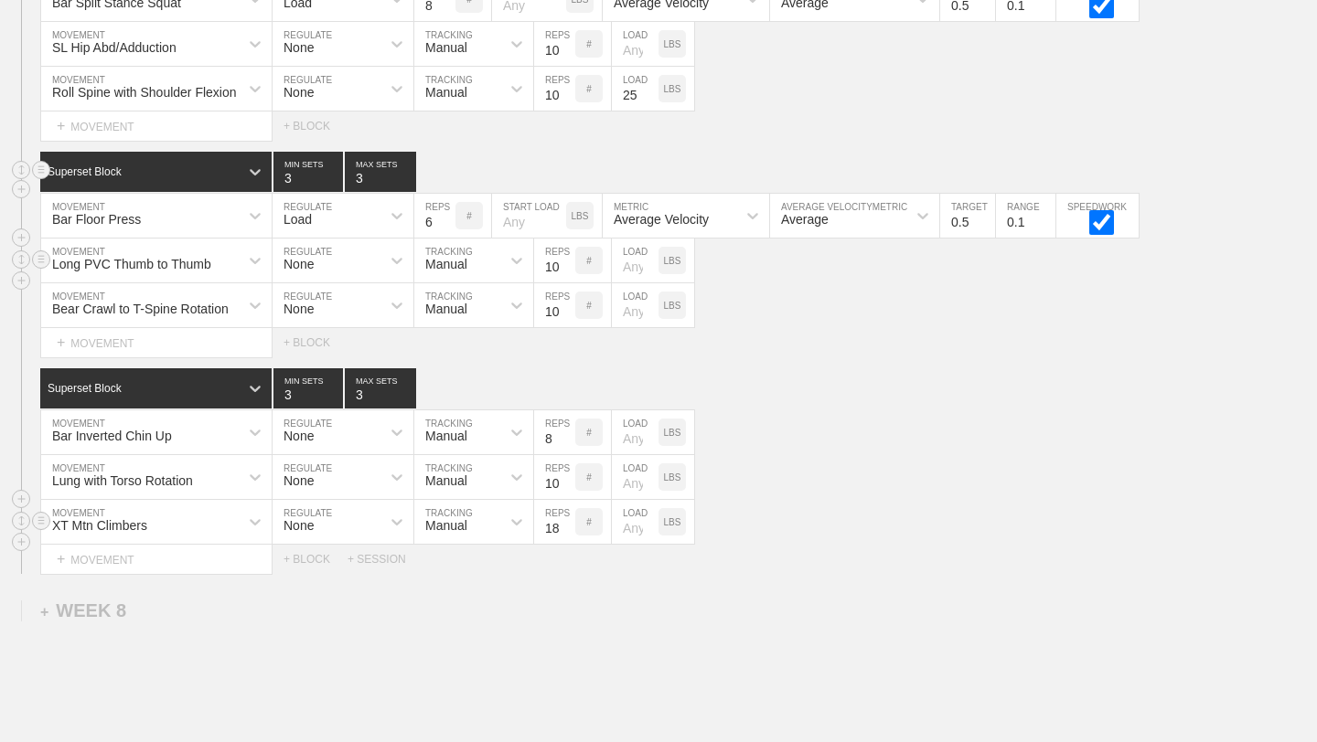
click at [564, 529] on input "18" at bounding box center [554, 522] width 41 height 44
click at [564, 529] on input "17" at bounding box center [554, 522] width 41 height 44
type input "16"
click at [564, 529] on input "16" at bounding box center [554, 522] width 41 height 44
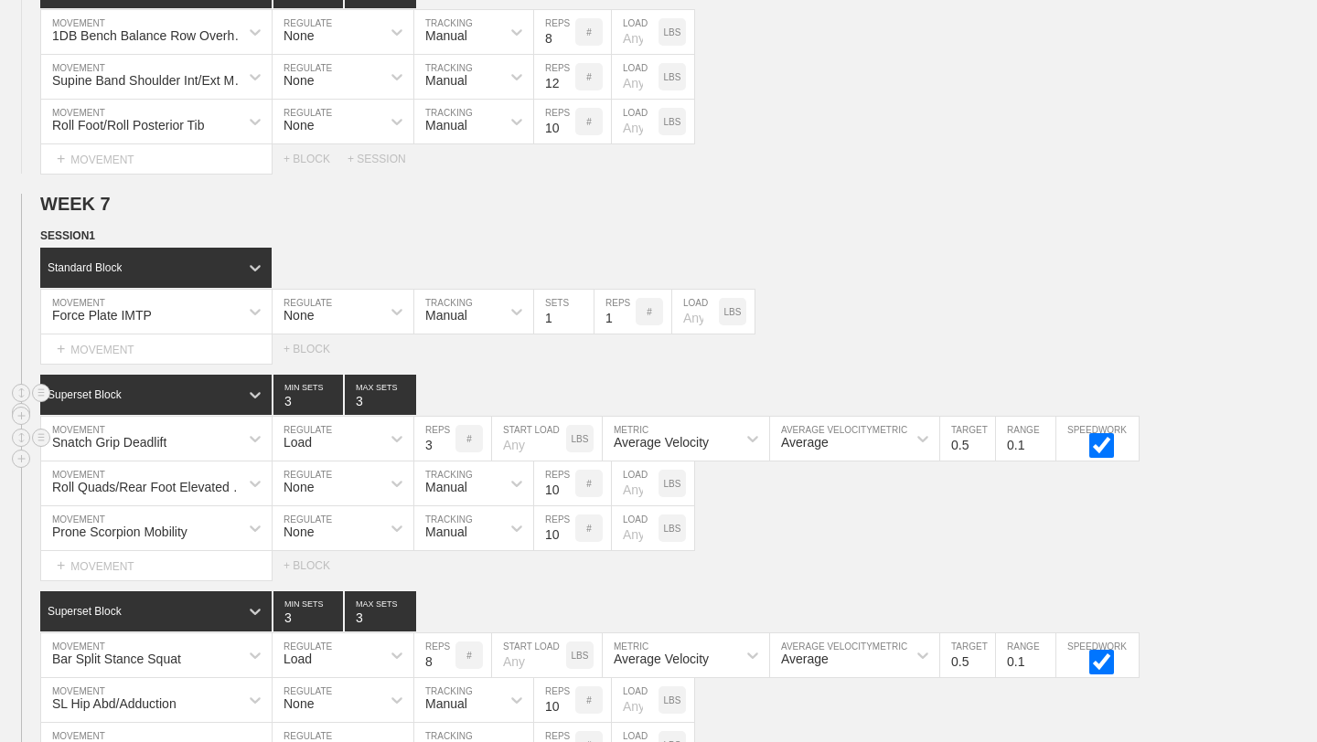
scroll to position [10616, 0]
